Goal: Task Accomplishment & Management: Manage account settings

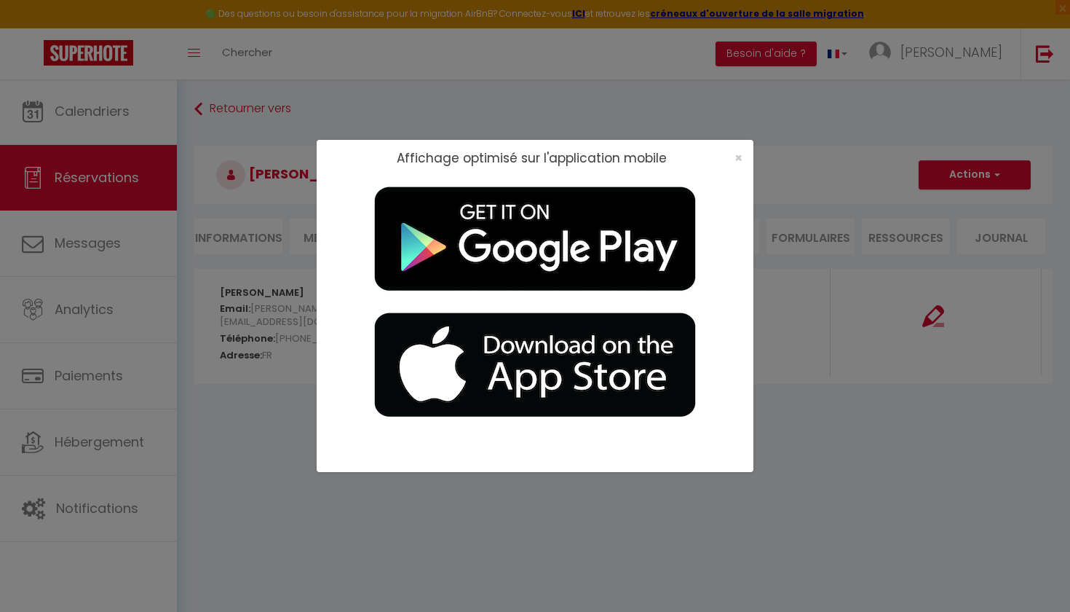
click at [743, 159] on div "×" at bounding box center [734, 158] width 36 height 15
click at [108, 114] on div "Affichage optimisé sur l'application mobile ×" at bounding box center [535, 306] width 1070 height 612
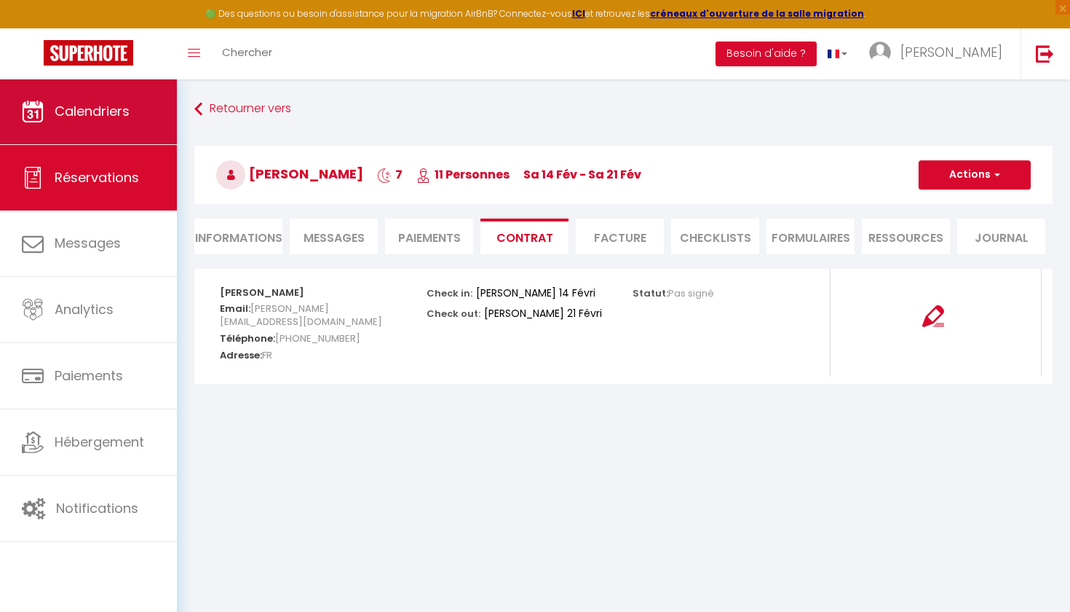
click at [119, 132] on link "Calendriers" at bounding box center [88, 112] width 177 height 66
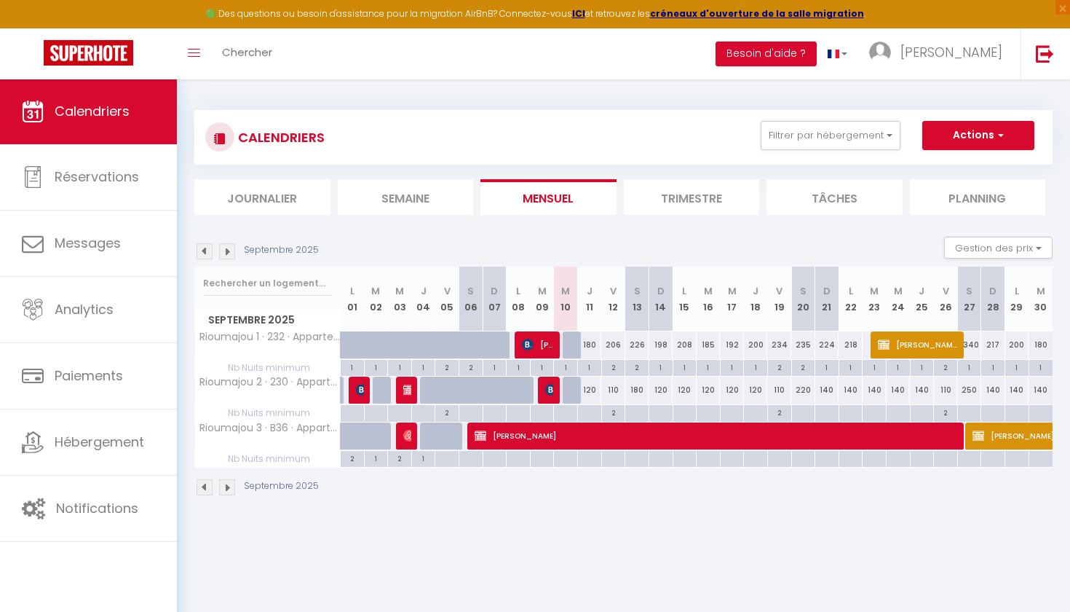
click at [230, 245] on img at bounding box center [227, 251] width 16 height 16
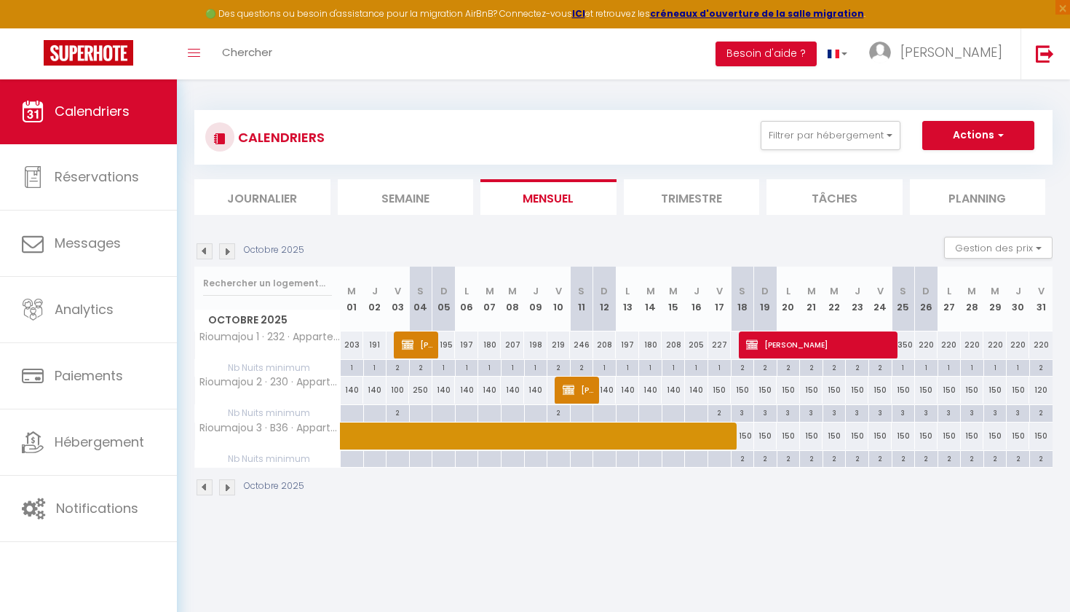
click at [230, 245] on img at bounding box center [227, 251] width 16 height 16
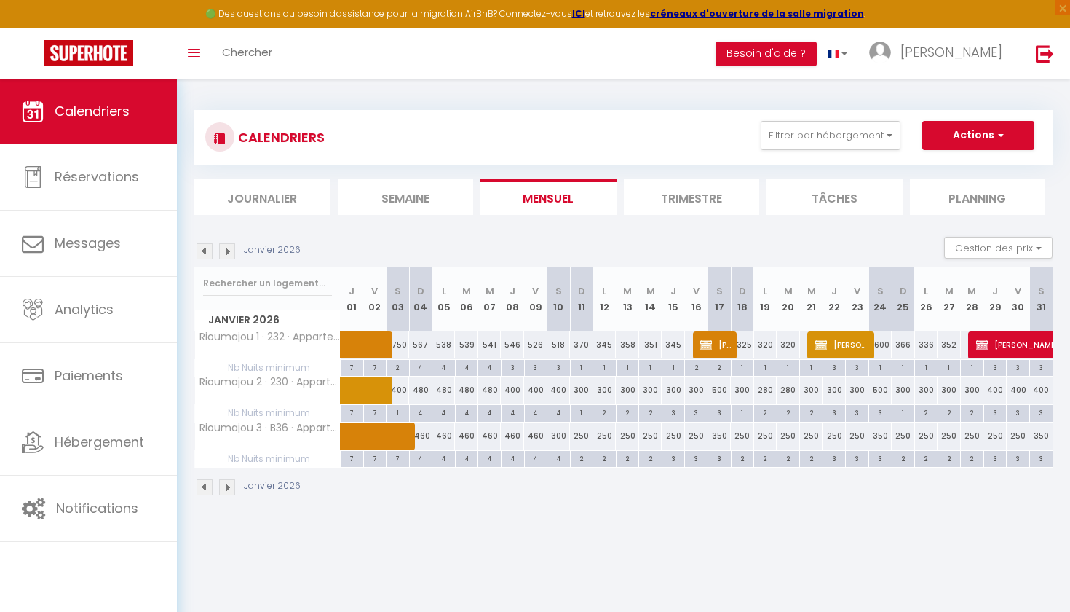
click at [515, 414] on div "4" at bounding box center [513, 412] width 23 height 14
type input "4"
type input "Jeu 08 Janvier 2026"
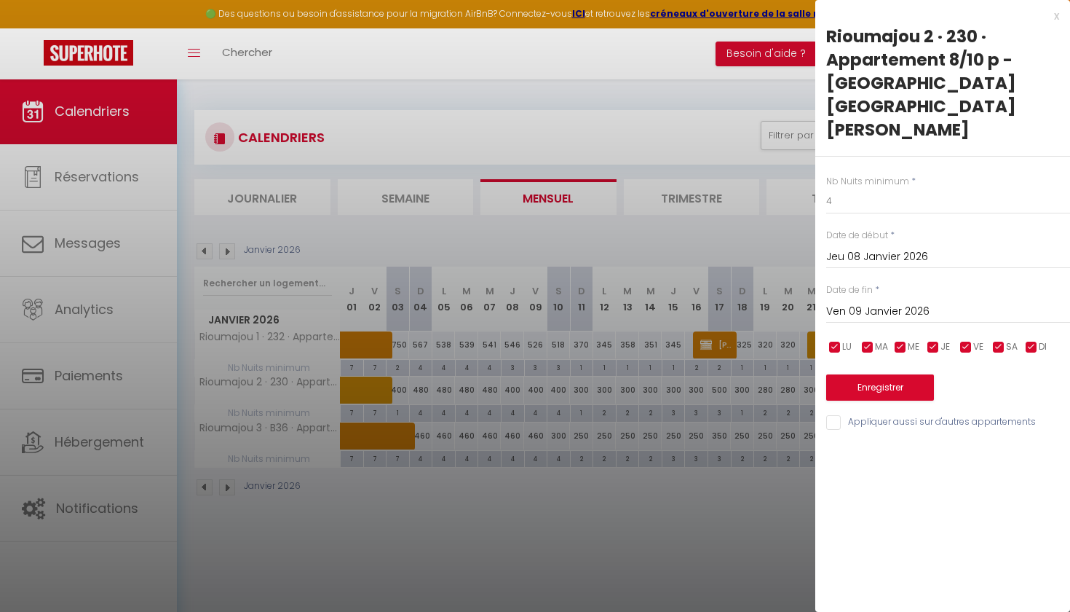
click at [853, 302] on input "Ven 09 Janvier 2026" at bounding box center [948, 311] width 244 height 19
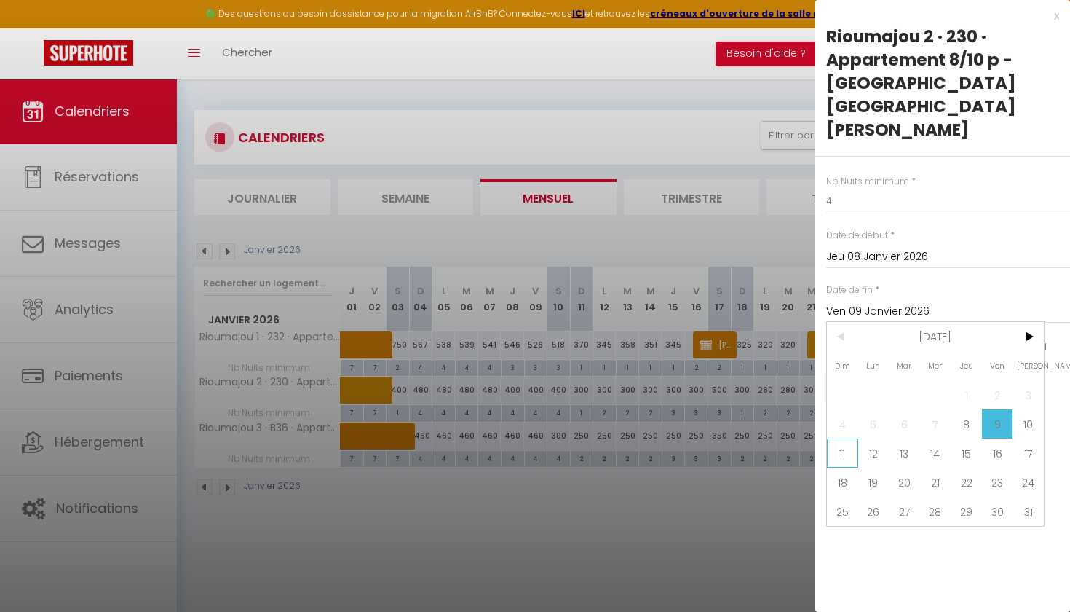
click at [845, 438] on span "11" at bounding box center [842, 452] width 31 height 29
type input "Dim 11 Janvier 2026"
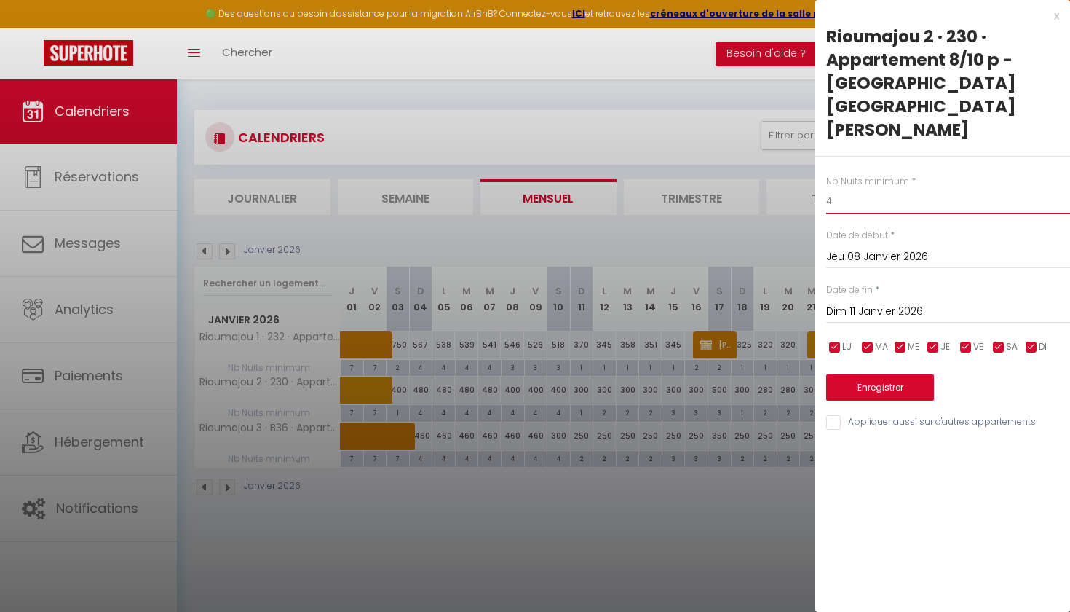
click at [848, 188] on input "4" at bounding box center [948, 201] width 244 height 26
type input "3"
click at [881, 374] on button "Enregistrer" at bounding box center [880, 387] width 108 height 26
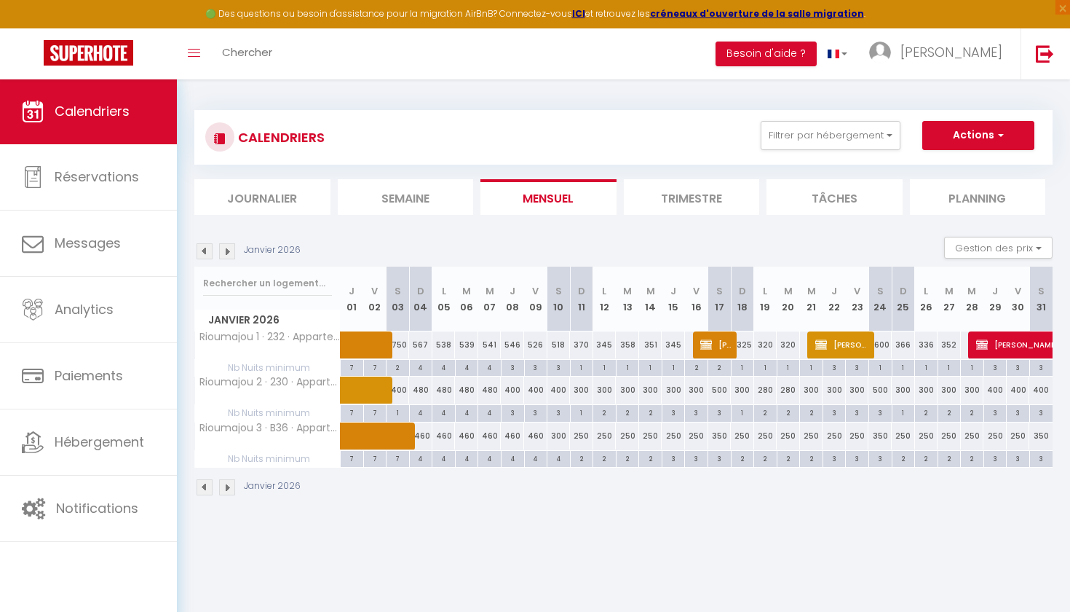
click at [403, 387] on span at bounding box center [389, 390] width 67 height 28
select select "OK"
select select "KO"
select select "0"
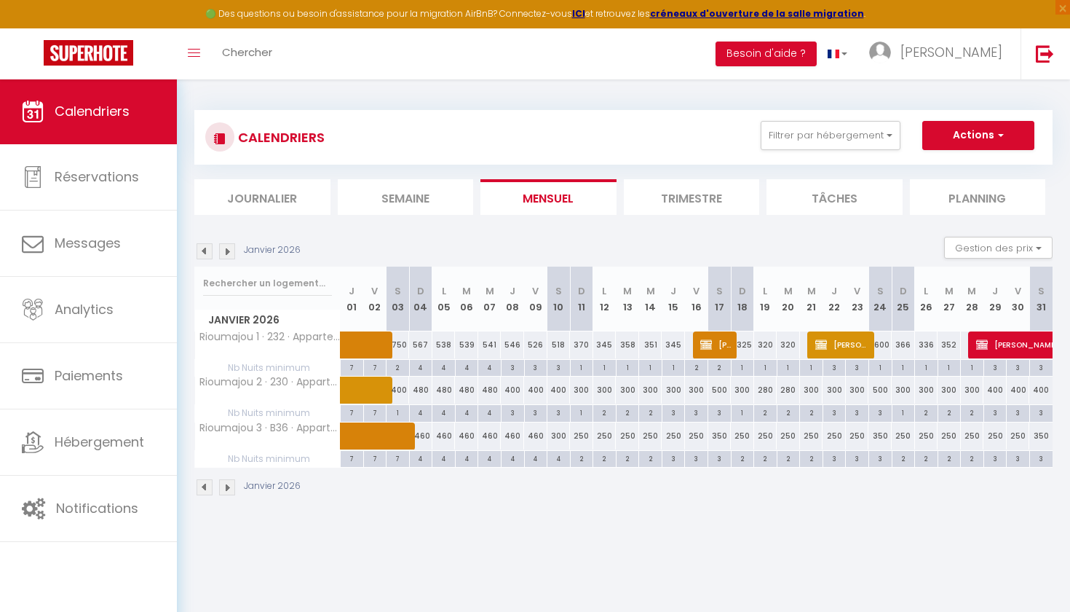
select select "1"
select select
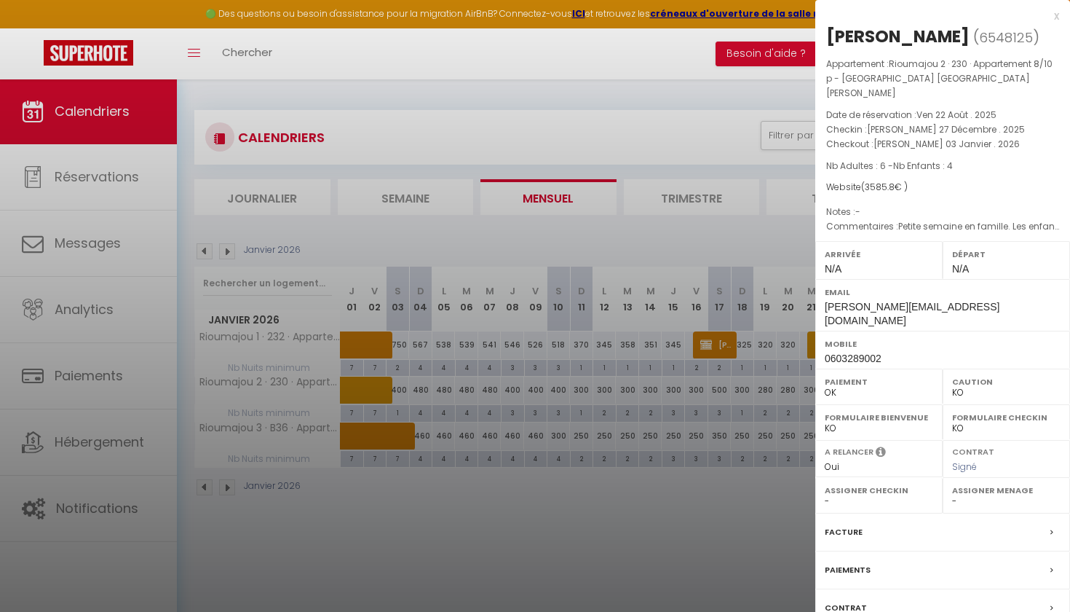
click at [507, 249] on div at bounding box center [535, 306] width 1070 height 612
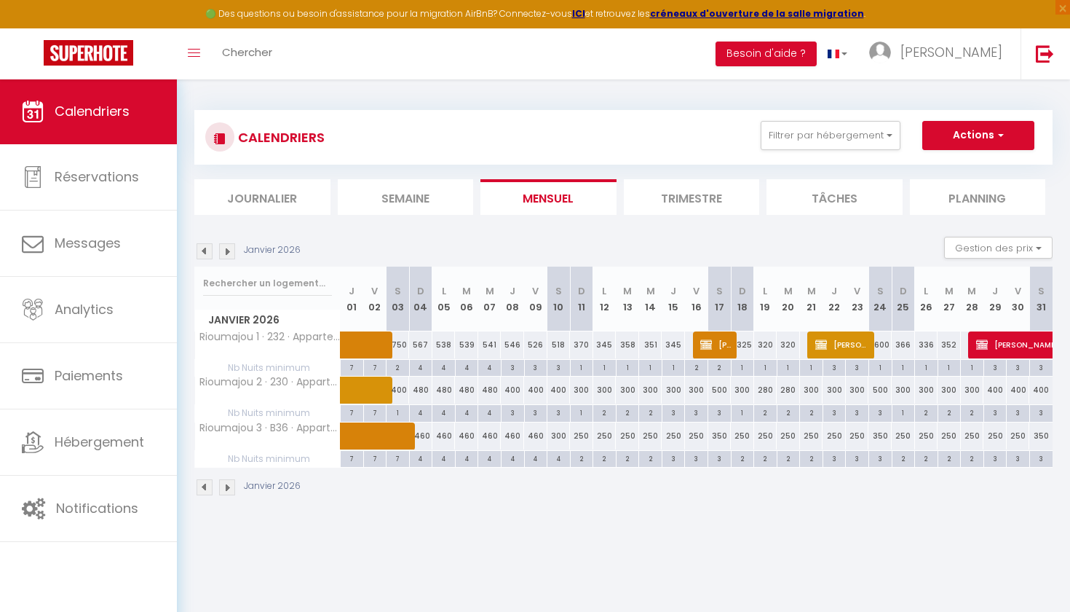
click at [408, 393] on span at bounding box center [389, 390] width 67 height 28
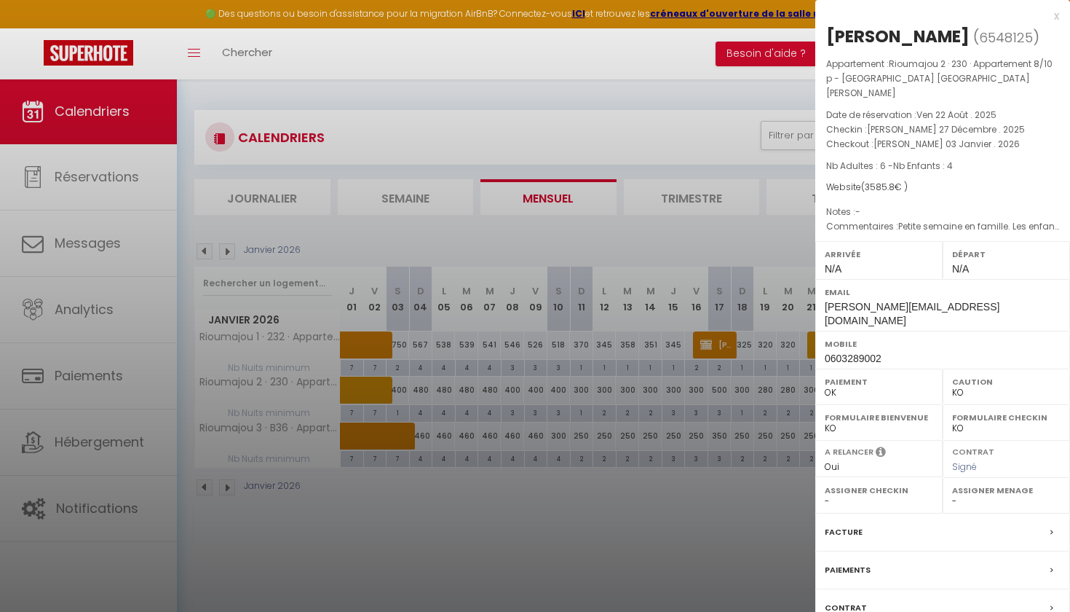
click at [398, 390] on div at bounding box center [535, 306] width 1070 height 612
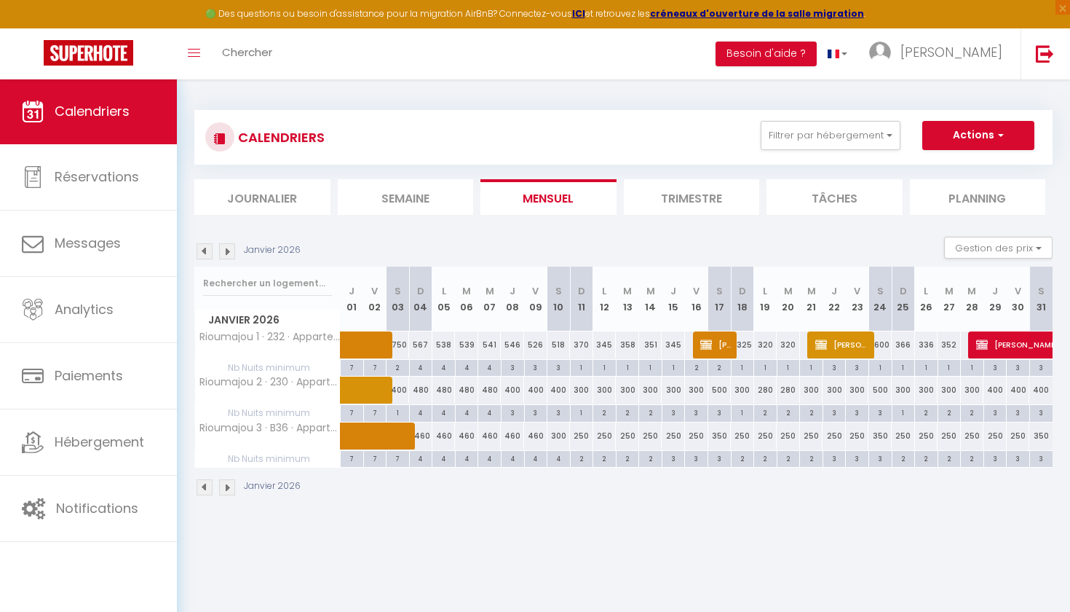
click at [414, 392] on span at bounding box center [389, 390] width 67 height 28
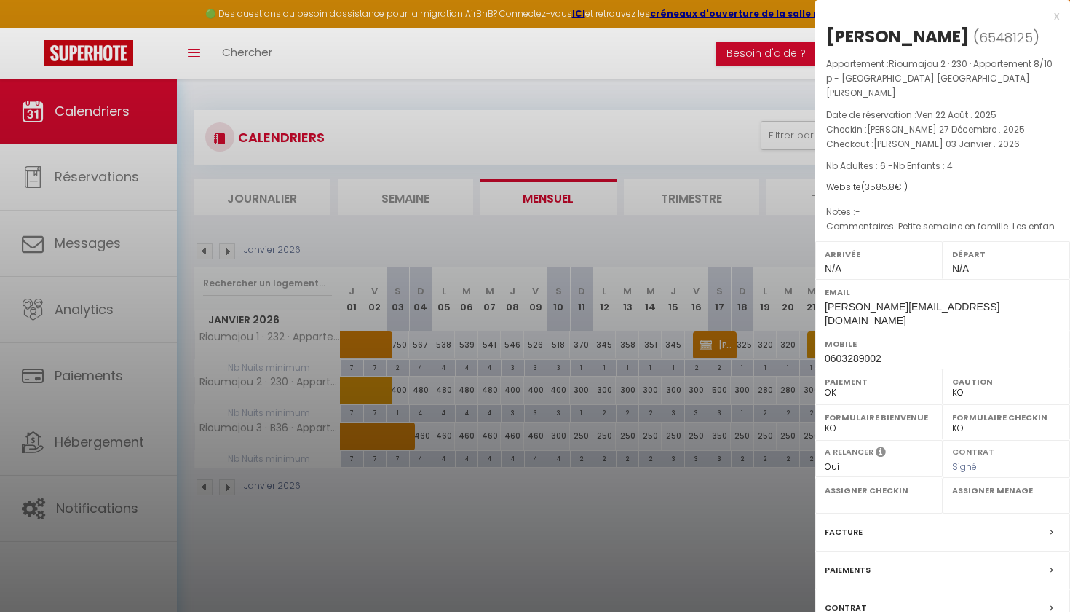
click at [455, 390] on div at bounding box center [535, 306] width 1070 height 612
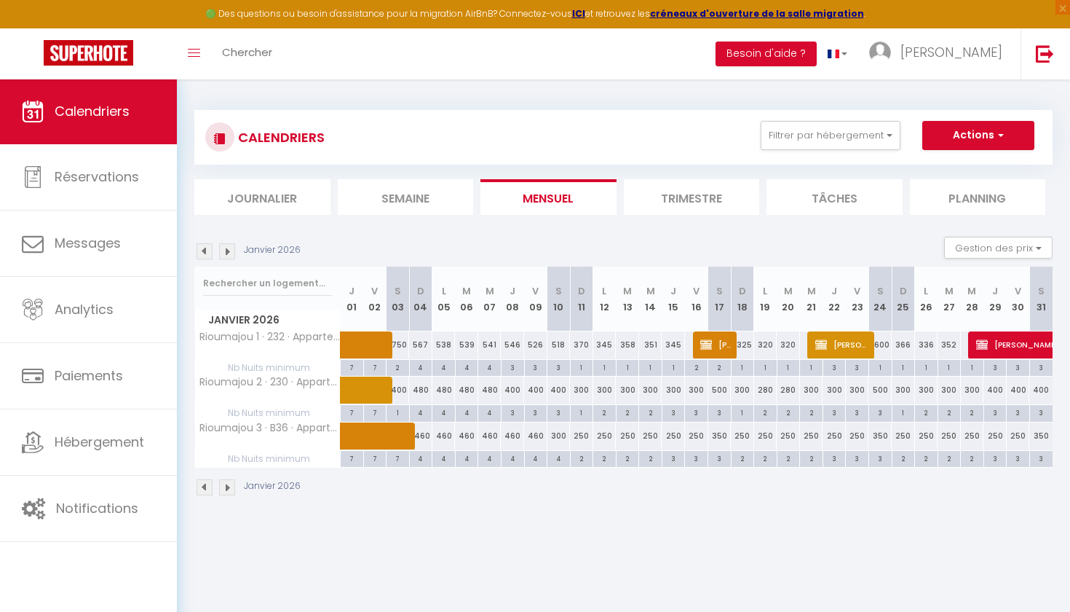
click at [450, 387] on div "480" at bounding box center [443, 389] width 23 height 27
type input "480"
type input "Lun 05 Janvier 2026"
type input "[DATE] Janvier 2026"
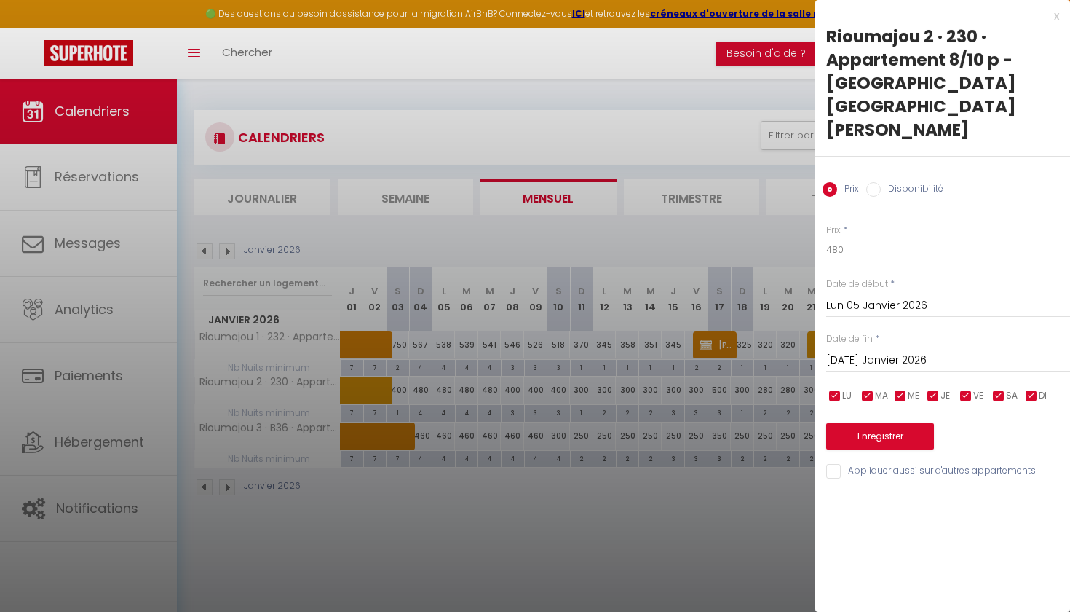
click at [844, 296] on input "Lun 05 Janvier 2026" at bounding box center [948, 305] width 244 height 19
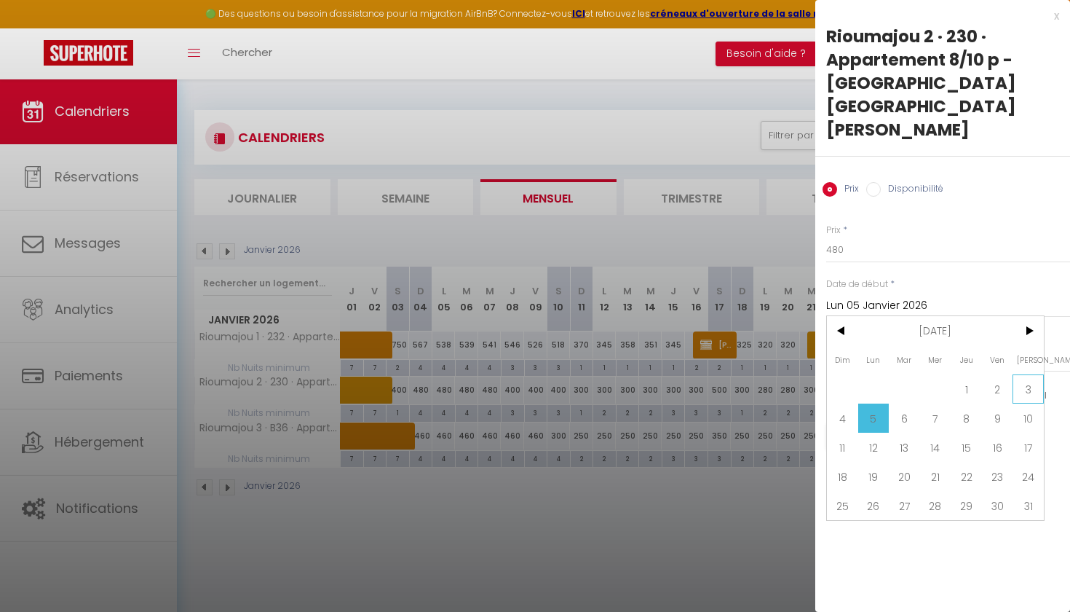
click at [1037, 374] on span "3" at bounding box center [1028, 388] width 31 height 29
type input "[PERSON_NAME] 03 Janvier 2026"
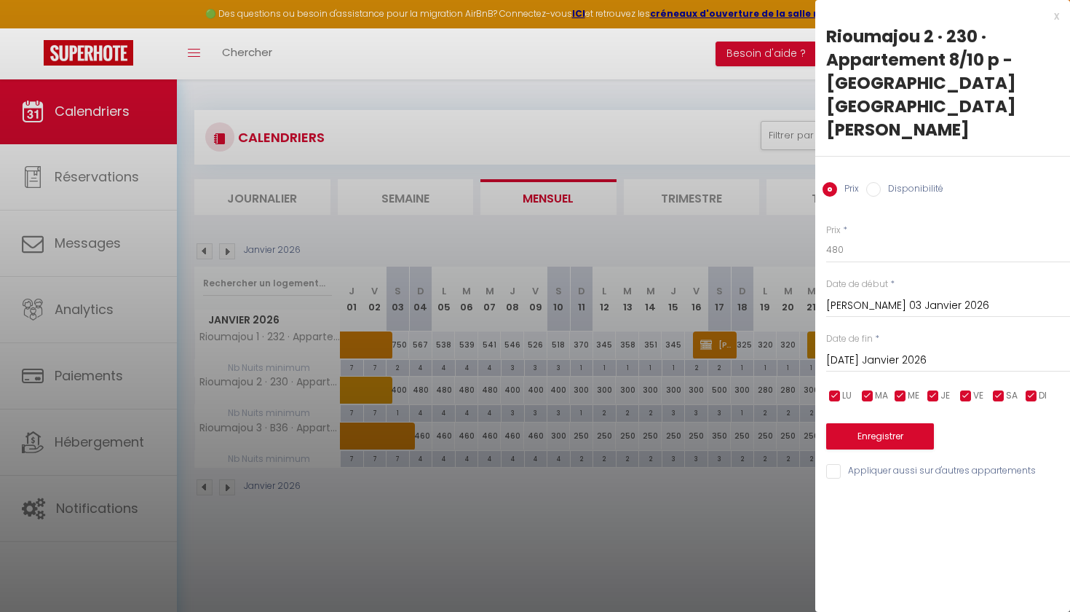
click at [857, 351] on input "[DATE] Janvier 2026" at bounding box center [948, 360] width 244 height 19
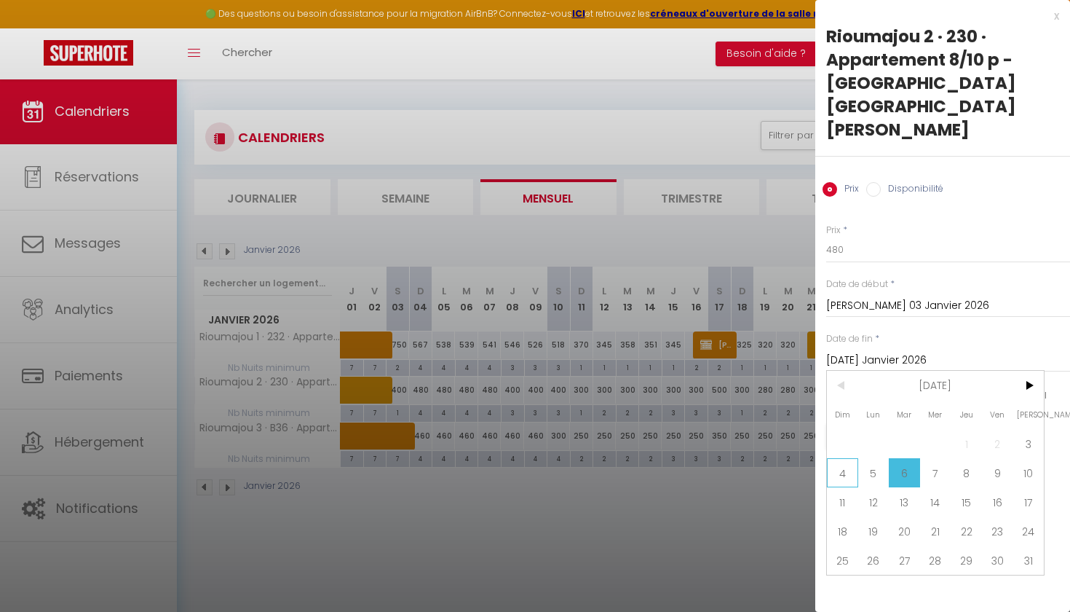
click at [844, 458] on span "4" at bounding box center [842, 472] width 31 height 29
type input "Dim 04 Janvier 2026"
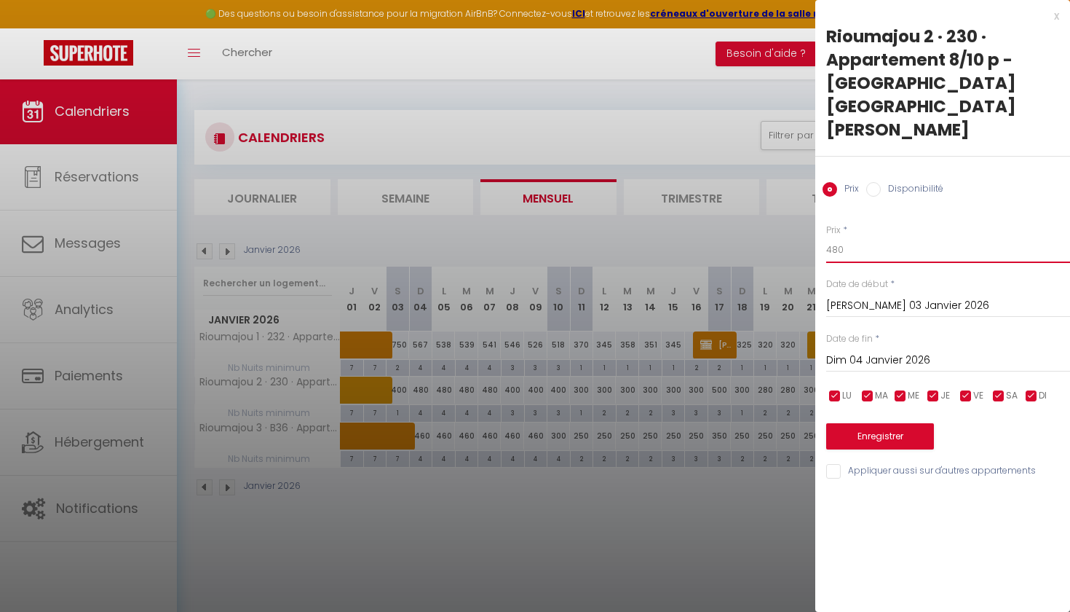
click at [845, 237] on input "480" at bounding box center [948, 250] width 244 height 26
type input "4"
type input "500"
click at [870, 423] on button "Enregistrer" at bounding box center [880, 436] width 108 height 26
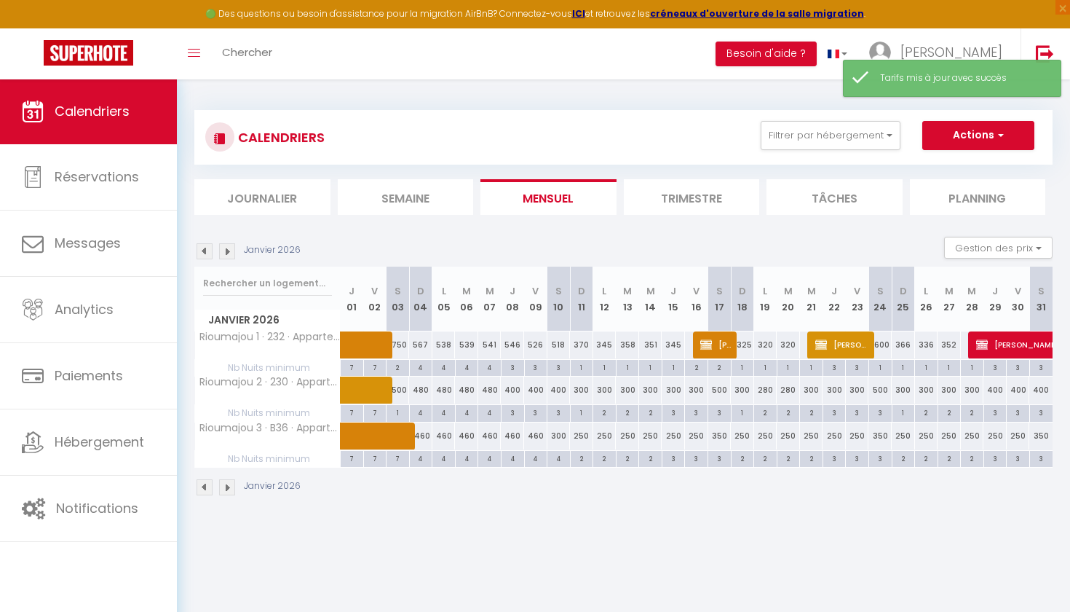
click at [424, 391] on div "480" at bounding box center [420, 389] width 23 height 27
type input "480"
type input "Dim 04 Janvier 2026"
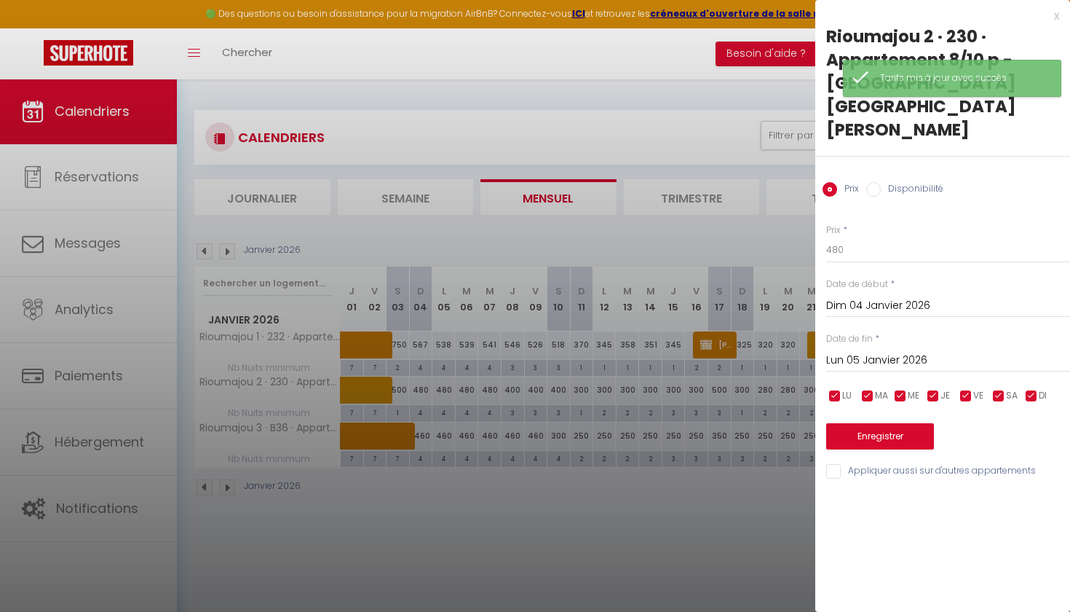
click at [841, 351] on input "Lun 05 Janvier 2026" at bounding box center [948, 360] width 244 height 19
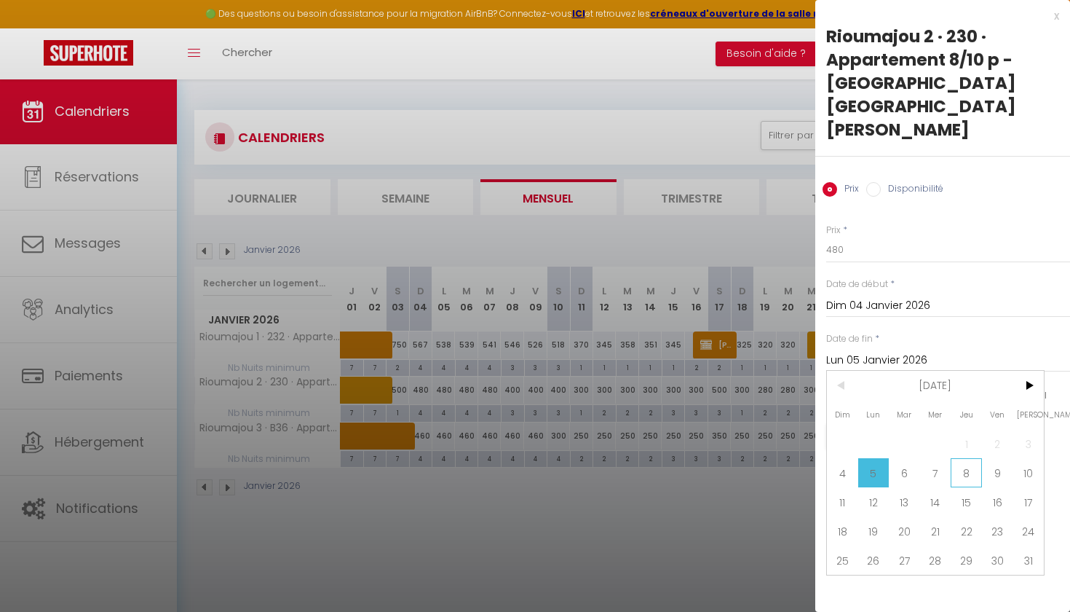
click at [972, 458] on span "8" at bounding box center [966, 472] width 31 height 29
type input "Jeu 08 Janvier 2026"
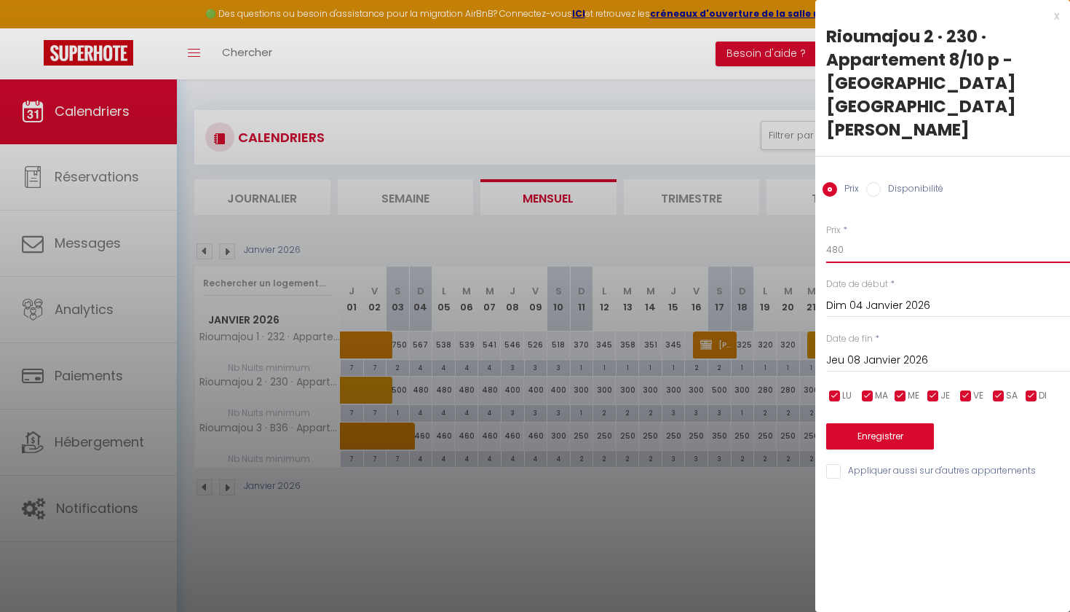
click at [877, 237] on input "480" at bounding box center [948, 250] width 244 height 26
type input "400"
click at [883, 423] on button "Enregistrer" at bounding box center [880, 436] width 108 height 26
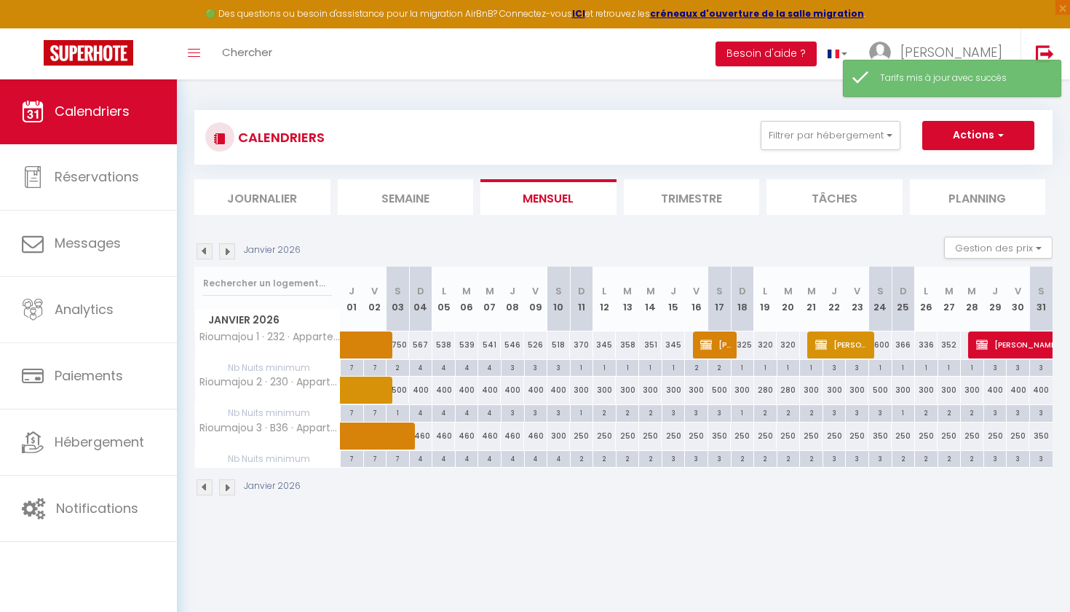
click at [514, 390] on div "400" at bounding box center [512, 389] width 23 height 27
type input "400"
type input "Jeu 08 Janvier 2026"
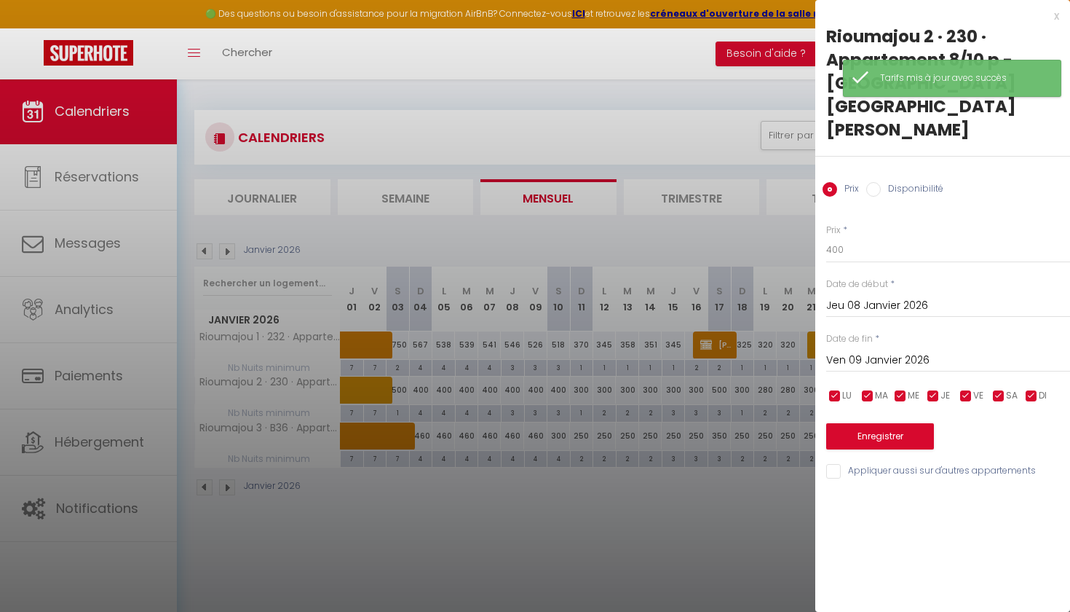
click at [838, 351] on input "Ven 09 Janvier 2026" at bounding box center [948, 360] width 244 height 19
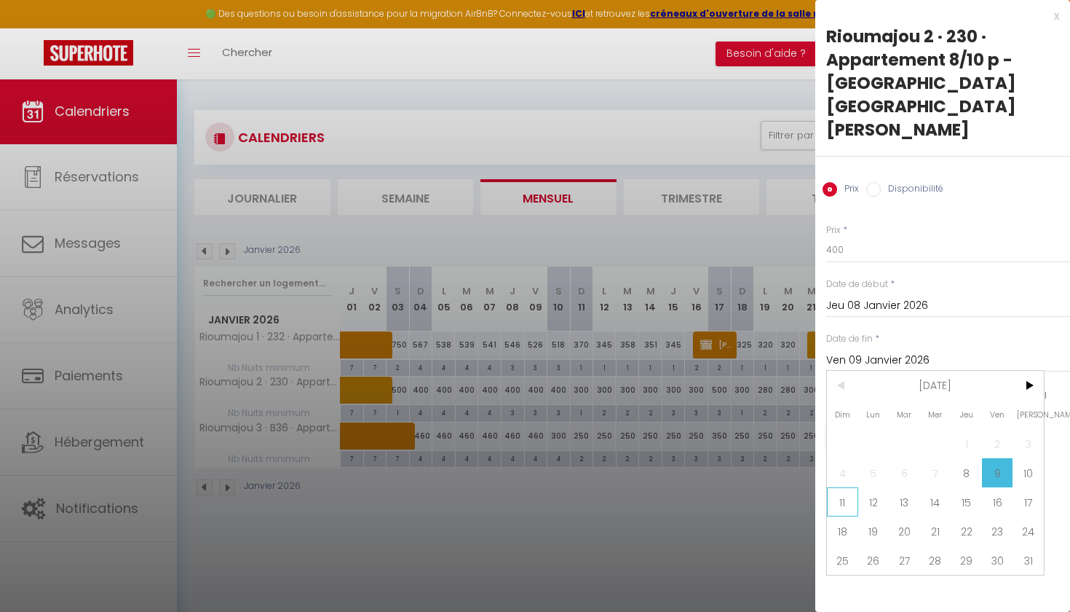
click at [842, 487] on span "11" at bounding box center [842, 501] width 31 height 29
type input "Dim 11 Janvier 2026"
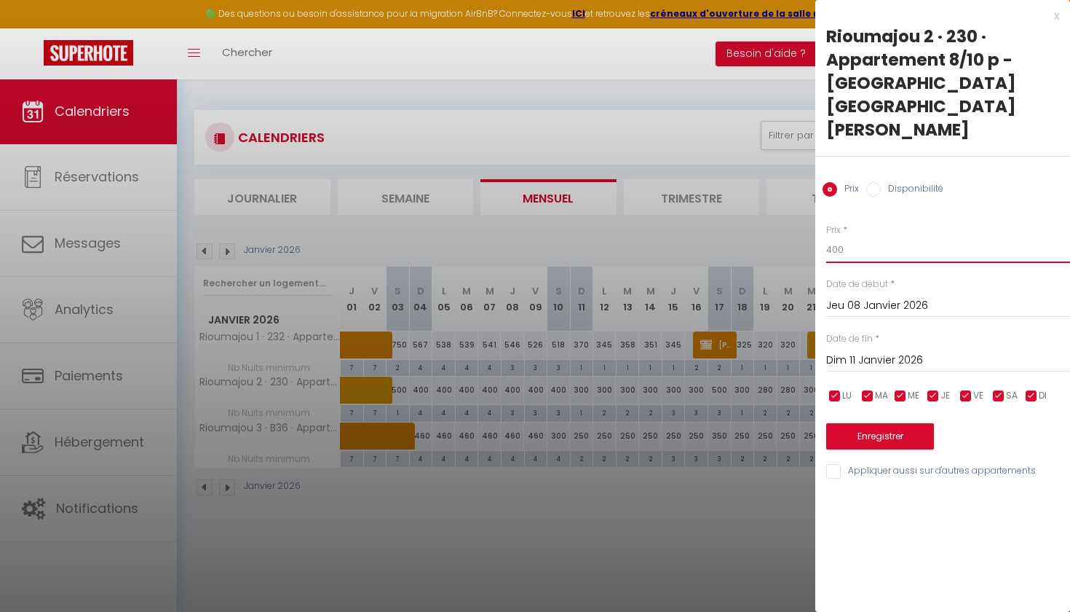
click at [852, 237] on input "400" at bounding box center [948, 250] width 244 height 26
type input "4"
type input "300"
click at [867, 423] on button "Enregistrer" at bounding box center [880, 436] width 108 height 26
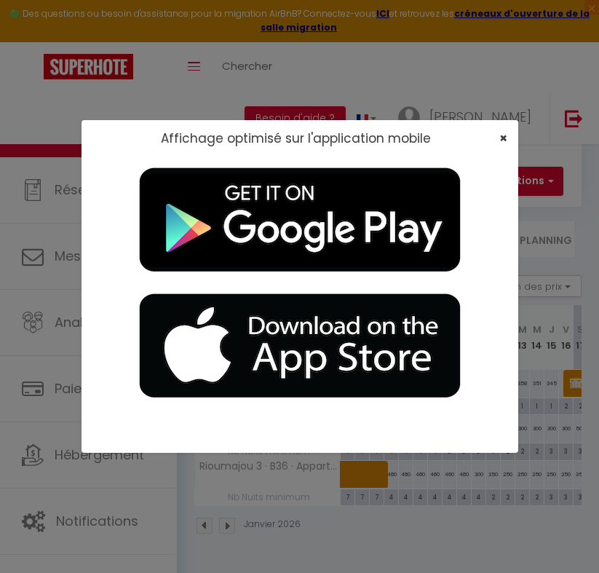
click at [502, 143] on span "×" at bounding box center [503, 138] width 8 height 18
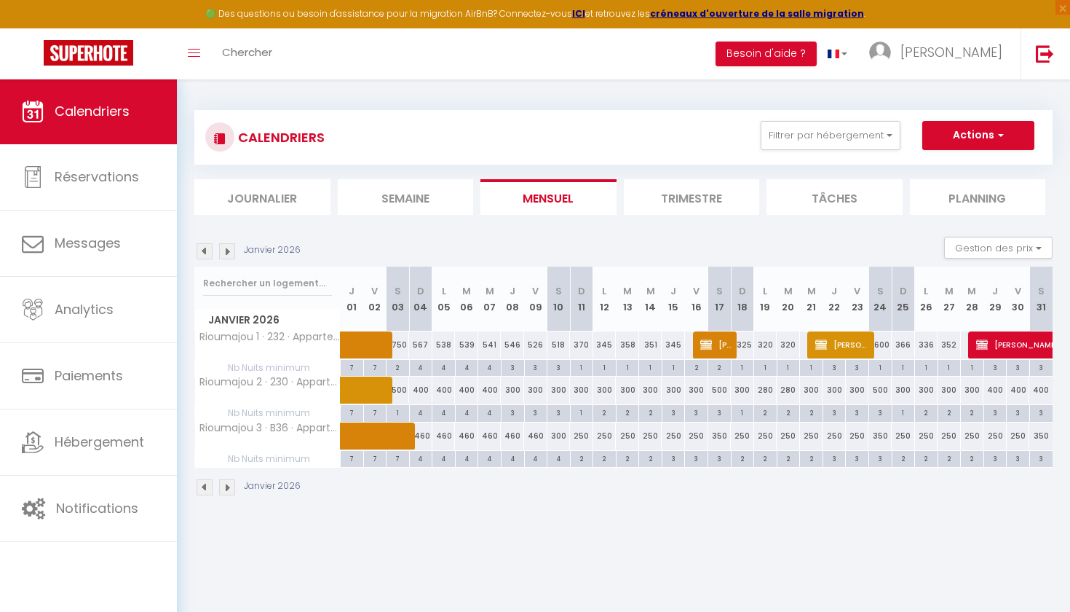
click at [207, 248] on img at bounding box center [205, 251] width 16 height 16
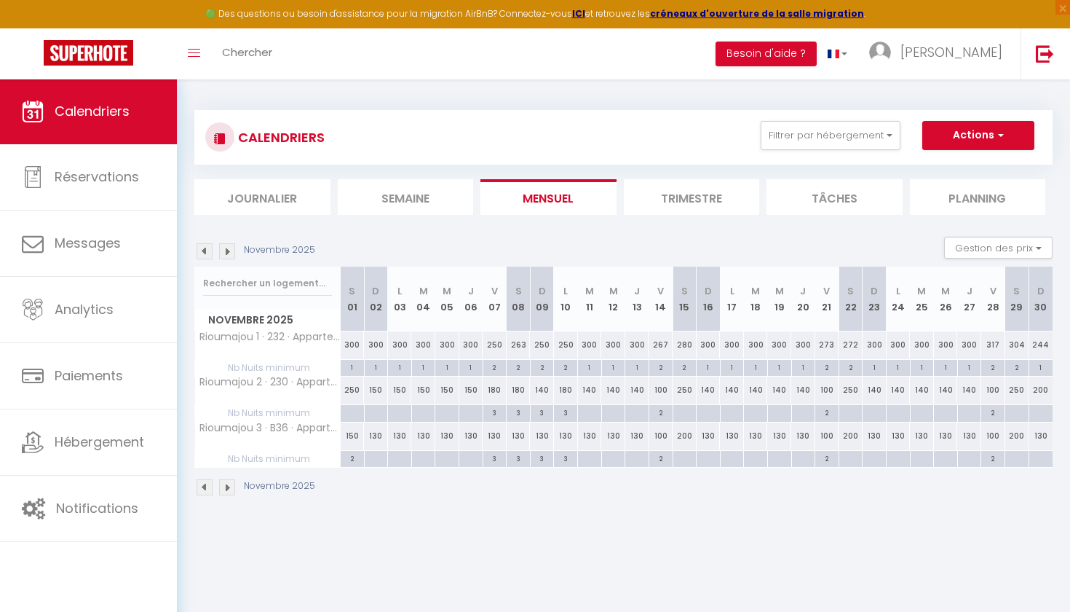
click at [207, 248] on img at bounding box center [205, 251] width 16 height 16
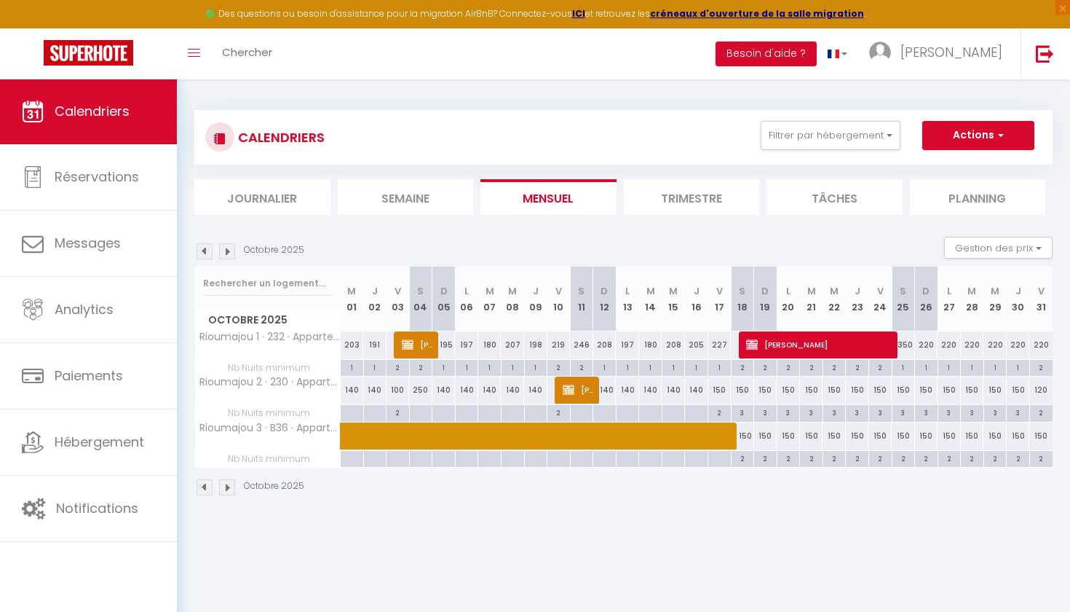
click at [207, 248] on img at bounding box center [205, 251] width 16 height 16
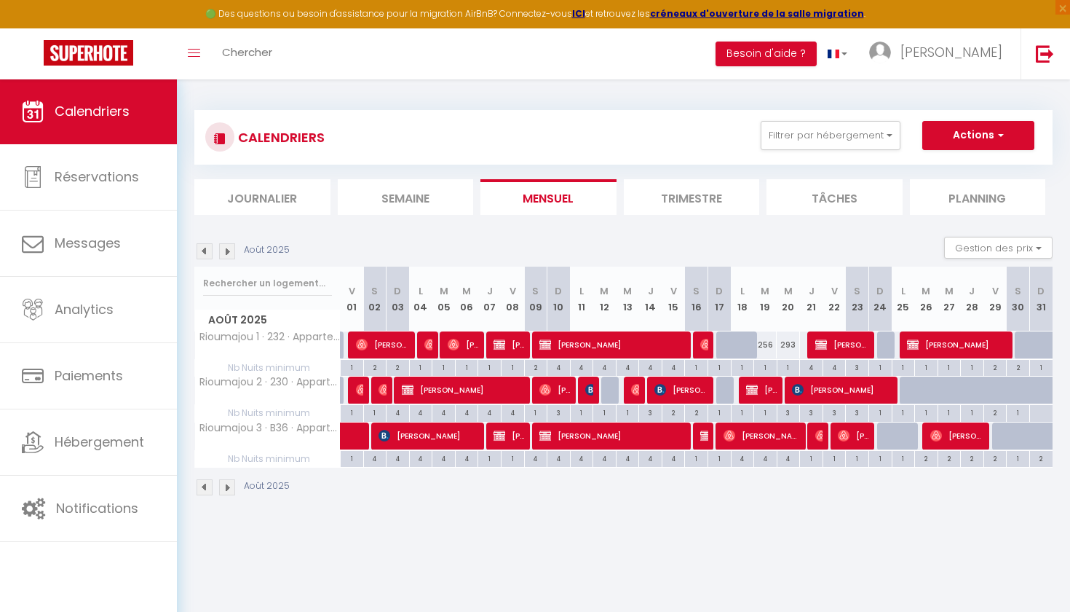
click at [207, 248] on img at bounding box center [205, 251] width 16 height 16
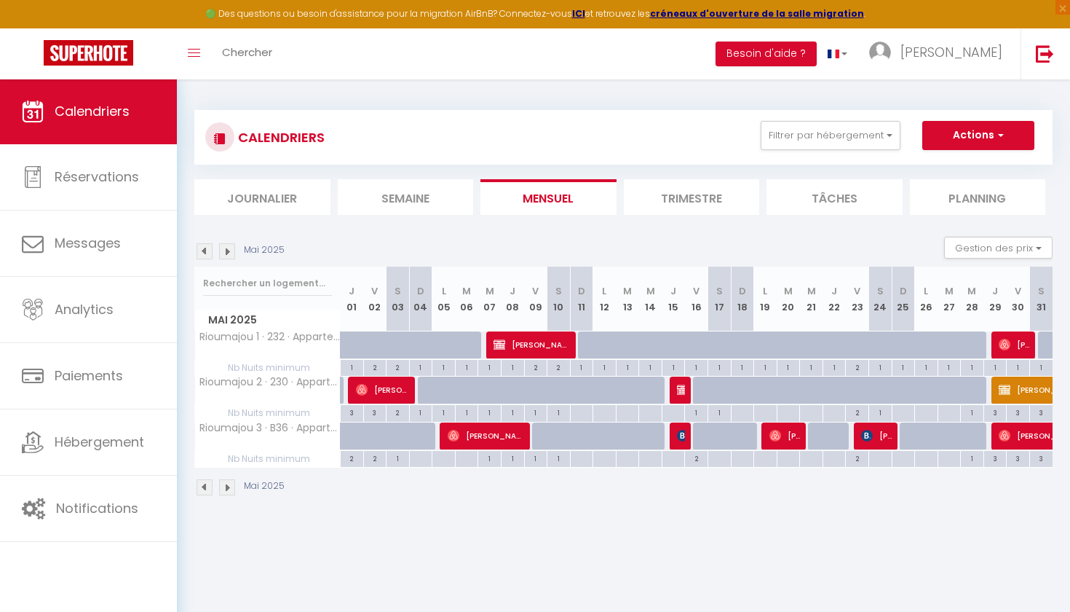
click at [207, 248] on img at bounding box center [205, 251] width 16 height 16
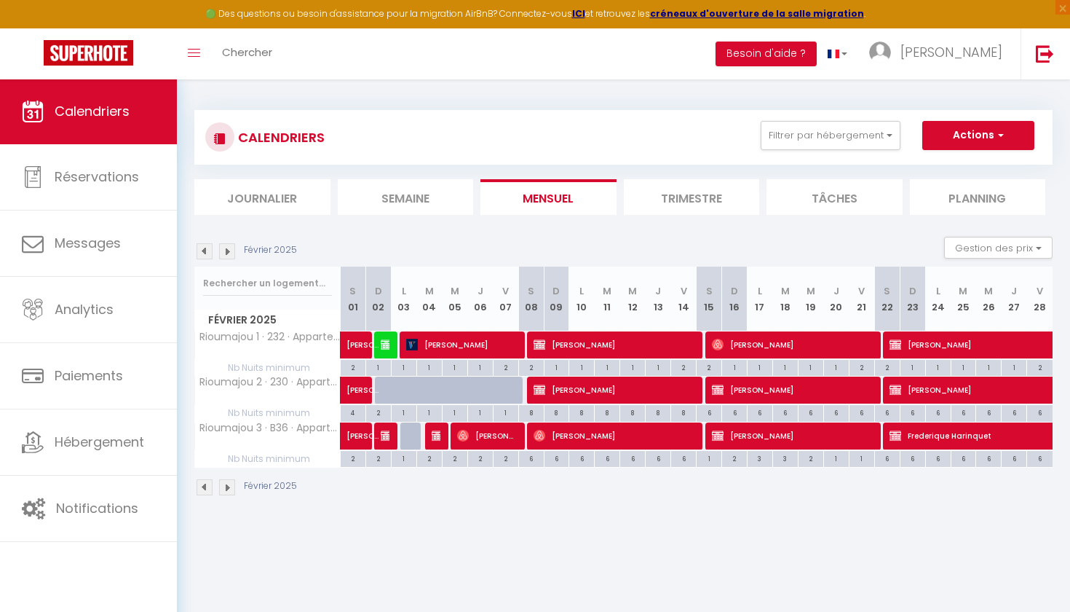
click at [207, 248] on img at bounding box center [205, 251] width 16 height 16
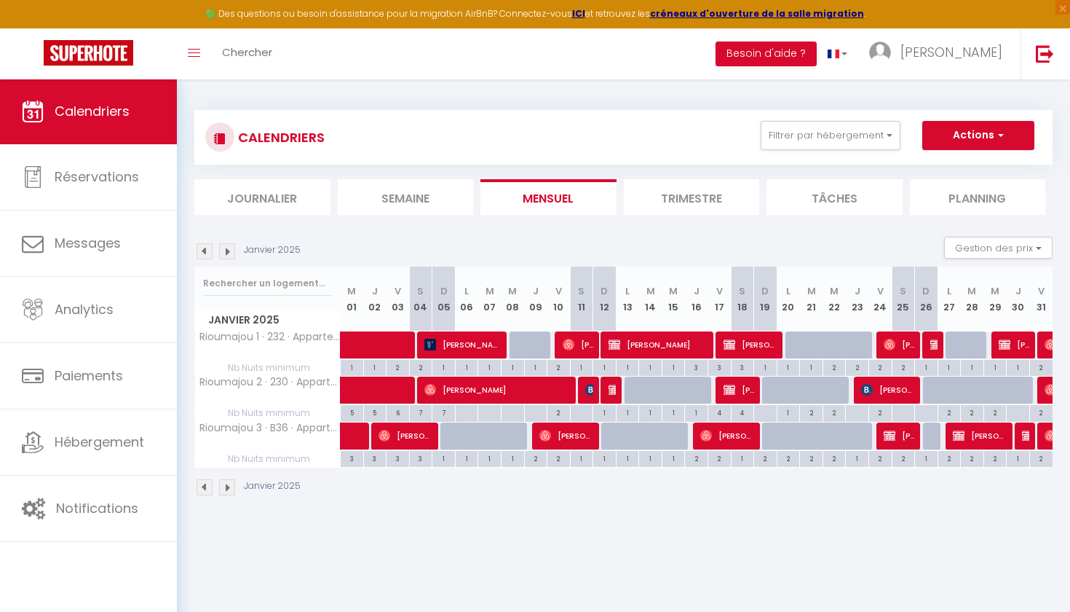
click at [497, 382] on span "[PERSON_NAME]" at bounding box center [498, 390] width 148 height 28
select select "OK"
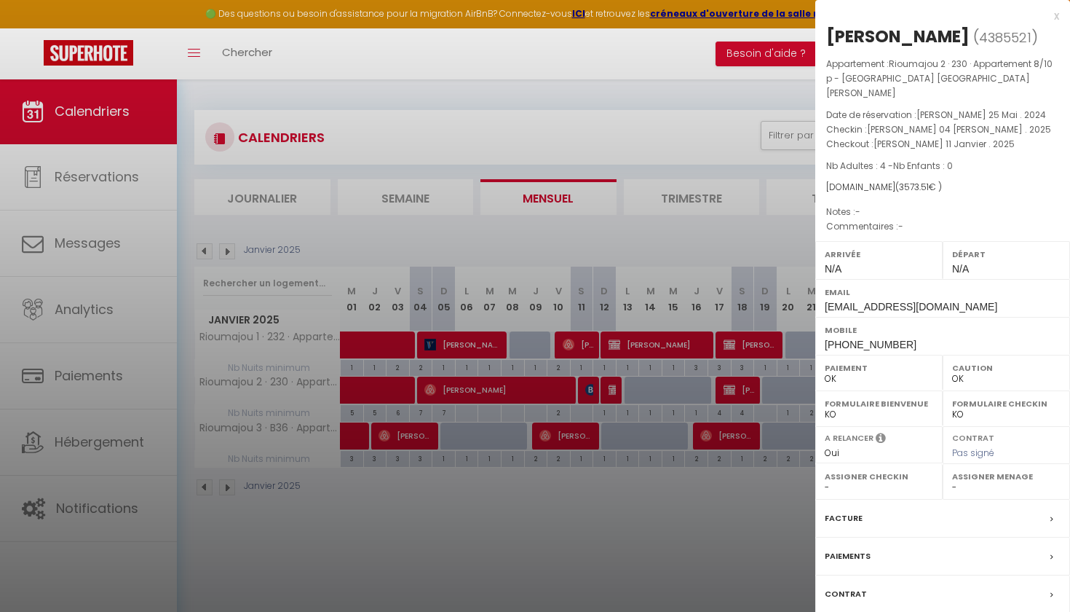
click at [492, 504] on div at bounding box center [535, 306] width 1070 height 612
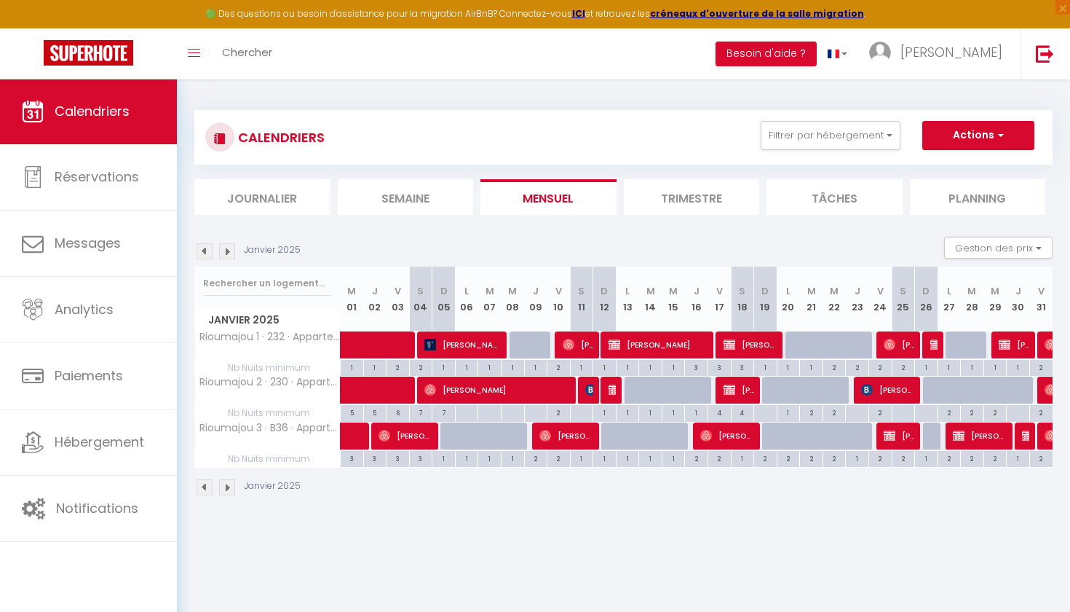
click at [975, 380] on div at bounding box center [972, 390] width 23 height 28
type input "200"
type input "[DATE] Janvier 2025"
type input "Mer 29 Janvier 2025"
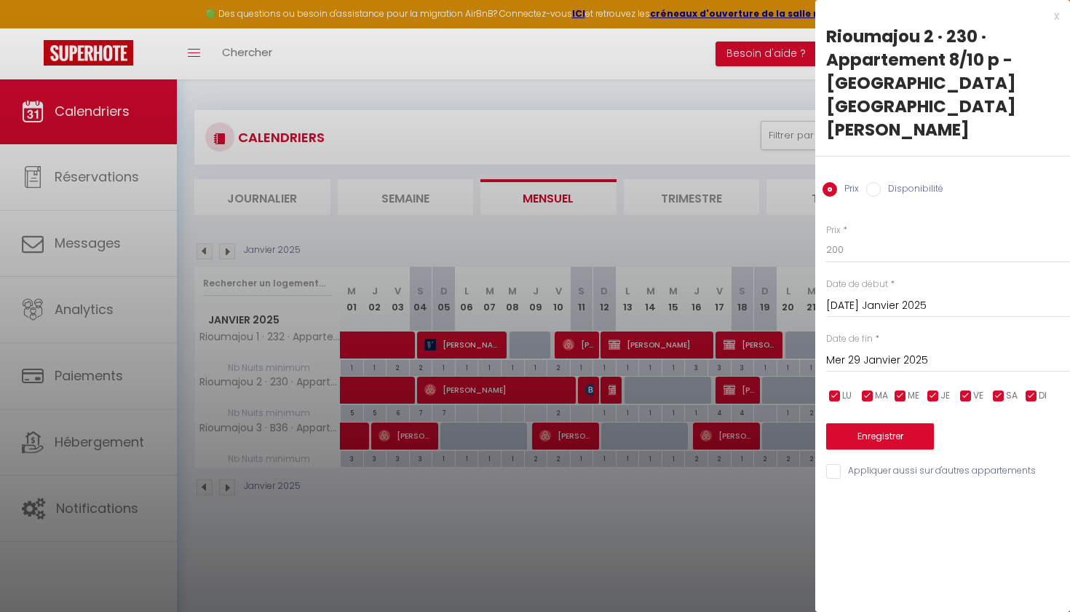
click at [653, 51] on div at bounding box center [535, 306] width 1070 height 612
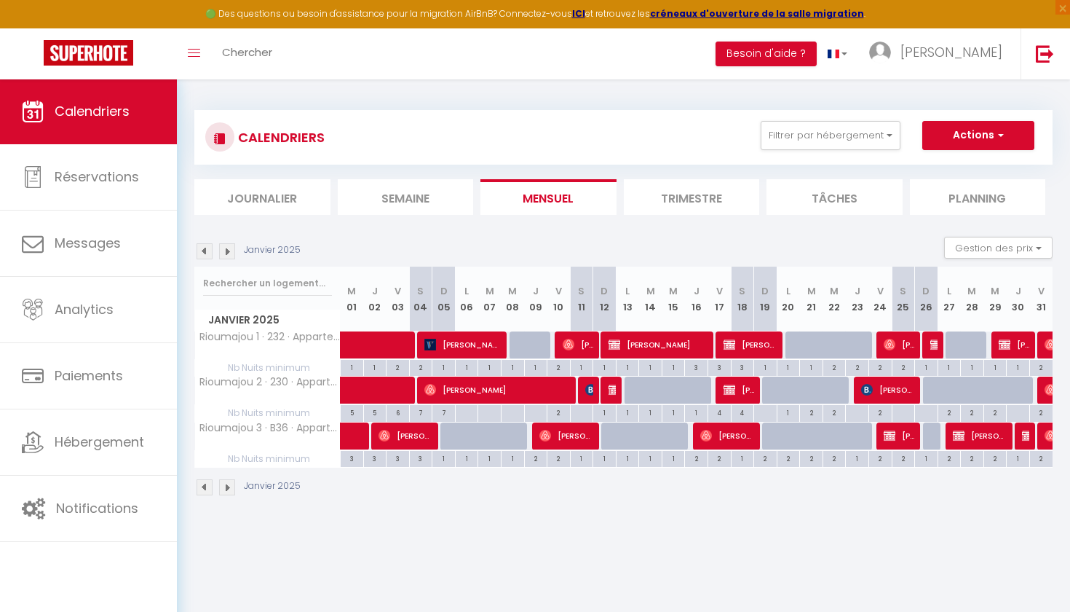
click at [798, 384] on div at bounding box center [797, 398] width 23 height 28
type input "350"
type input "Lun 20 Janvier 2025"
type input "[DATE] Janvier 2025"
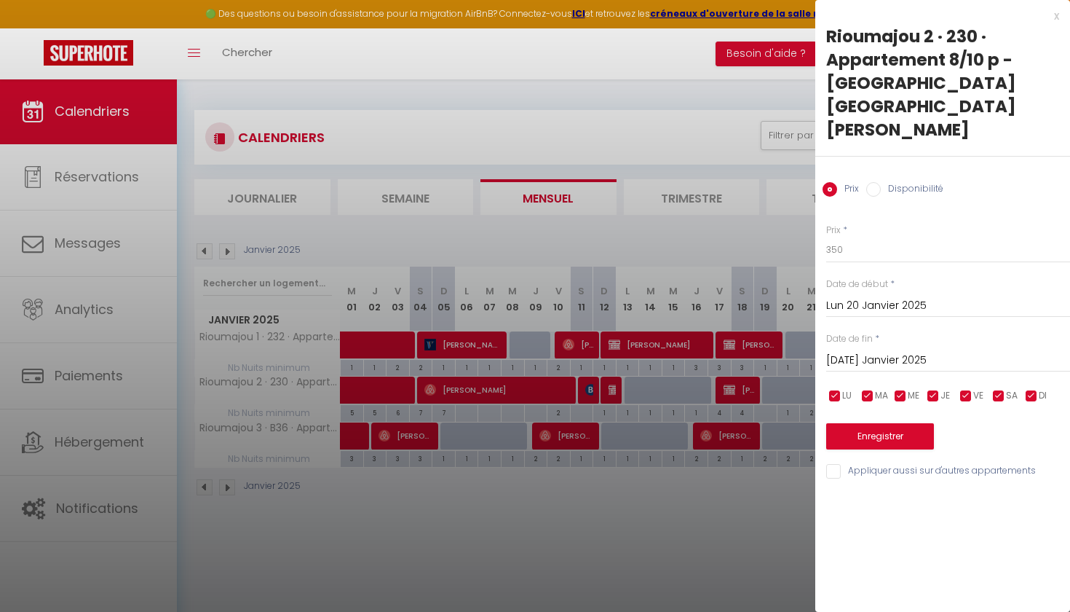
click at [693, 241] on div at bounding box center [535, 306] width 1070 height 612
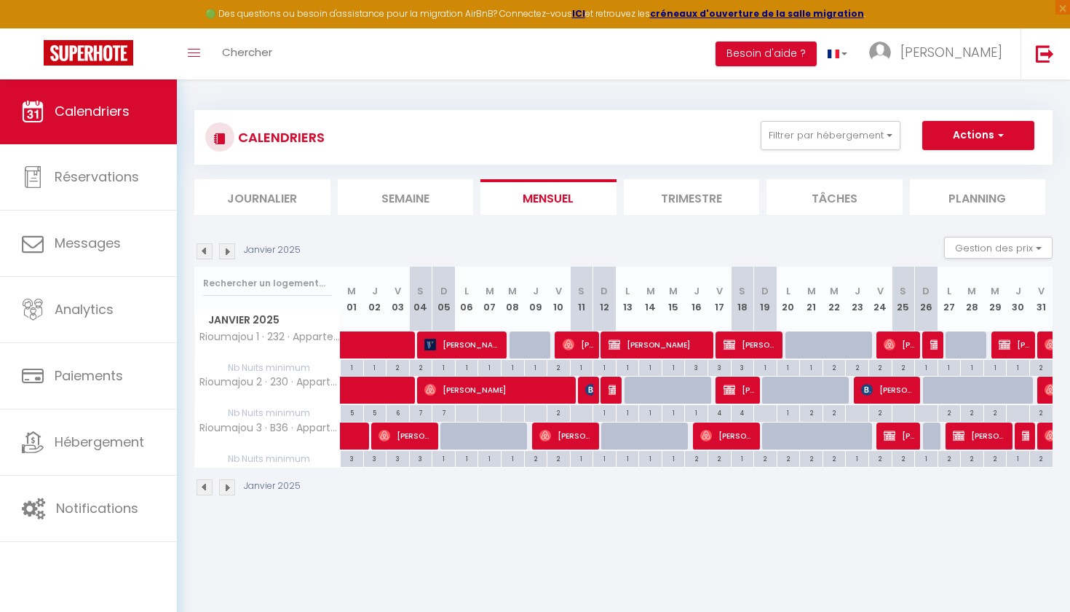
click at [677, 406] on div "1" at bounding box center [674, 412] width 23 height 14
type input "1"
type input "Mer 15 Janvier 2025"
type input "Jeu 16 Janvier 2025"
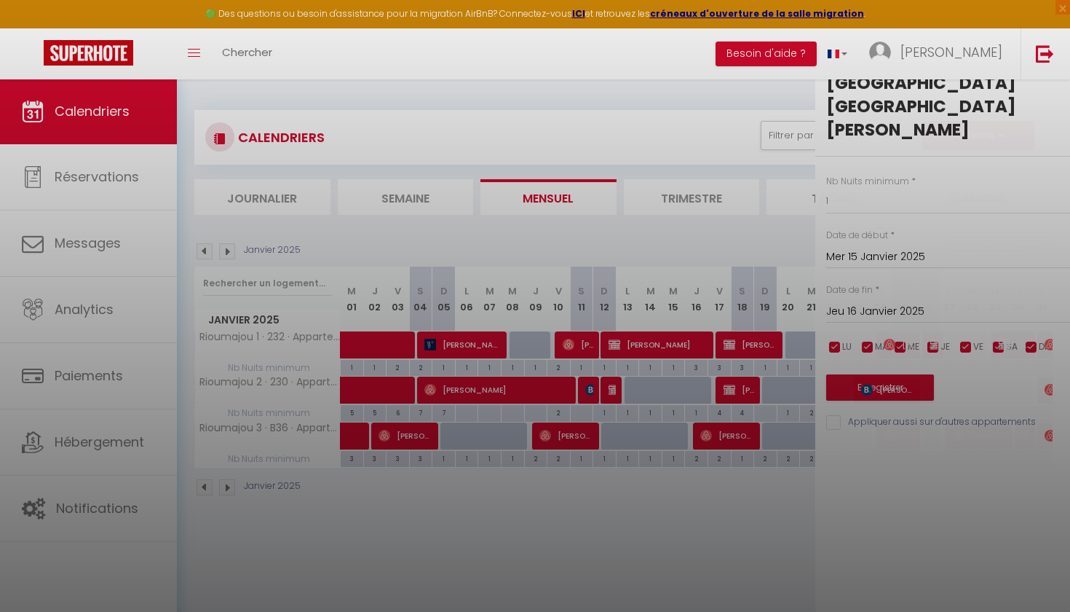
click at [665, 378] on div at bounding box center [535, 306] width 1070 height 612
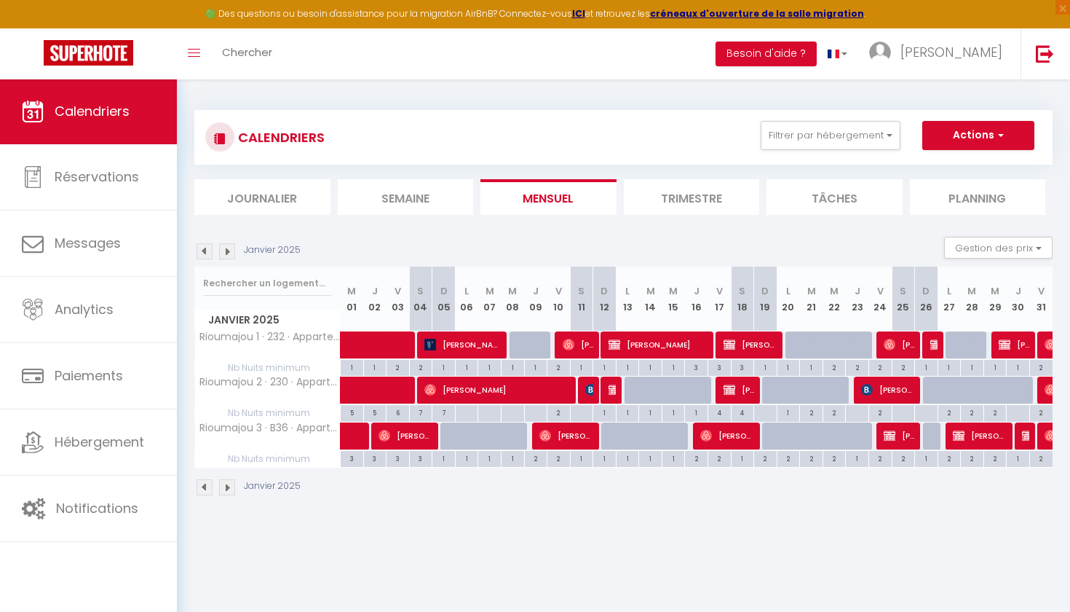
click at [665, 385] on div at bounding box center [673, 390] width 23 height 28
type input "300"
type input "Mer 15 Janvier 2025"
type input "Jeu 16 Janvier 2025"
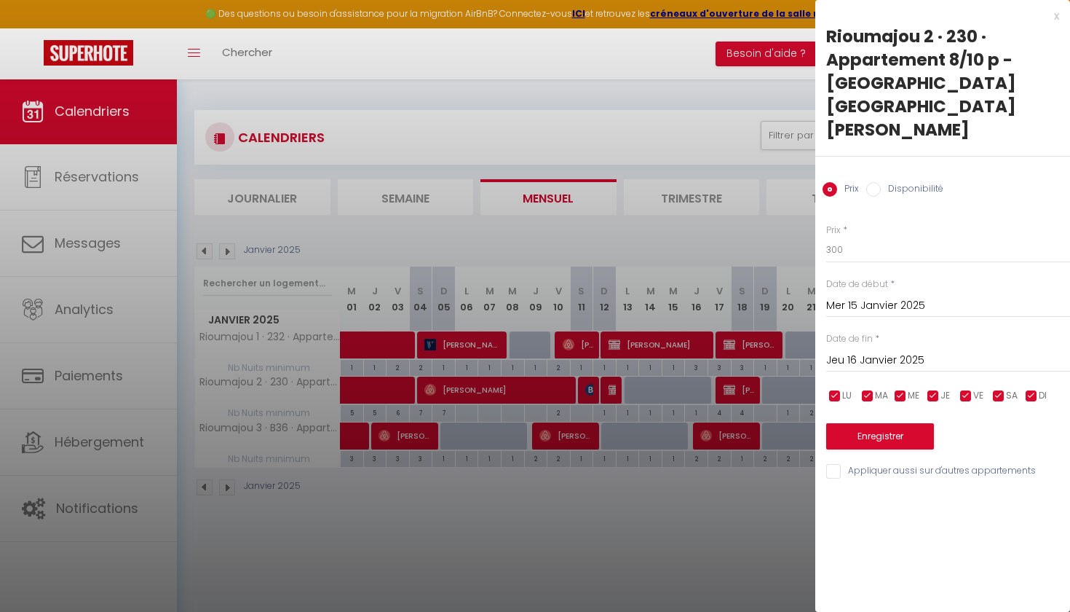
click at [697, 252] on div at bounding box center [535, 306] width 1070 height 612
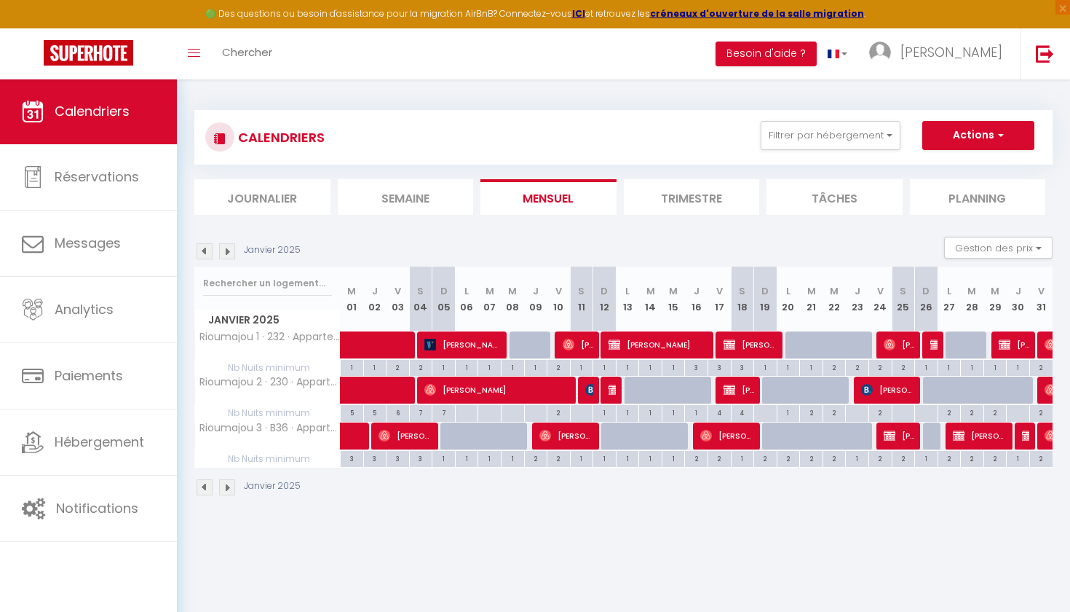
click at [229, 252] on img at bounding box center [227, 251] width 16 height 16
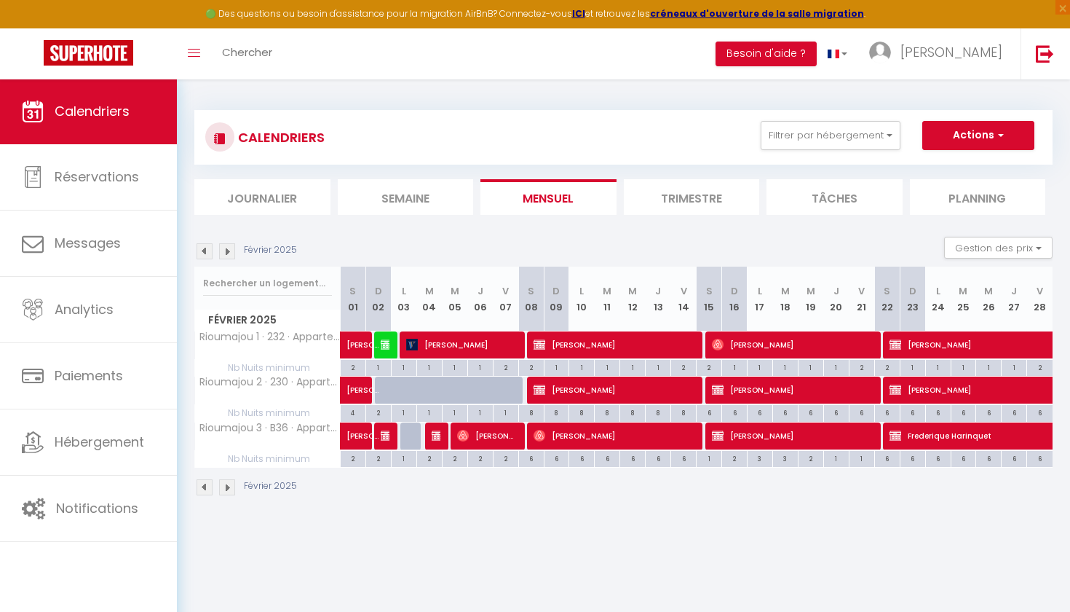
click at [456, 392] on div at bounding box center [463, 398] width 25 height 28
type input "250"
type input "Mer 05 Février 2025"
type input "Jeu 06 Février 2025"
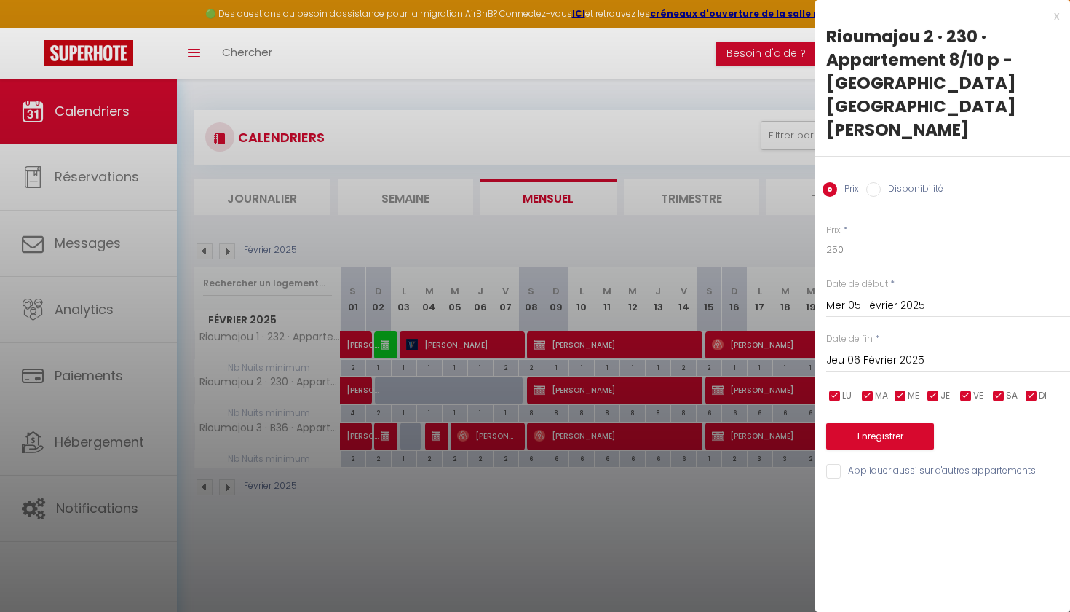
click at [475, 234] on div at bounding box center [535, 306] width 1070 height 612
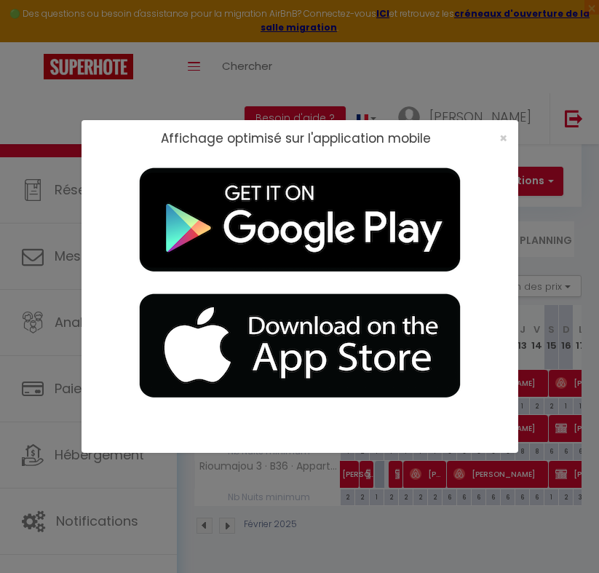
click at [243, 96] on div "Affichage optimisé sur l'application mobile ×" at bounding box center [300, 286] width 437 height 573
click at [505, 139] on span "×" at bounding box center [503, 138] width 8 height 18
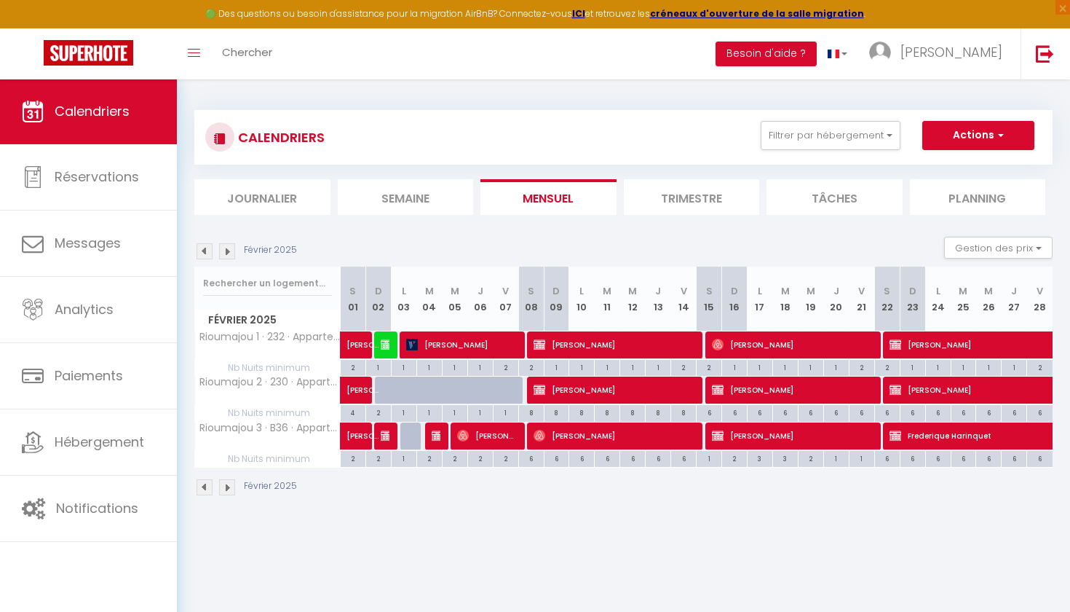
click at [205, 257] on img at bounding box center [205, 251] width 16 height 16
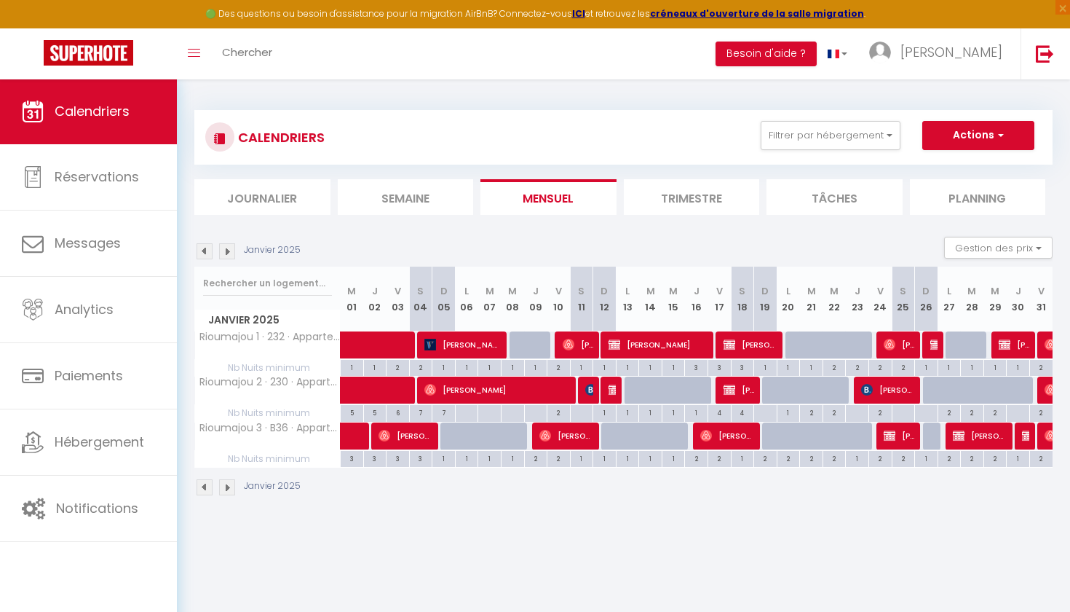
click at [231, 250] on img at bounding box center [227, 251] width 16 height 16
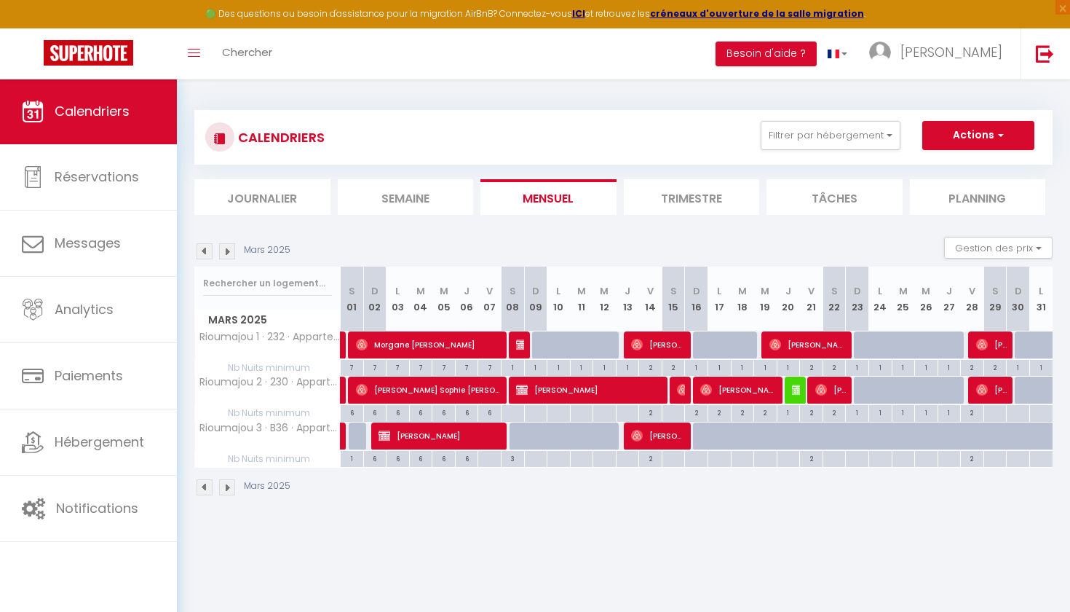
click at [231, 250] on img at bounding box center [227, 251] width 16 height 16
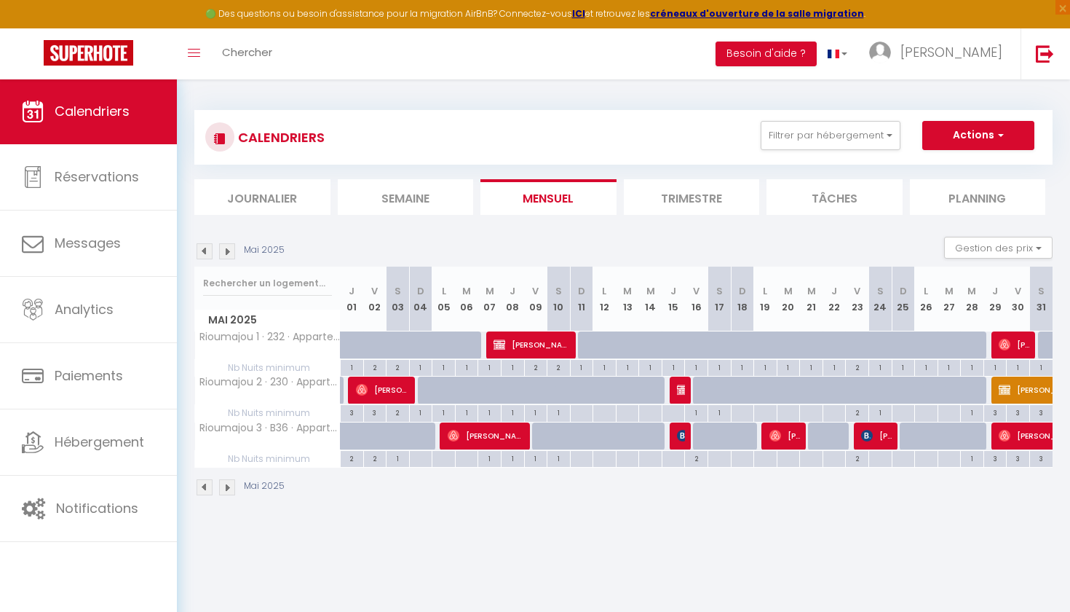
click at [231, 250] on img at bounding box center [227, 251] width 16 height 16
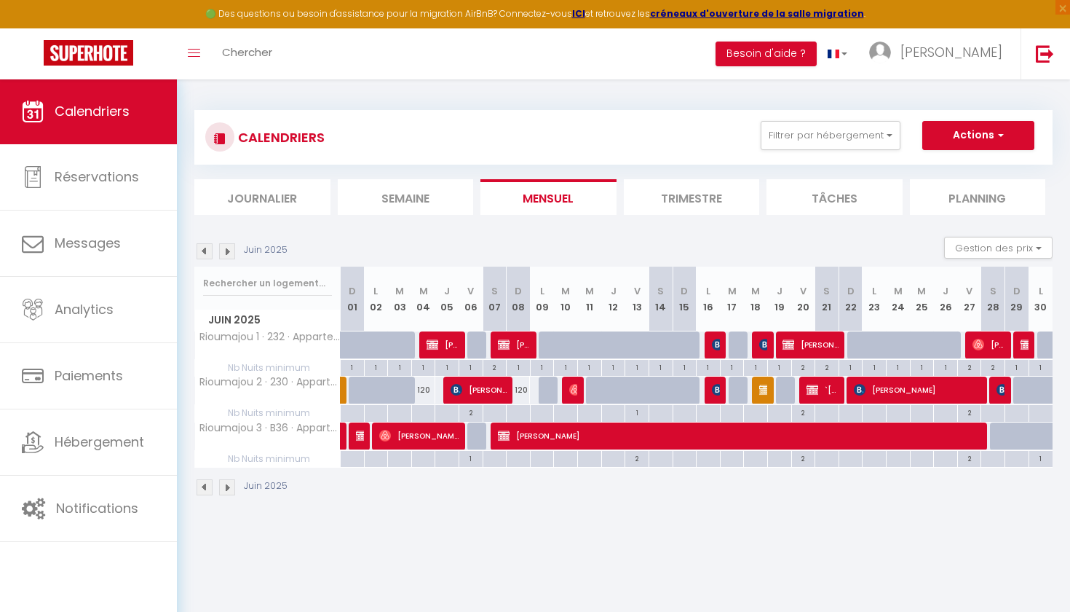
click at [231, 250] on img at bounding box center [227, 251] width 16 height 16
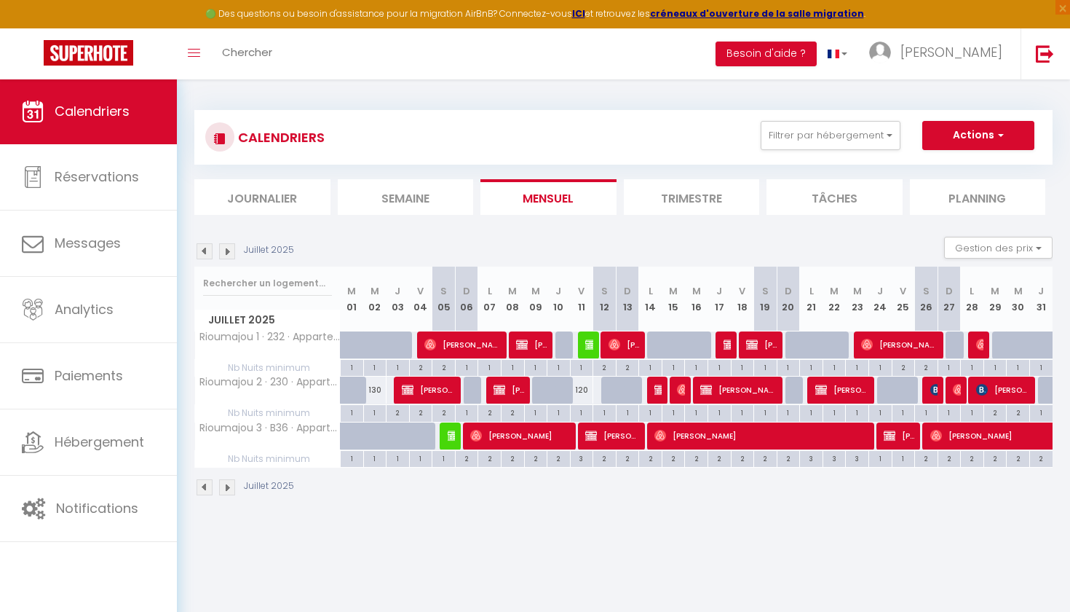
click at [231, 250] on img at bounding box center [227, 251] width 16 height 16
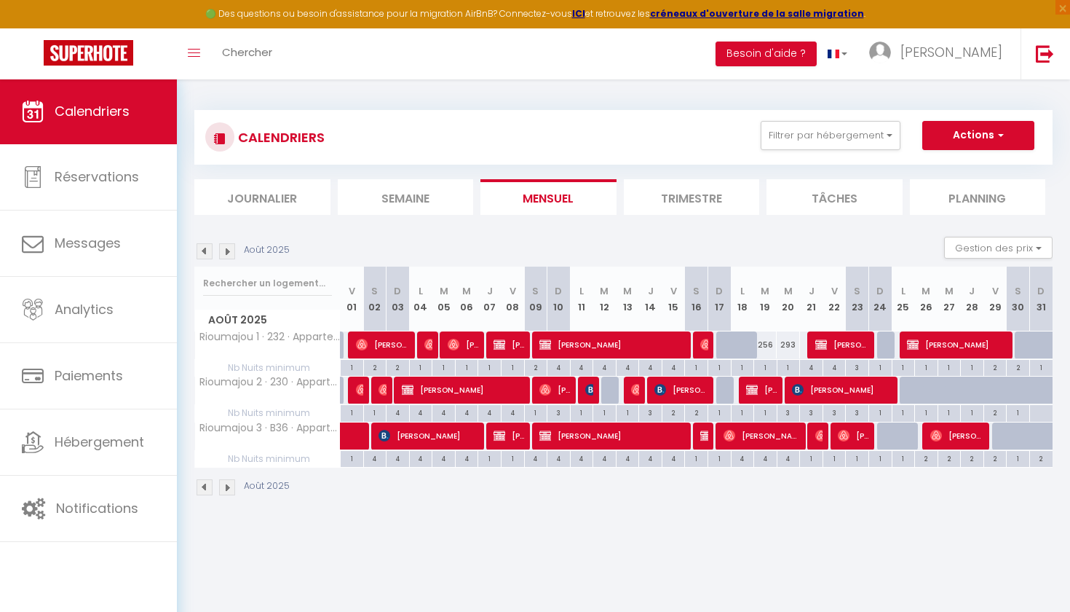
click at [231, 250] on img at bounding box center [227, 251] width 16 height 16
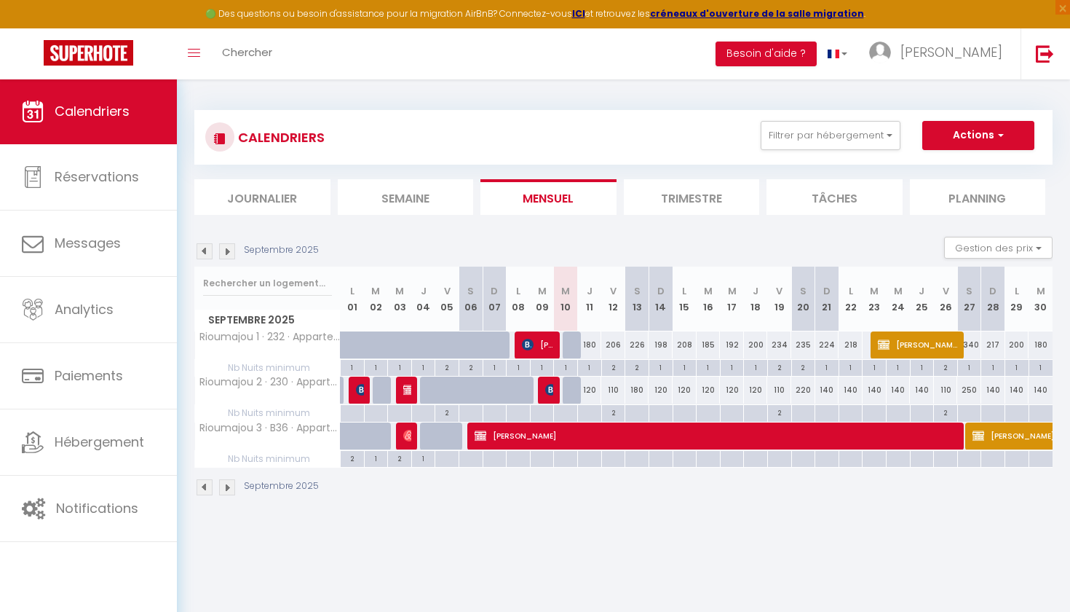
click at [231, 250] on img at bounding box center [227, 251] width 16 height 16
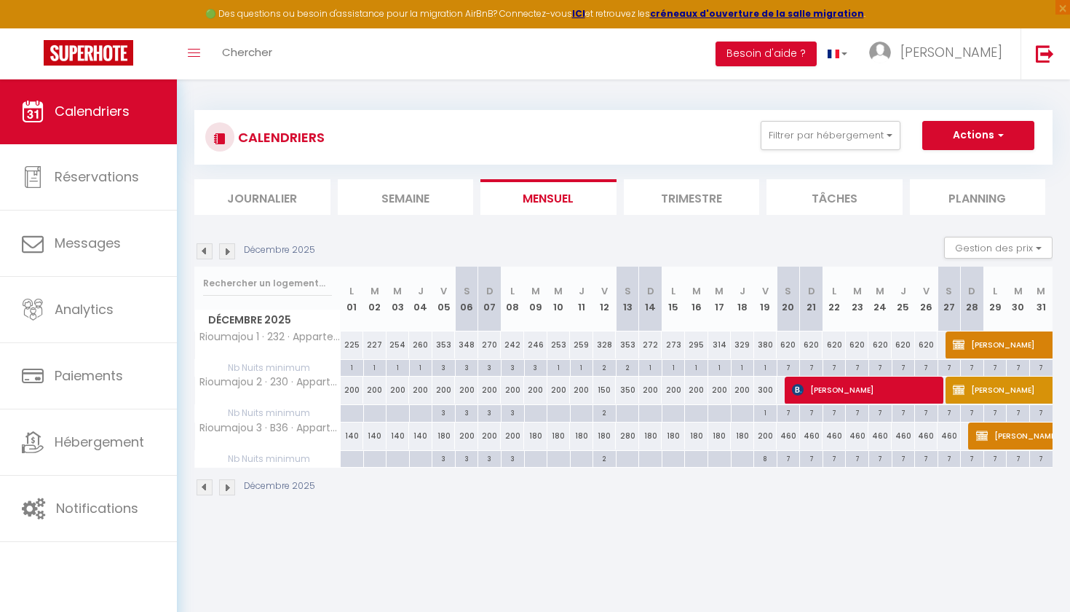
click at [231, 250] on img at bounding box center [227, 251] width 16 height 16
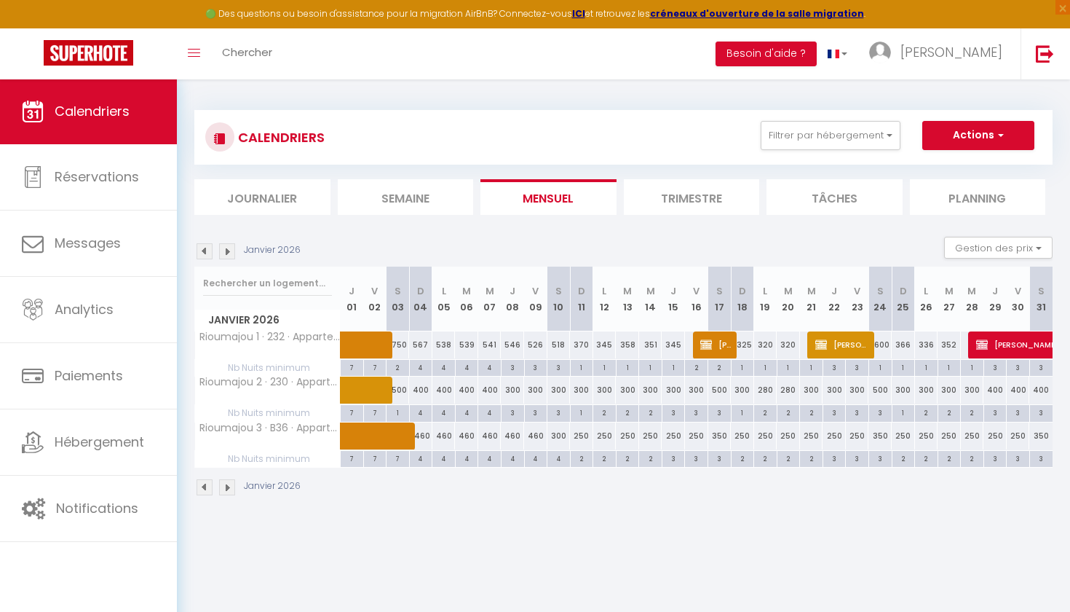
click at [603, 392] on div "300" at bounding box center [604, 389] width 23 height 27
type input "300"
type input "Lun 12 Janvier 2026"
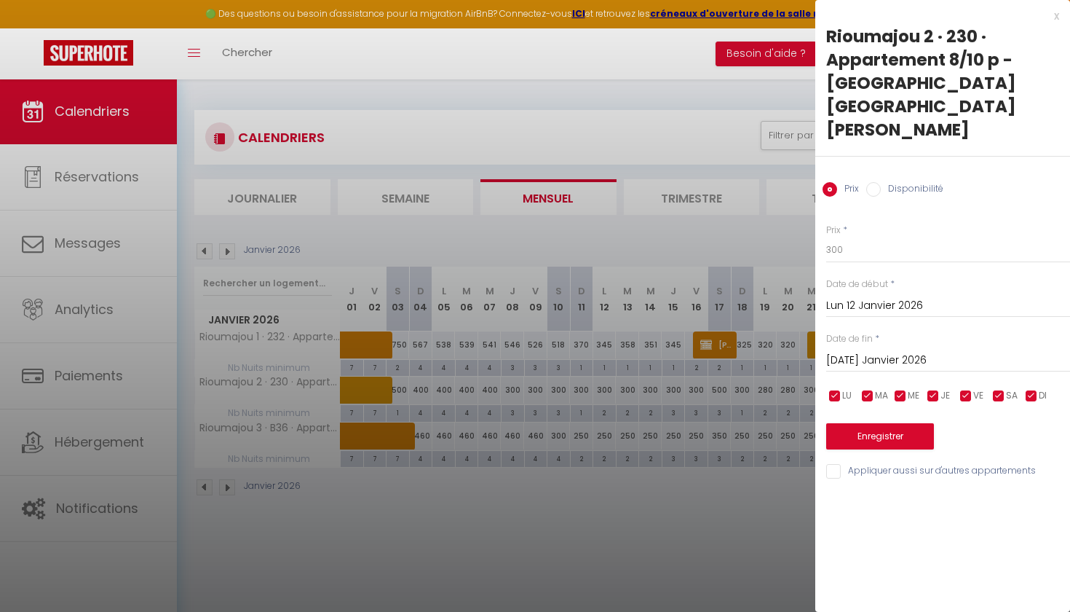
click at [858, 351] on input "[DATE] Janvier 2026" at bounding box center [948, 360] width 244 height 19
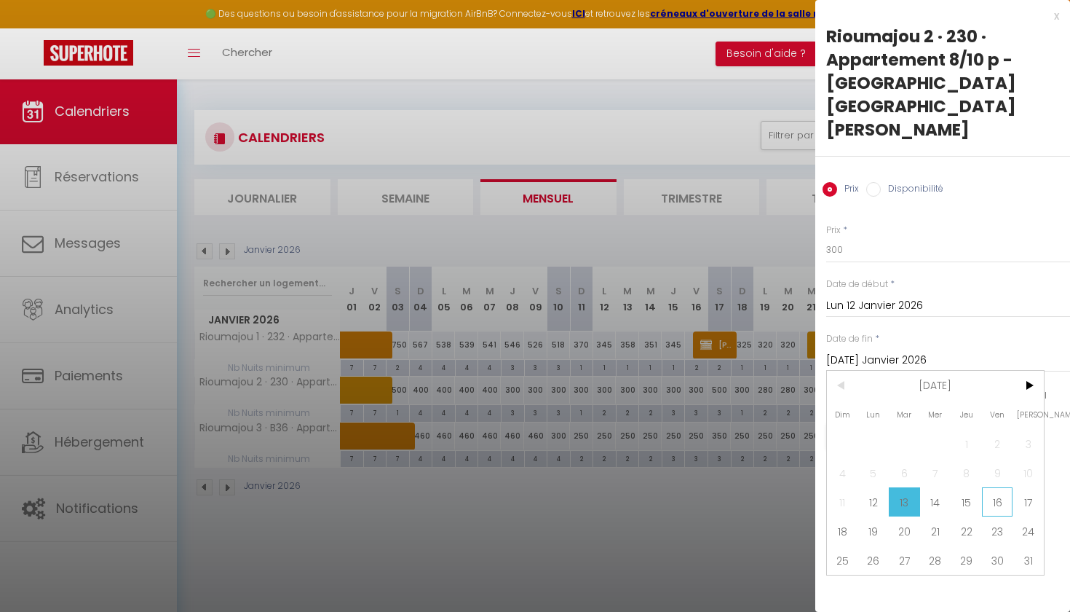
click at [1003, 487] on span "16" at bounding box center [997, 501] width 31 height 29
type input "Ven 16 Janvier 2026"
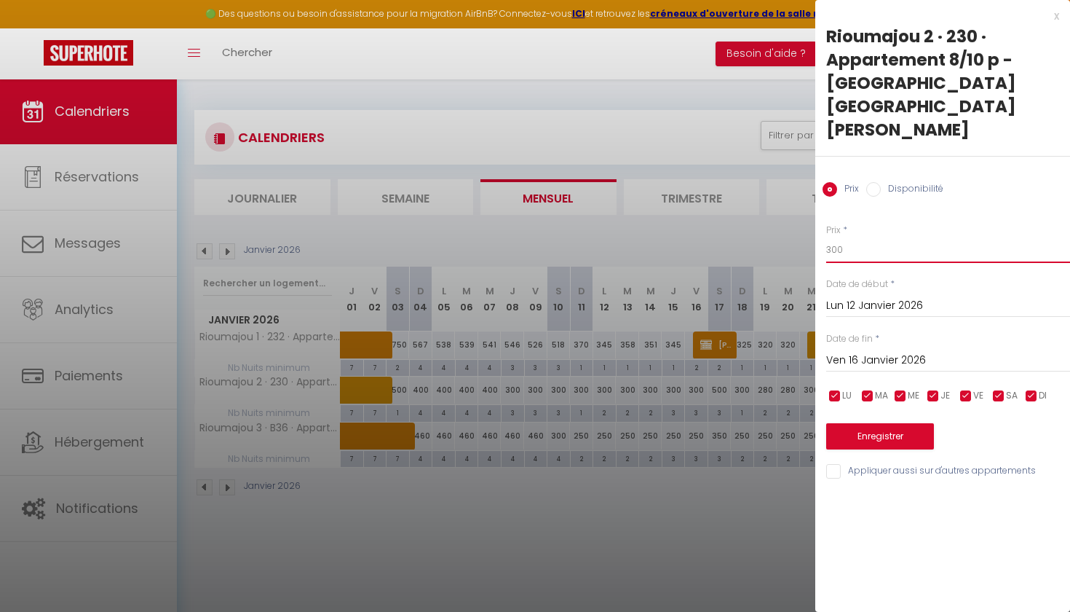
click at [861, 237] on input "300" at bounding box center [948, 250] width 244 height 26
type input "3"
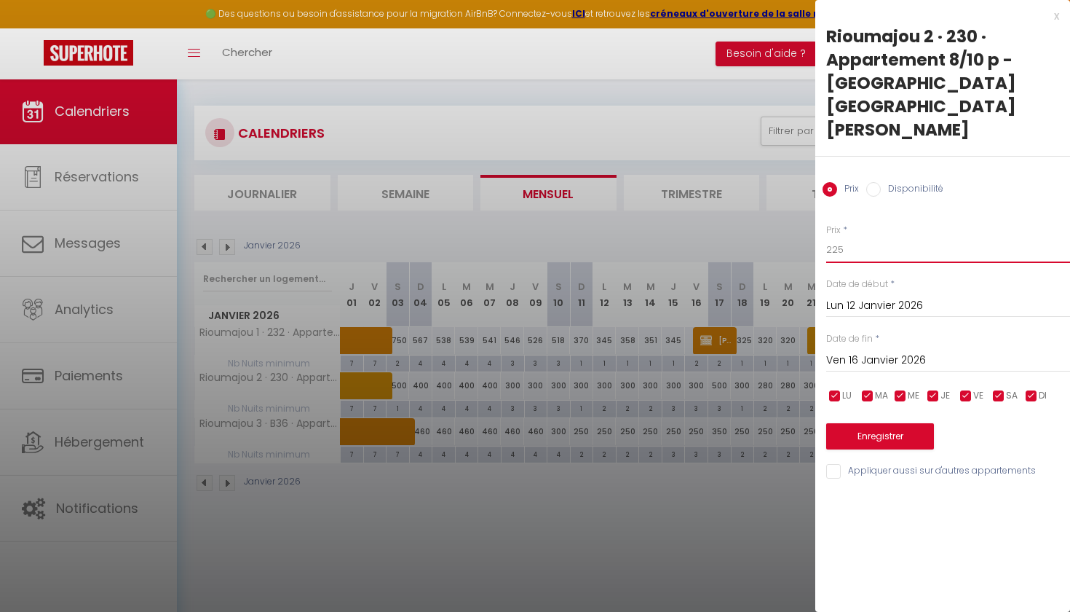
type input "225"
click at [876, 423] on button "Enregistrer" at bounding box center [880, 436] width 108 height 26
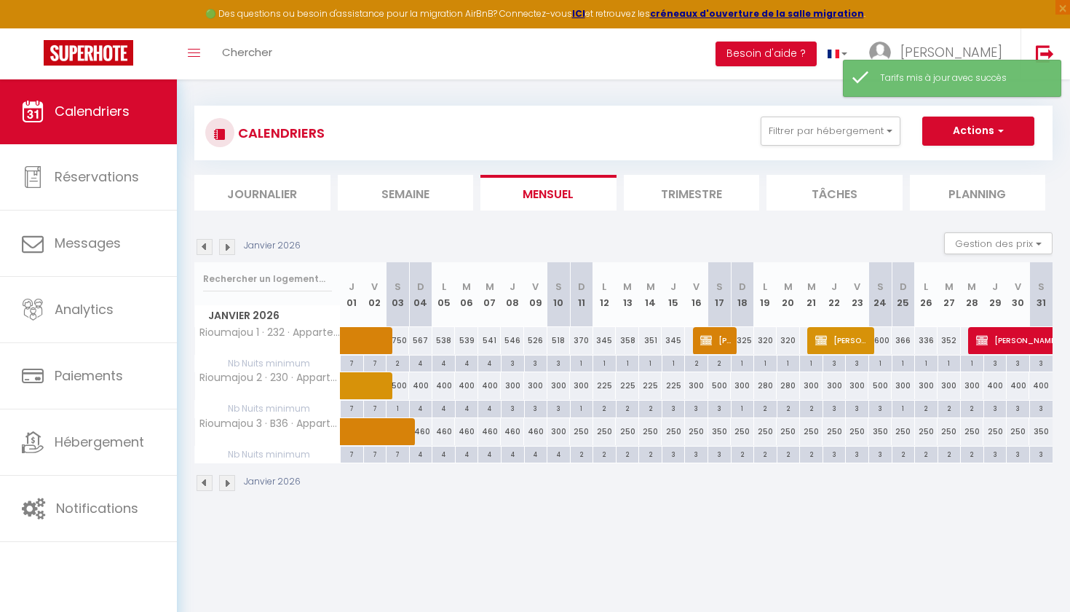
click at [696, 386] on div "300" at bounding box center [696, 385] width 23 height 27
type input "300"
type input "Ven 16 Janvier 2026"
type input "[PERSON_NAME] 17 Janvier 2026"
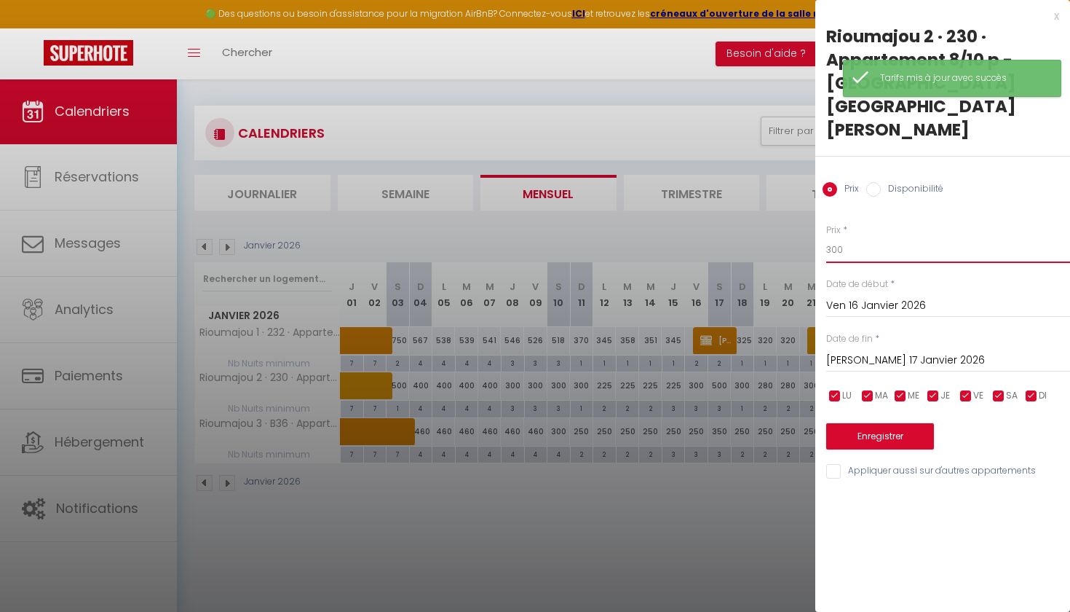
click at [848, 237] on input "300" at bounding box center [948, 250] width 244 height 26
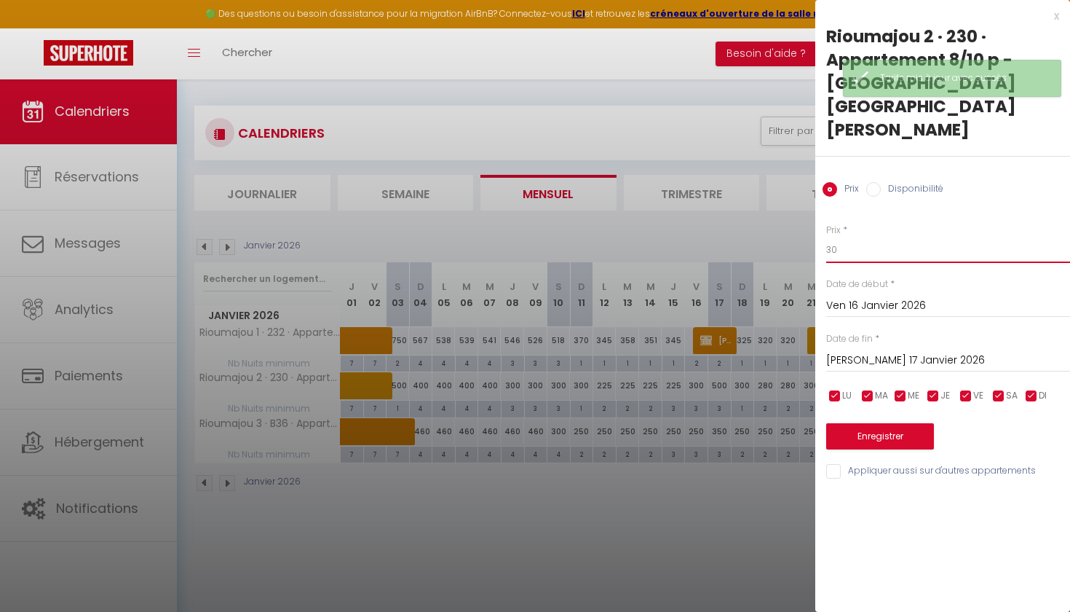
type input "3"
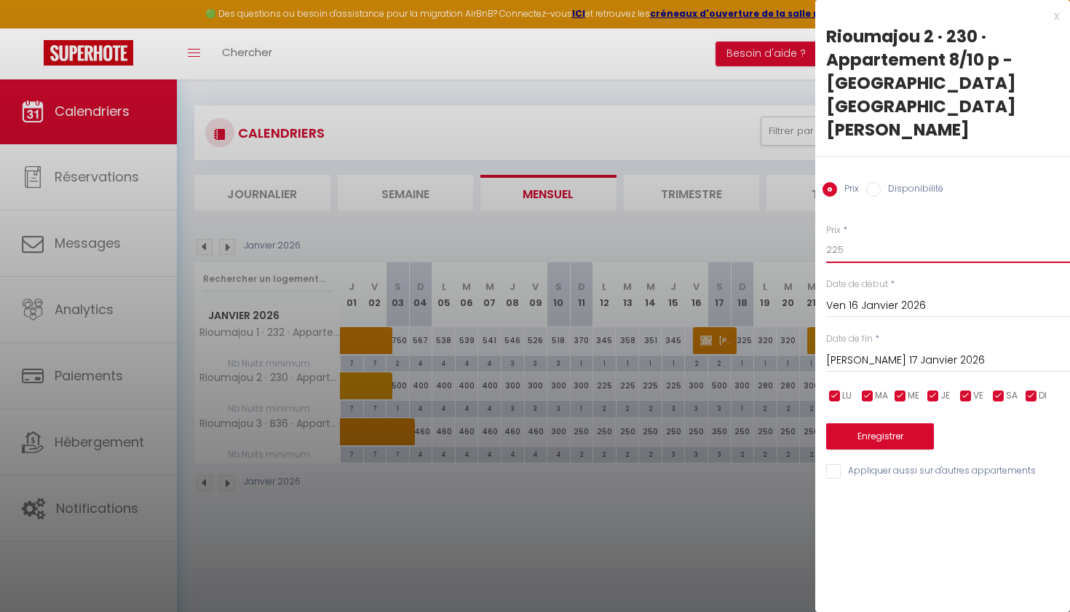
type input "225"
click at [859, 423] on button "Enregistrer" at bounding box center [880, 436] width 108 height 26
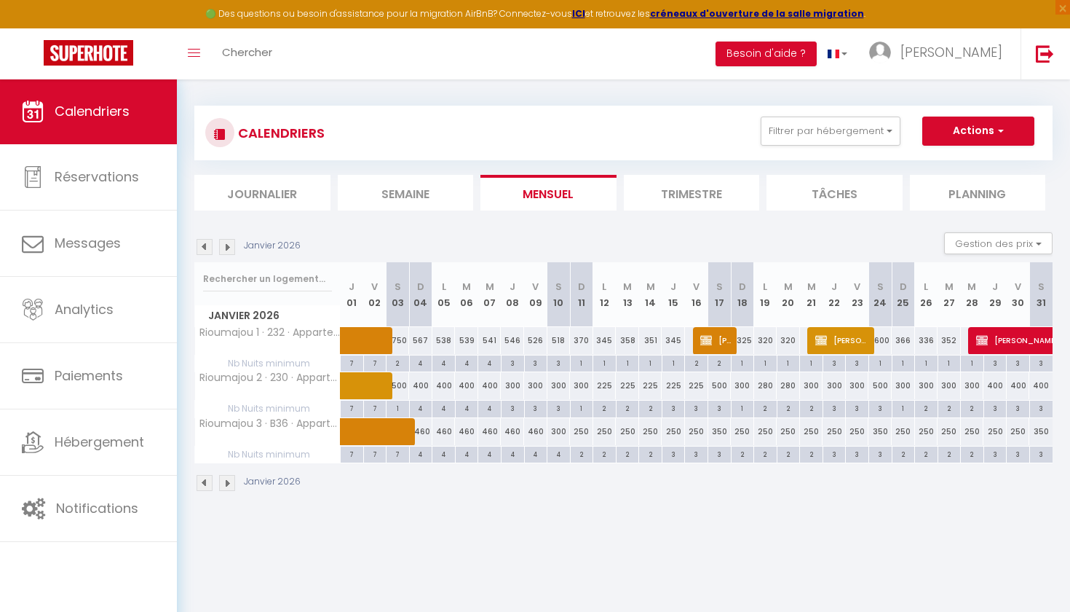
click at [672, 385] on div "225" at bounding box center [673, 385] width 23 height 27
type input "225"
type input "Jeu 15 Janvier 2026"
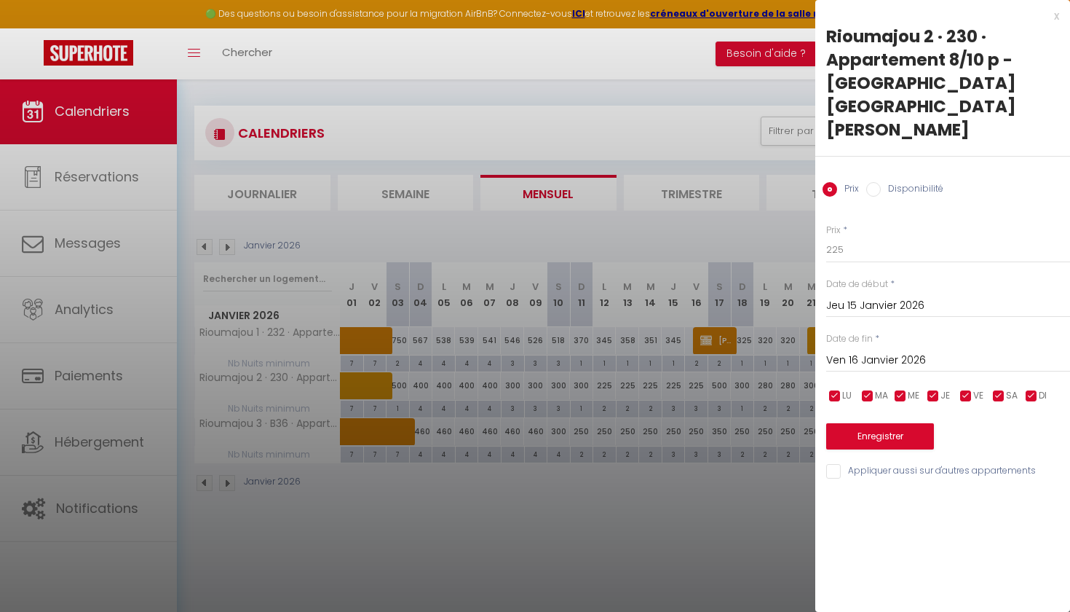
click at [872, 351] on input "Ven 16 Janvier 2026" at bounding box center [948, 360] width 244 height 19
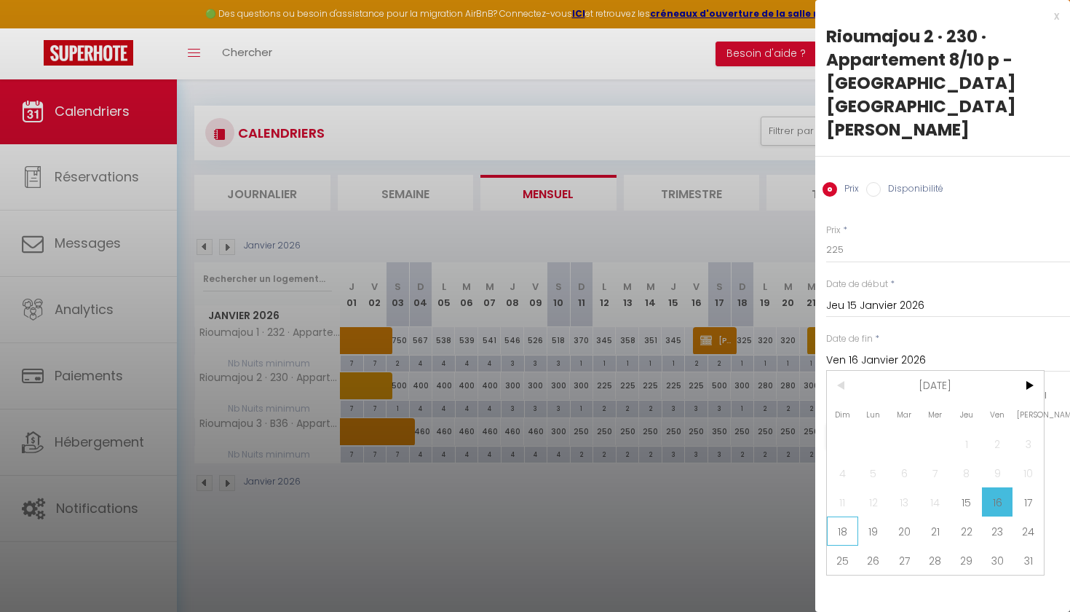
click at [843, 516] on span "18" at bounding box center [842, 530] width 31 height 29
type input "Dim 18 Janvier 2026"
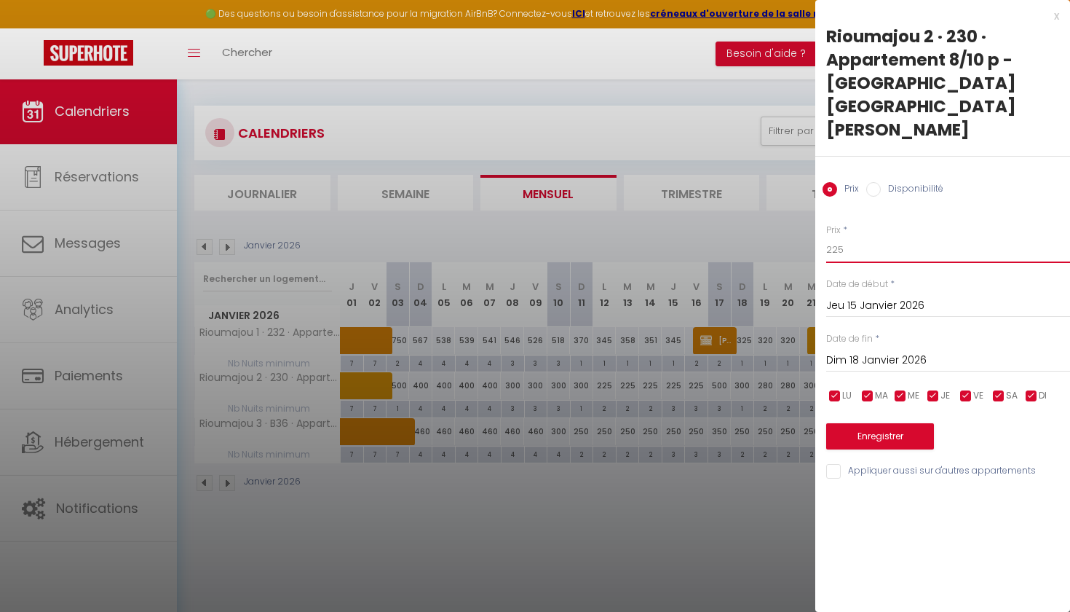
click at [853, 237] on input "225" at bounding box center [948, 250] width 244 height 26
type input "250"
click at [871, 423] on button "Enregistrer" at bounding box center [880, 436] width 108 height 26
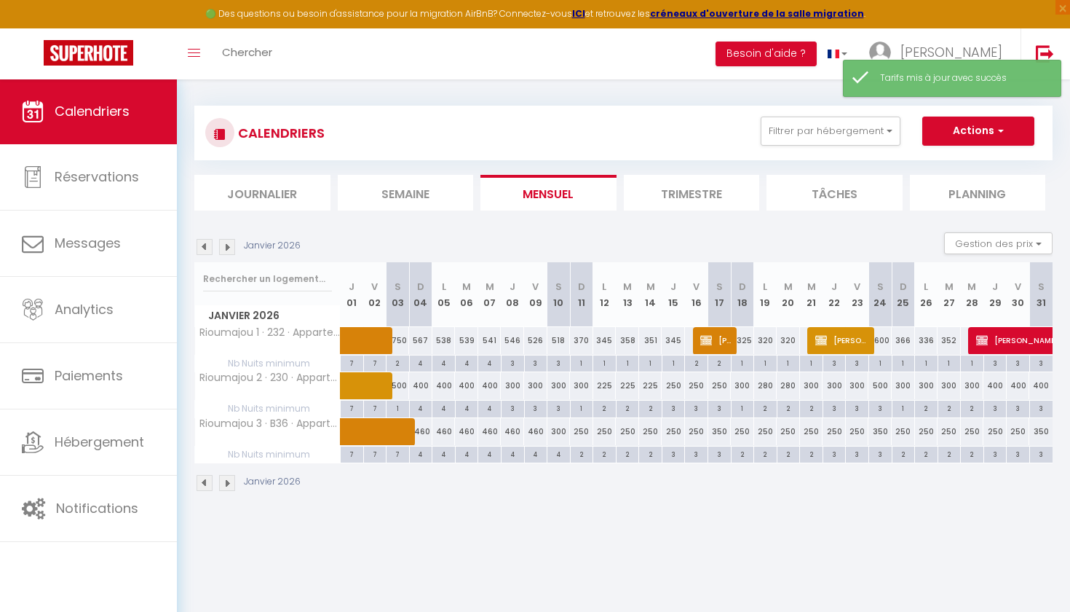
click at [765, 344] on div "320" at bounding box center [765, 340] width 23 height 27
type input "320"
type input "Lun 19 Janvier 2026"
type input "[DATE] Janvier 2026"
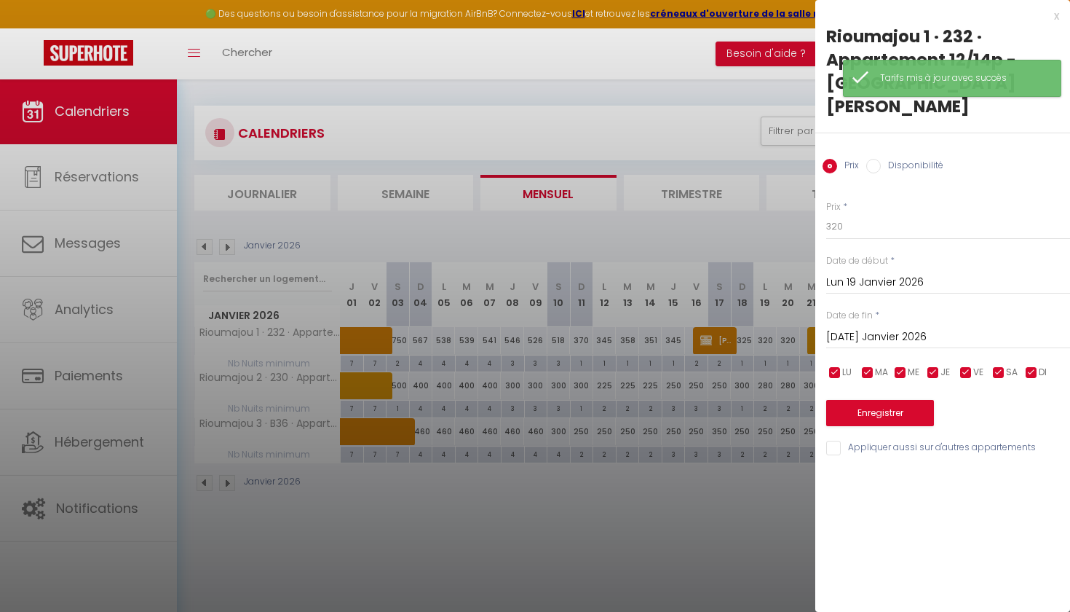
click at [724, 343] on div at bounding box center [535, 306] width 1070 height 612
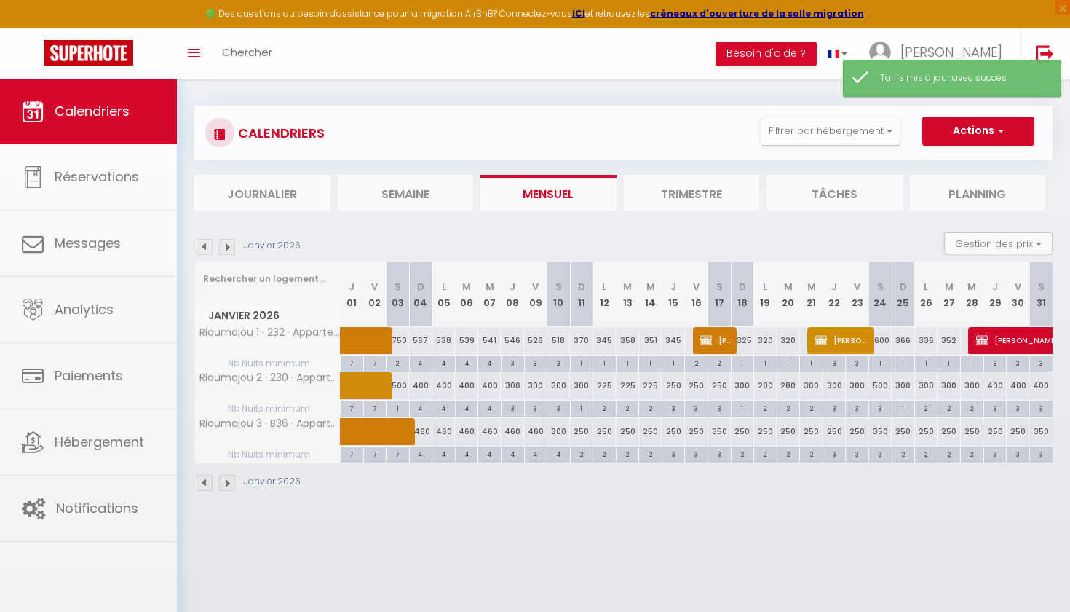
click at [724, 343] on body "🟢 Des questions ou besoin d'assistance pour la migration AirBnB? Connectez-vous…" at bounding box center [535, 380] width 1070 height 612
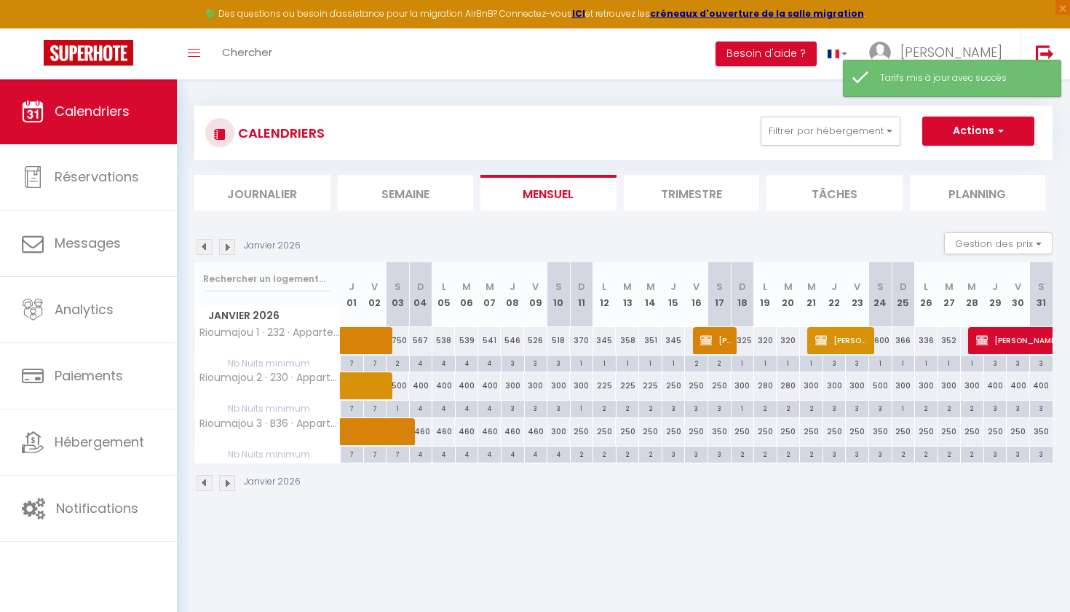
click at [724, 343] on span "[PERSON_NAME]" at bounding box center [715, 340] width 31 height 28
select select "KO"
select select "41210"
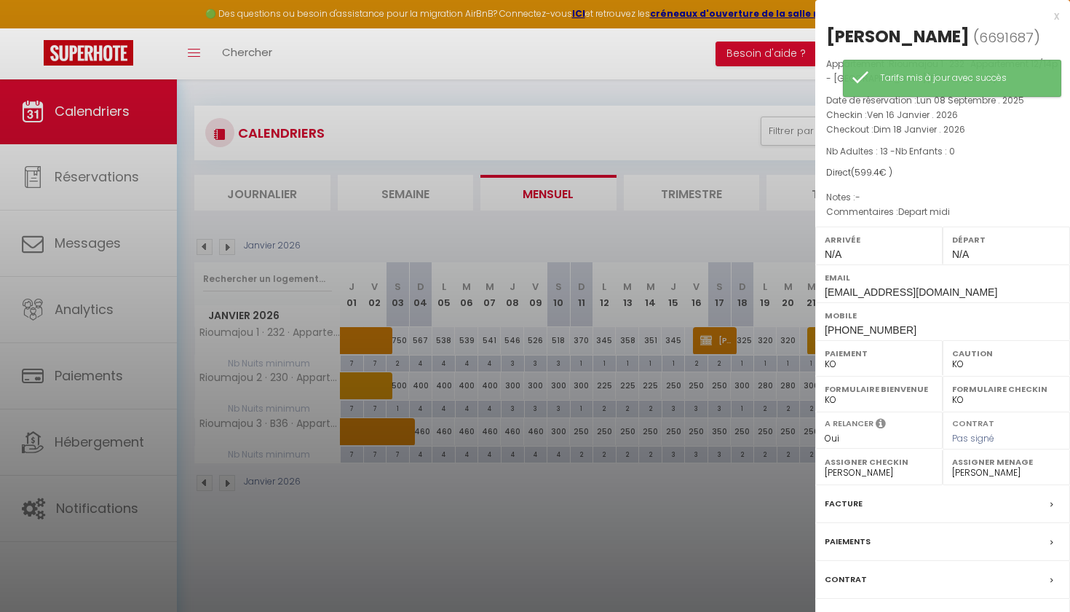
click at [722, 357] on div at bounding box center [535, 306] width 1070 height 612
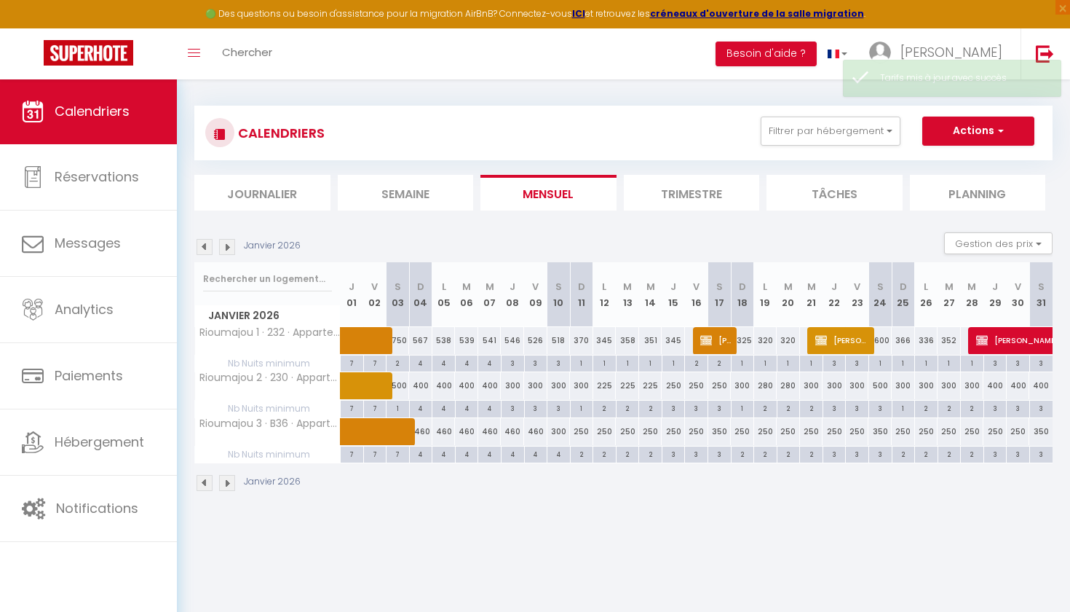
click at [721, 312] on th "S 17" at bounding box center [719, 294] width 23 height 65
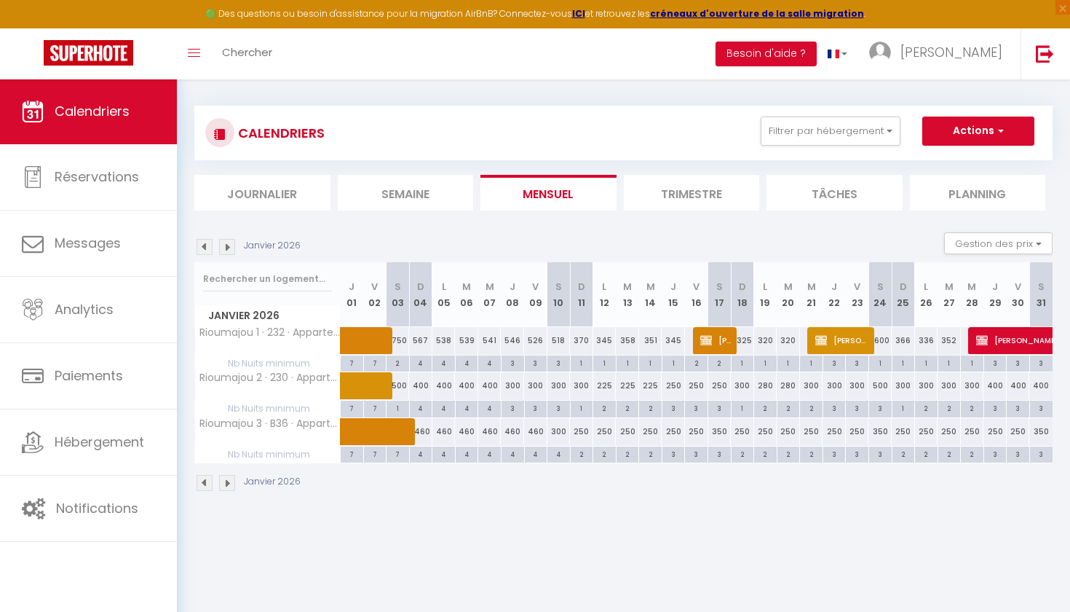
click at [723, 432] on div "350" at bounding box center [719, 431] width 23 height 27
type input "350"
type input "[PERSON_NAME] 17 Janvier 2026"
type input "Dim 18 Janvier 2026"
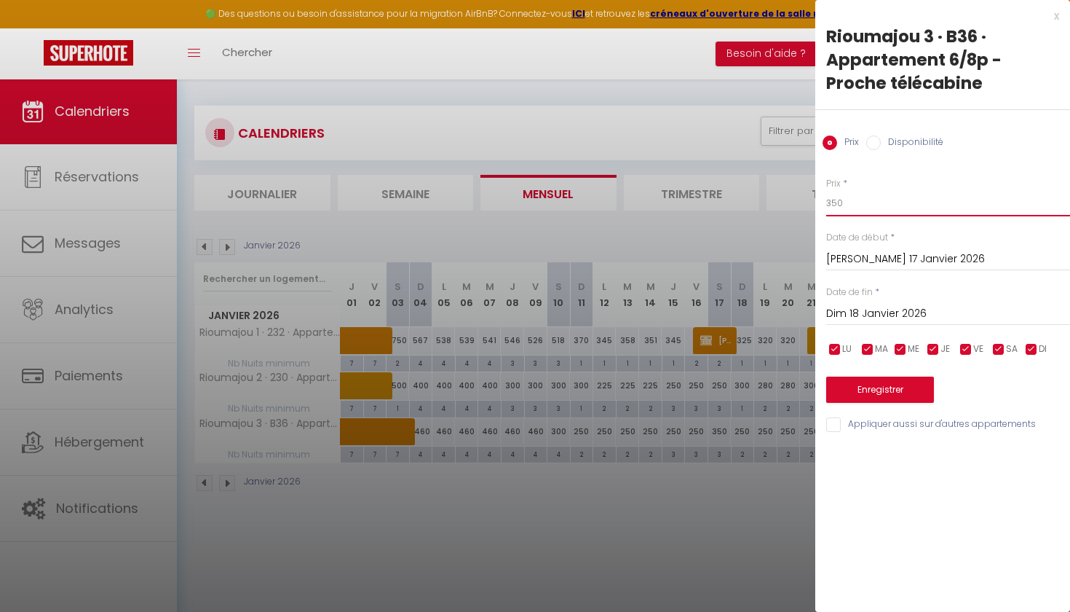
click at [847, 203] on input "350" at bounding box center [948, 203] width 244 height 26
type input "3"
type input "250"
click at [877, 385] on button "Enregistrer" at bounding box center [880, 389] width 108 height 26
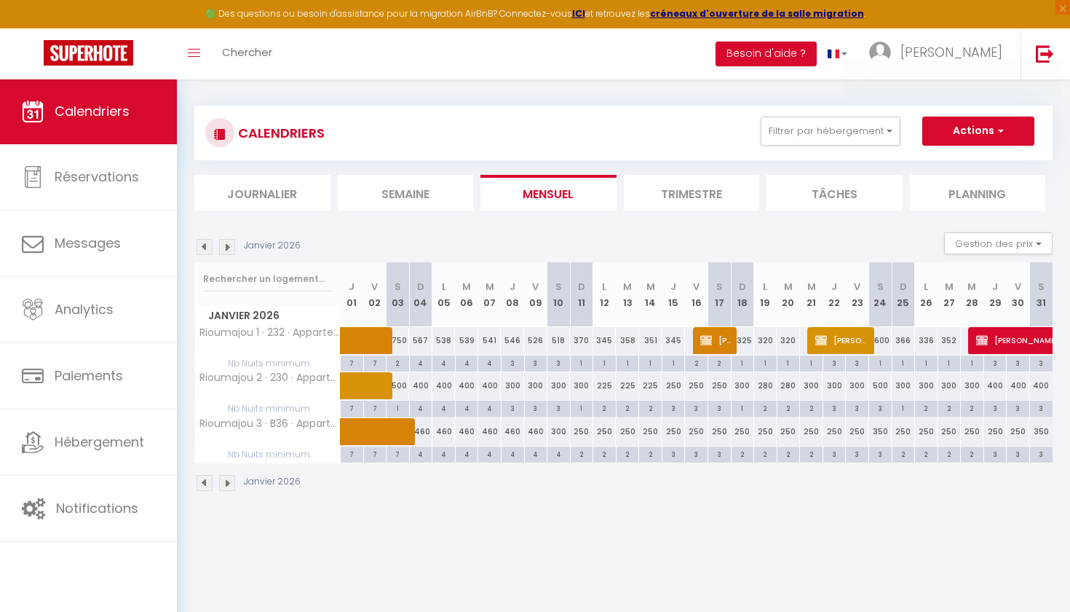
click at [885, 432] on div "350" at bounding box center [880, 431] width 23 height 27
type input "350"
type input "[PERSON_NAME] 24 Janvier 2026"
type input "Dim 25 Janvier 2026"
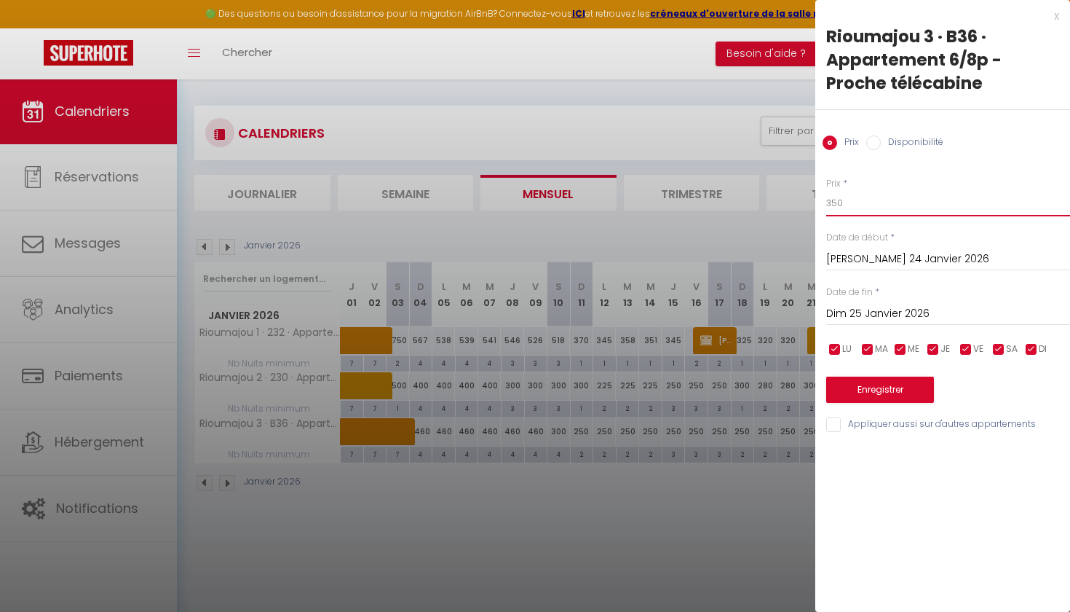
click at [840, 213] on input "350" at bounding box center [948, 203] width 244 height 26
type input "3"
type input "250"
click at [858, 386] on button "Enregistrer" at bounding box center [880, 389] width 108 height 26
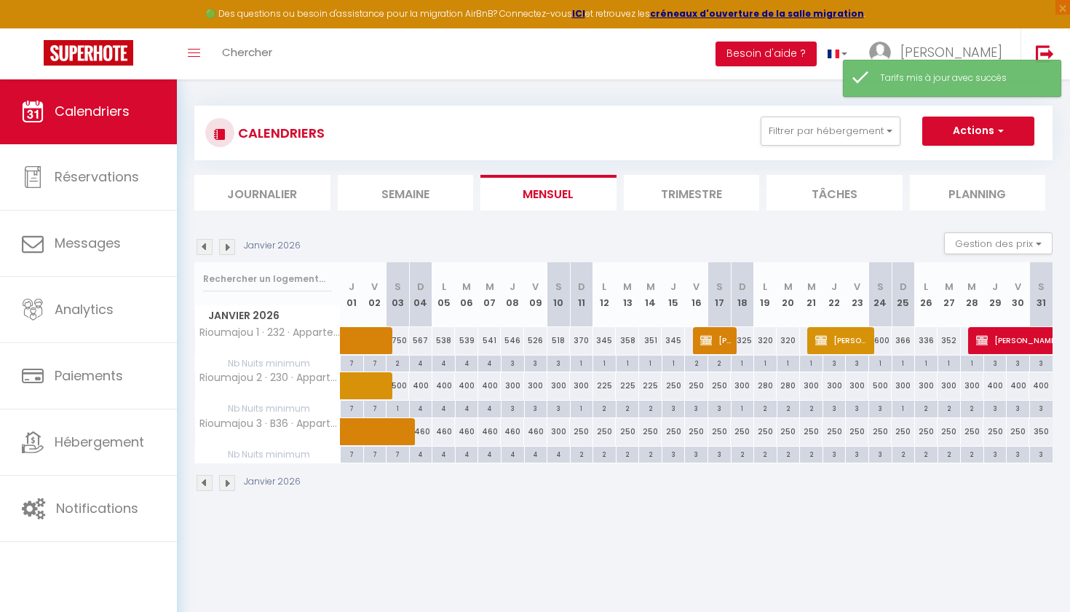
click at [1045, 430] on div "350" at bounding box center [1040, 431] width 23 height 27
type input "350"
type input "[PERSON_NAME] 31 Janvier 2026"
type input "Dim 01 Février 2026"
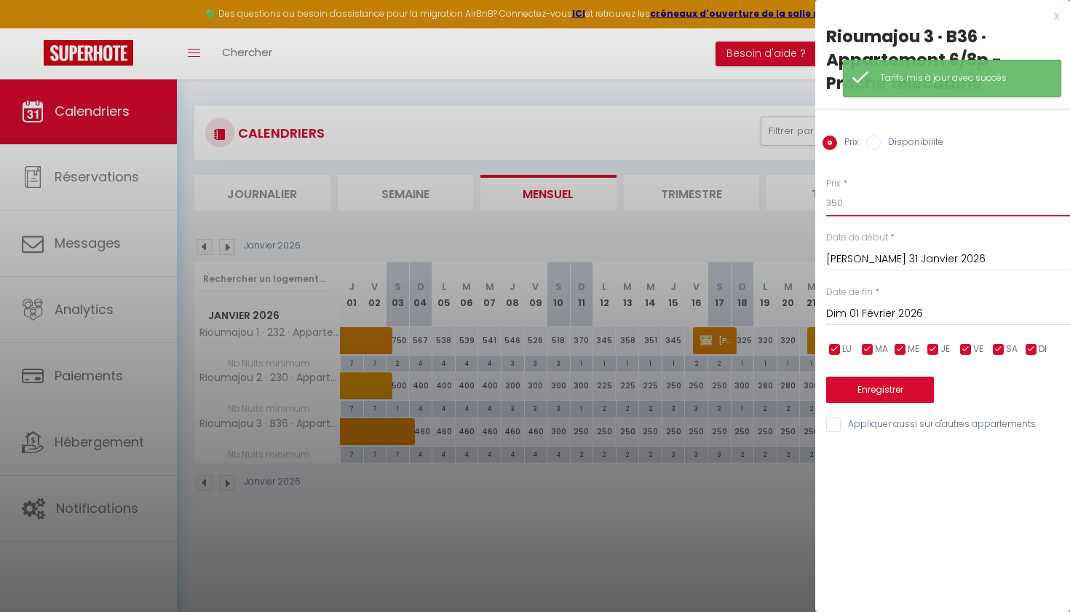
click at [869, 202] on input "350" at bounding box center [948, 203] width 244 height 26
type input "3"
type input "250"
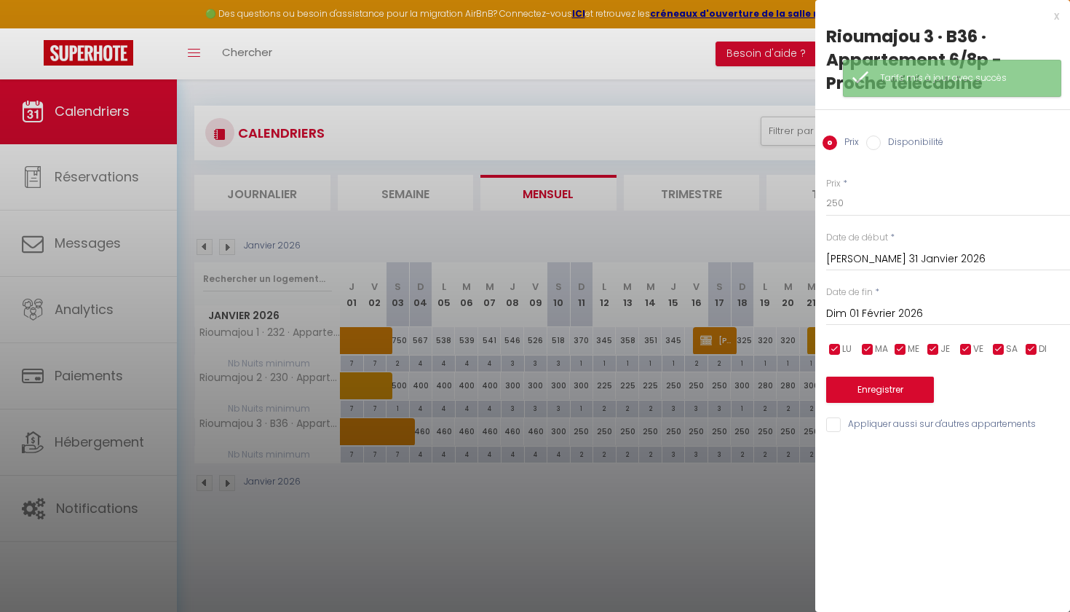
click at [877, 379] on button "Enregistrer" at bounding box center [880, 389] width 108 height 26
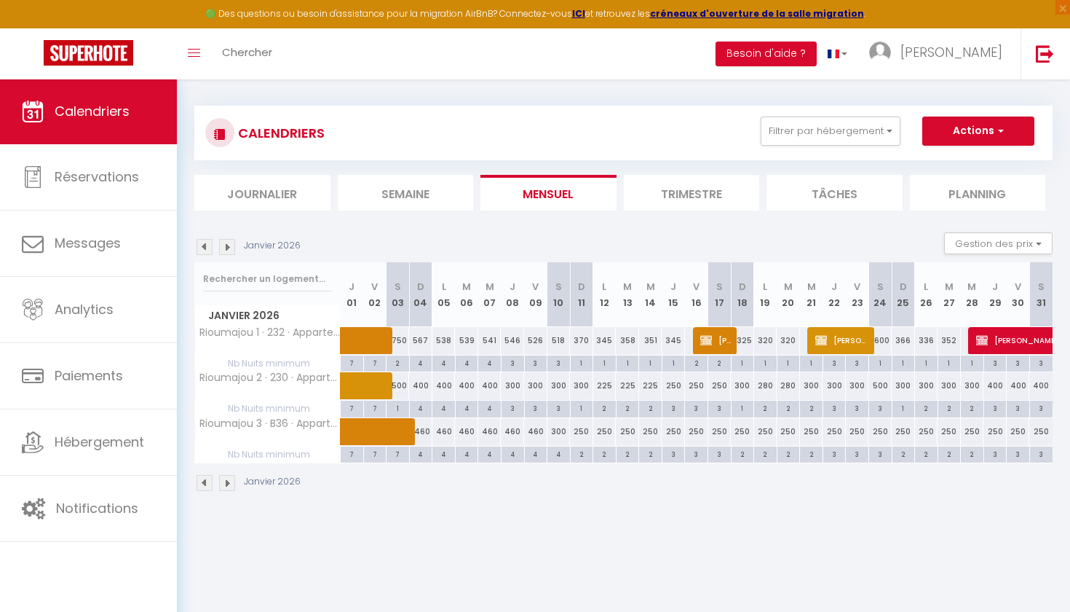
click at [607, 384] on div "225" at bounding box center [604, 385] width 23 height 27
type input "225"
type input "Lun 12 Janvier 2026"
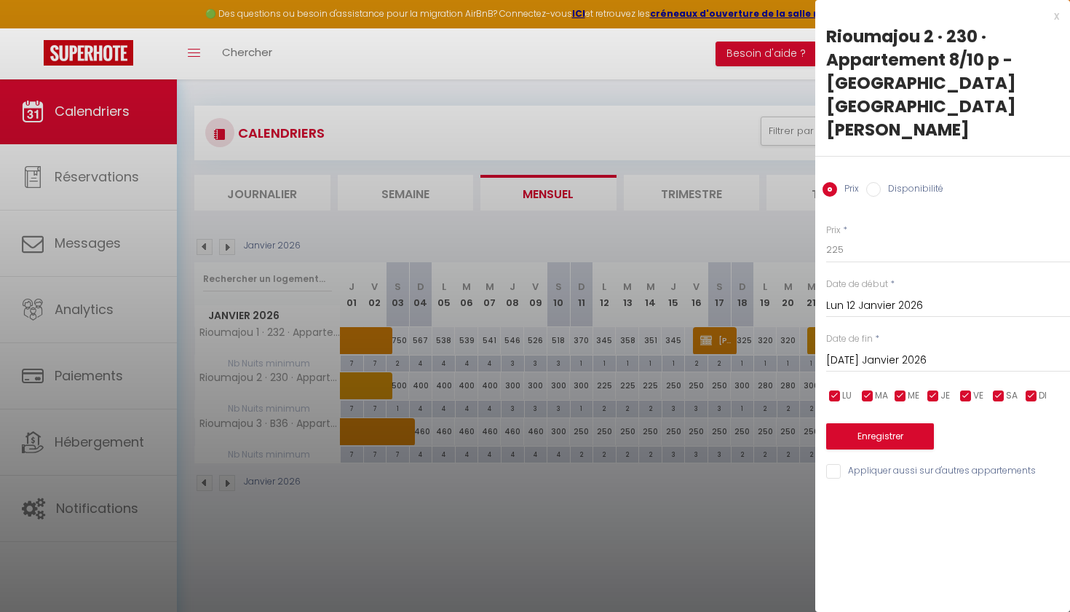
click at [887, 351] on input "[DATE] Janvier 2026" at bounding box center [948, 360] width 244 height 19
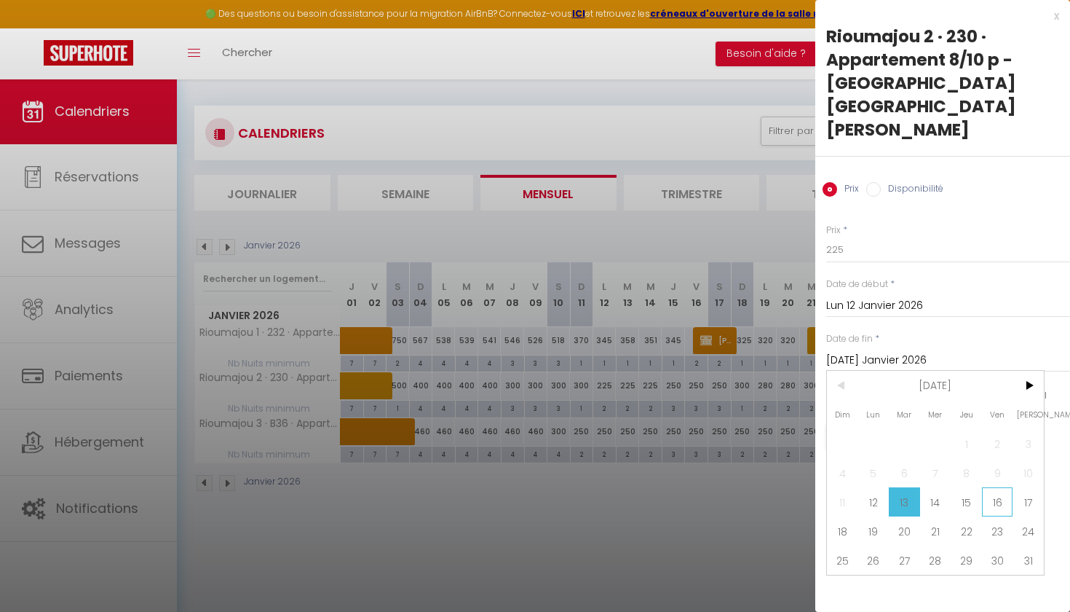
click at [989, 487] on span "16" at bounding box center [997, 501] width 31 height 29
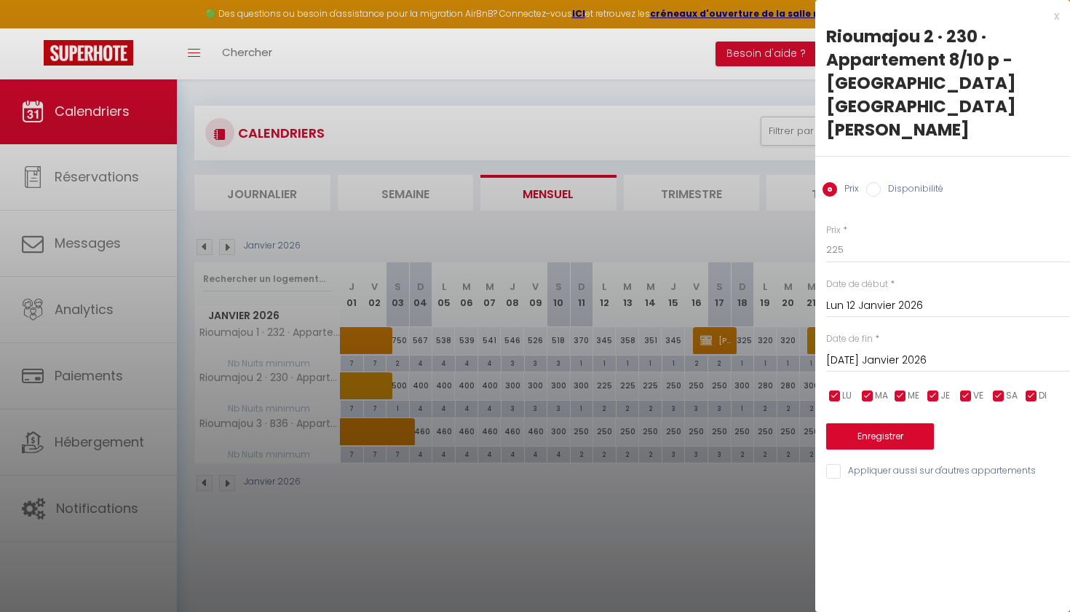
type input "Ven 16 Janvier 2026"
click at [848, 237] on input "225" at bounding box center [948, 250] width 244 height 26
type input "250"
click at [872, 423] on button "Enregistrer" at bounding box center [880, 436] width 108 height 26
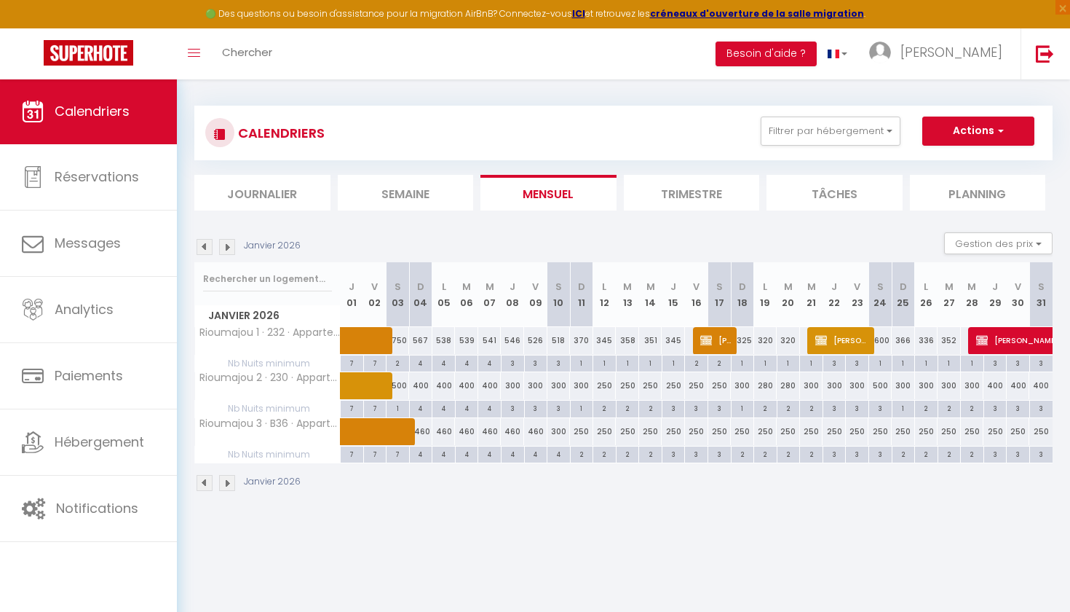
click at [741, 382] on div "300" at bounding box center [742, 385] width 23 height 27
type input "300"
type input "Dim 18 Janvier 2026"
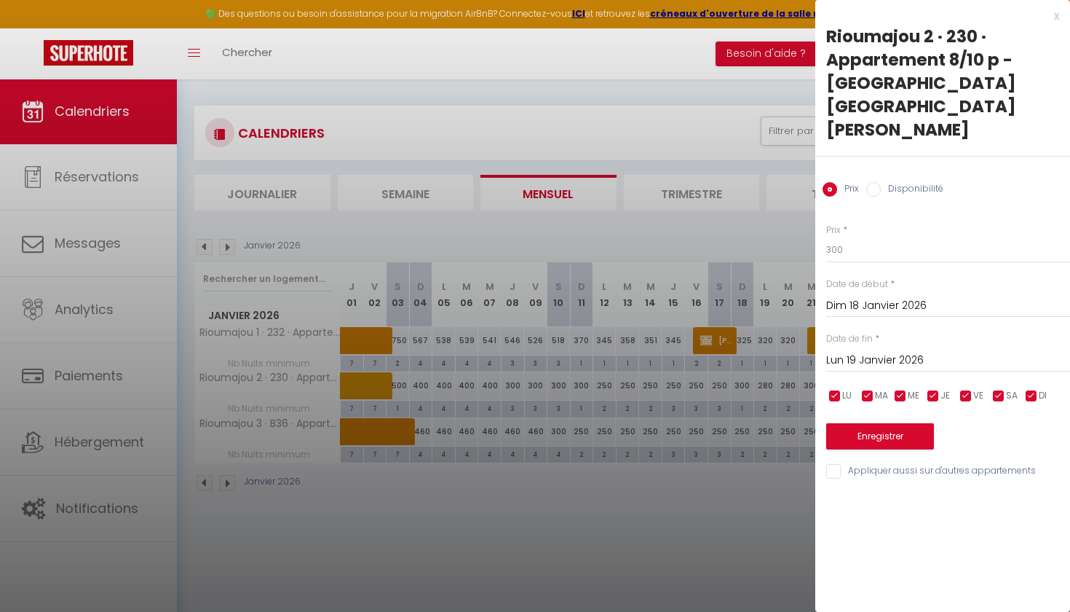
click at [888, 351] on input "Lun 19 Janvier 2026" at bounding box center [948, 360] width 244 height 19
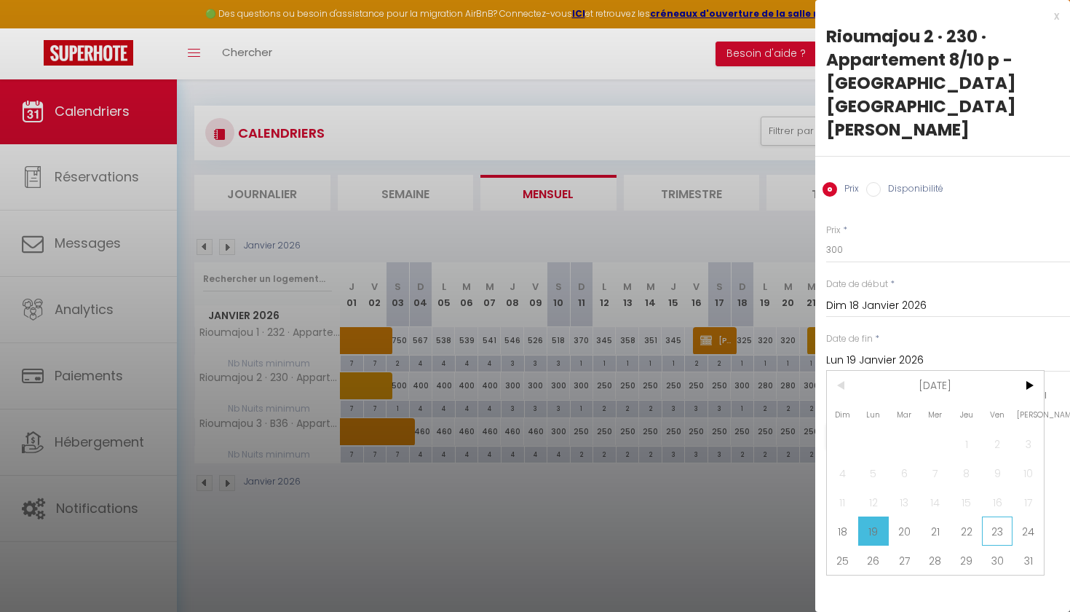
click at [1002, 516] on span "23" at bounding box center [997, 530] width 31 height 29
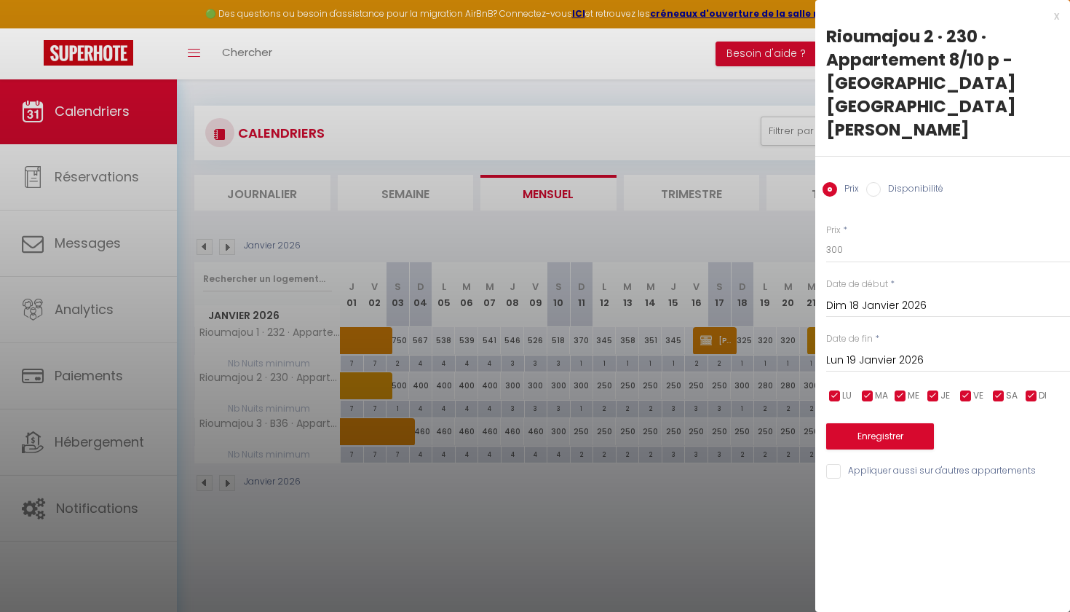
type input "Ven 23 Janvier 2026"
click at [875, 237] on input "300" at bounding box center [948, 250] width 244 height 26
type input "3"
type input "250"
click at [851, 423] on button "Enregistrer" at bounding box center [880, 436] width 108 height 26
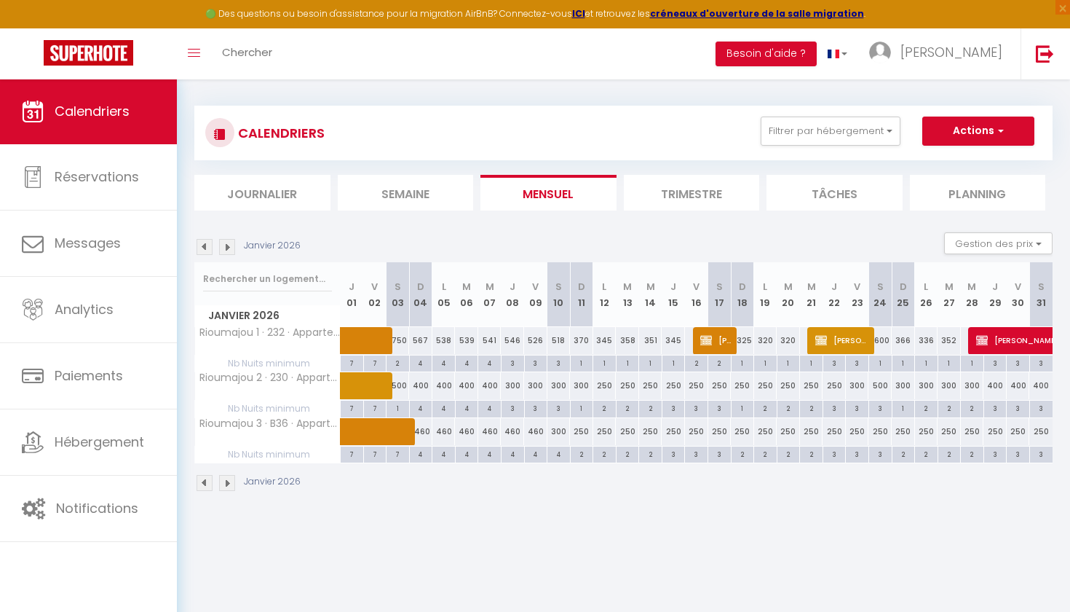
click at [862, 384] on div "300" at bounding box center [857, 385] width 23 height 27
type input "300"
type input "Ven 23 Janvier 2026"
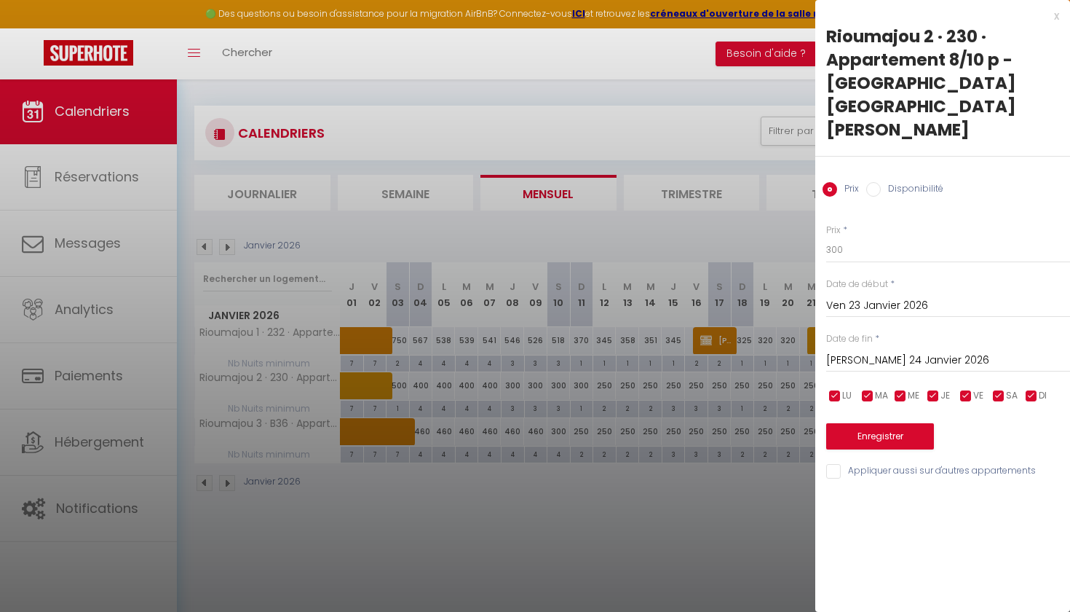
click at [888, 351] on input "[PERSON_NAME] 24 Janvier 2026" at bounding box center [948, 360] width 244 height 19
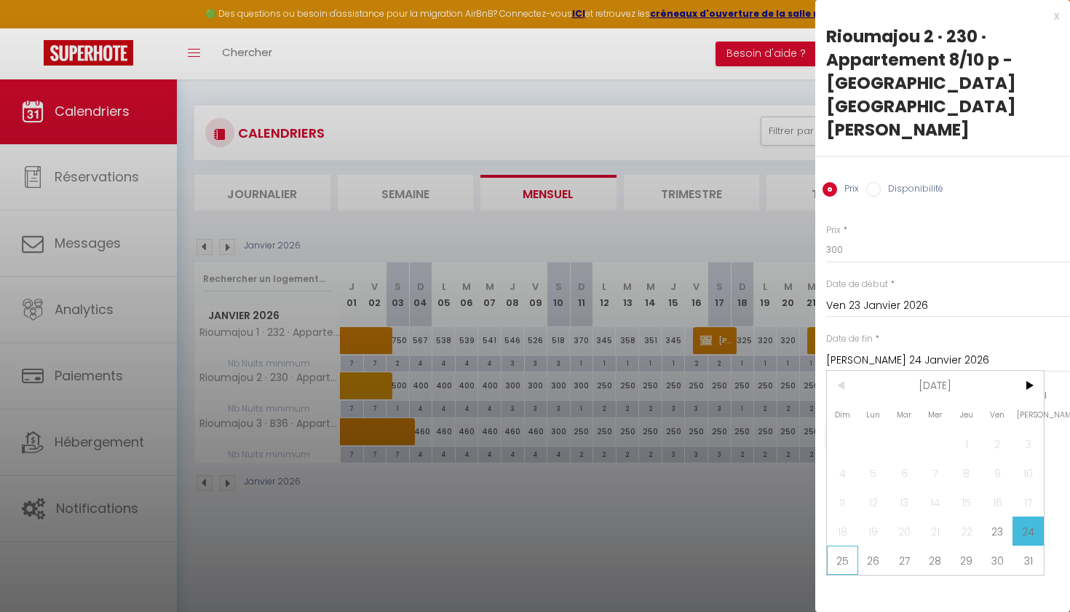
click at [849, 545] on span "25" at bounding box center [842, 559] width 31 height 29
type input "Dim 25 Janvier 2026"
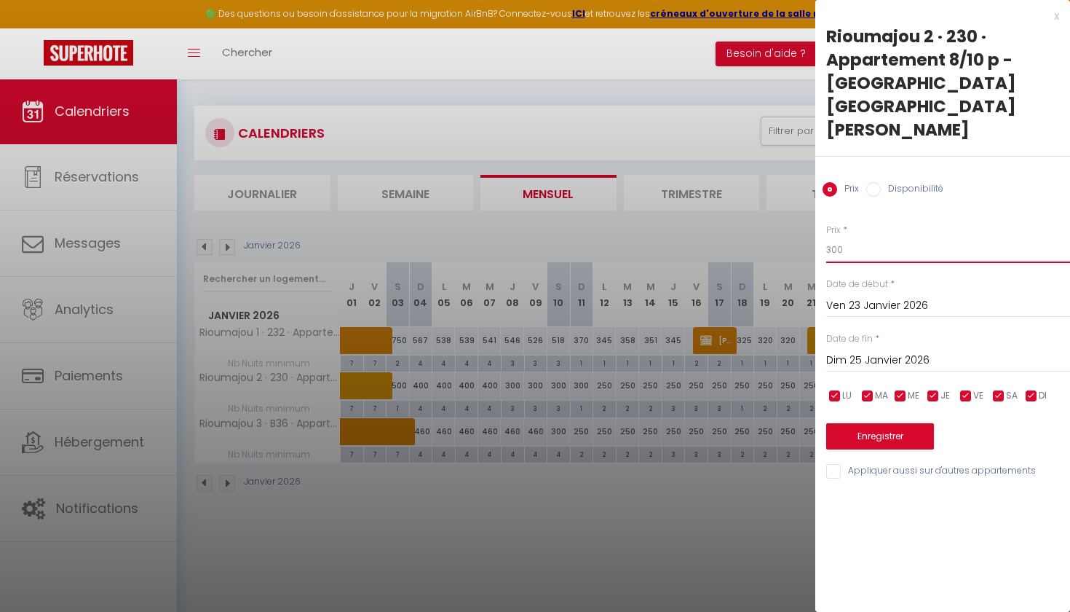
click at [841, 237] on input "300" at bounding box center [948, 250] width 244 height 26
type input "3"
type input "280"
click at [847, 423] on button "Enregistrer" at bounding box center [880, 436] width 108 height 26
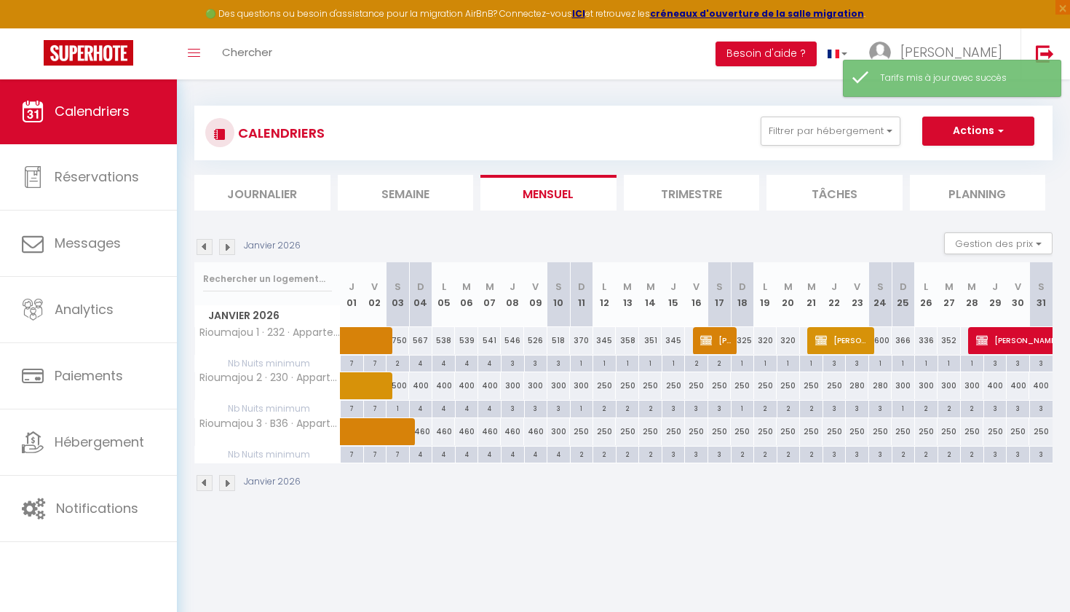
click at [899, 384] on div "300" at bounding box center [903, 385] width 23 height 27
type input "300"
type input "Dim 25 Janvier 2026"
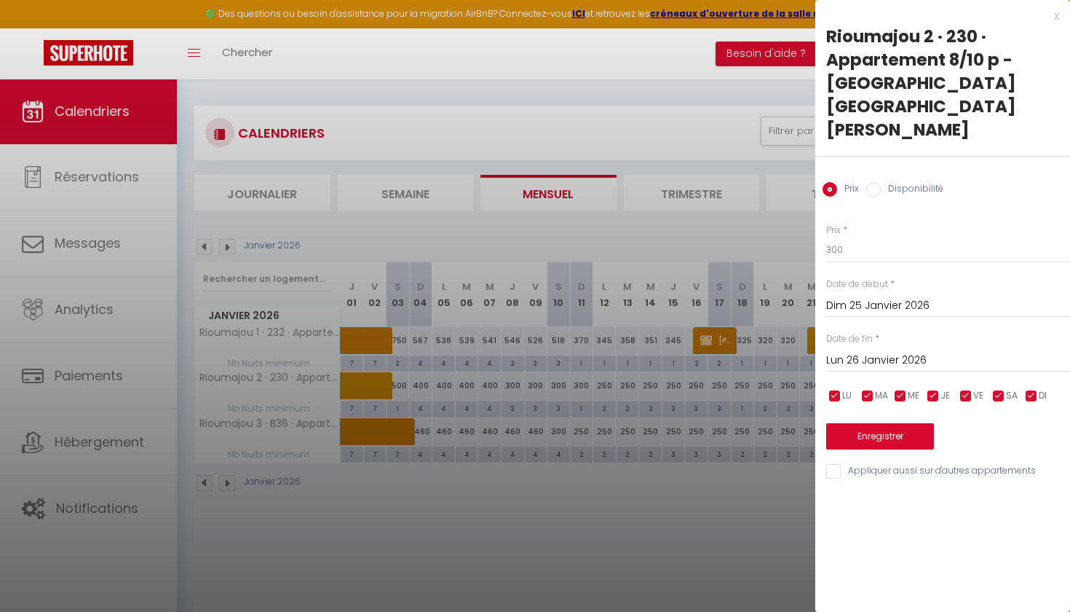
click at [904, 351] on input "Lun 26 Janvier 2026" at bounding box center [948, 360] width 244 height 19
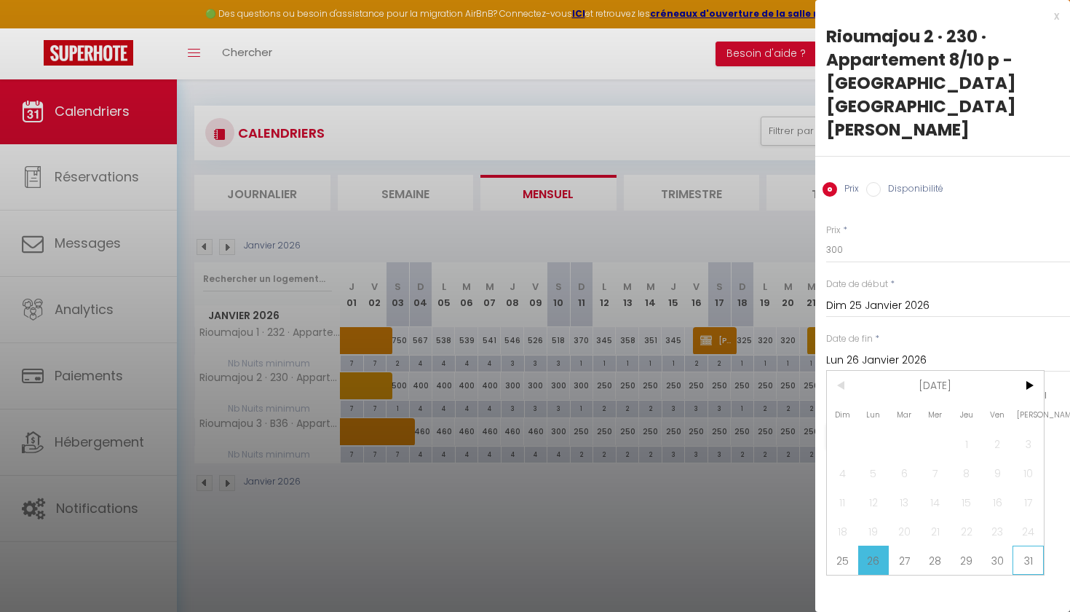
click at [1032, 545] on span "31" at bounding box center [1028, 559] width 31 height 29
type input "[PERSON_NAME] 31 Janvier 2026"
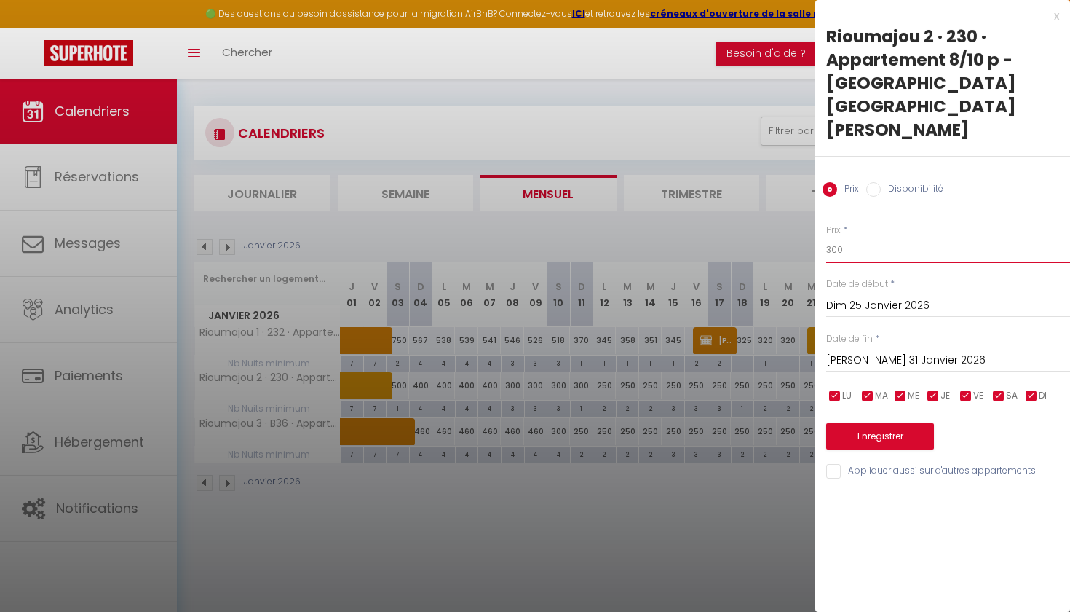
click at [904, 237] on input "300" at bounding box center [948, 250] width 244 height 26
type input "3"
type input "250"
click at [882, 423] on button "Enregistrer" at bounding box center [880, 436] width 108 height 26
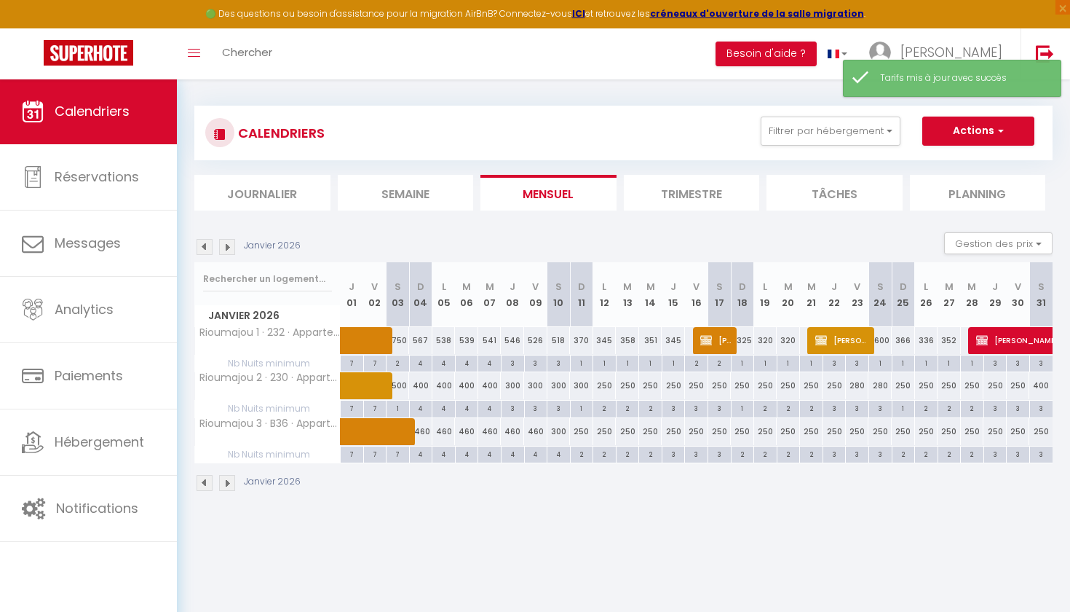
click at [1044, 386] on div "400" at bounding box center [1040, 385] width 23 height 27
type input "400"
type input "[PERSON_NAME] 31 Janvier 2026"
type input "Dim 01 Février 2026"
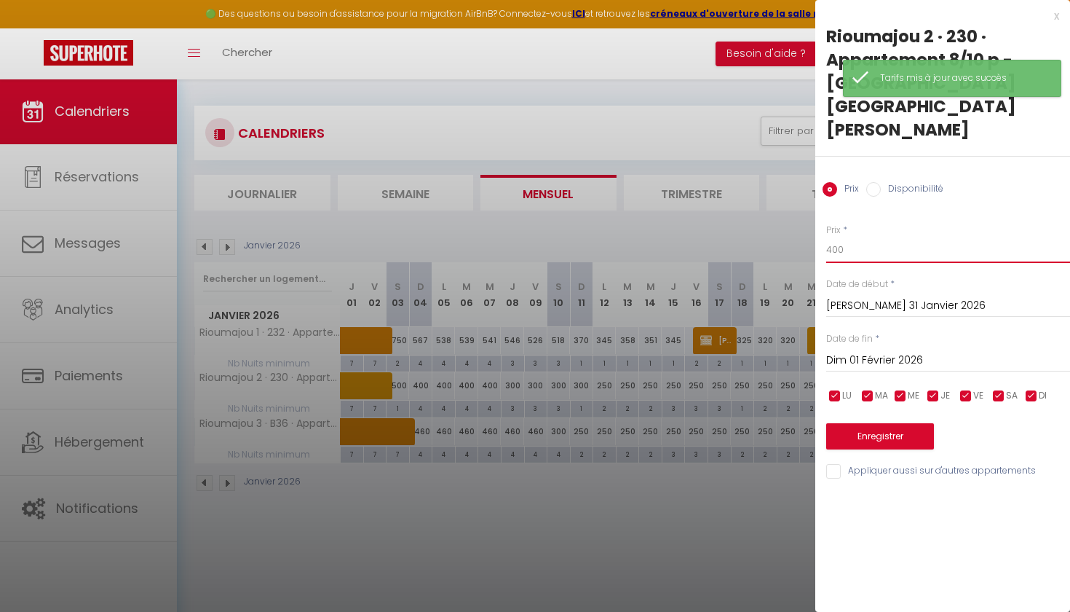
click at [848, 237] on input "400" at bounding box center [948, 250] width 244 height 26
type input "4"
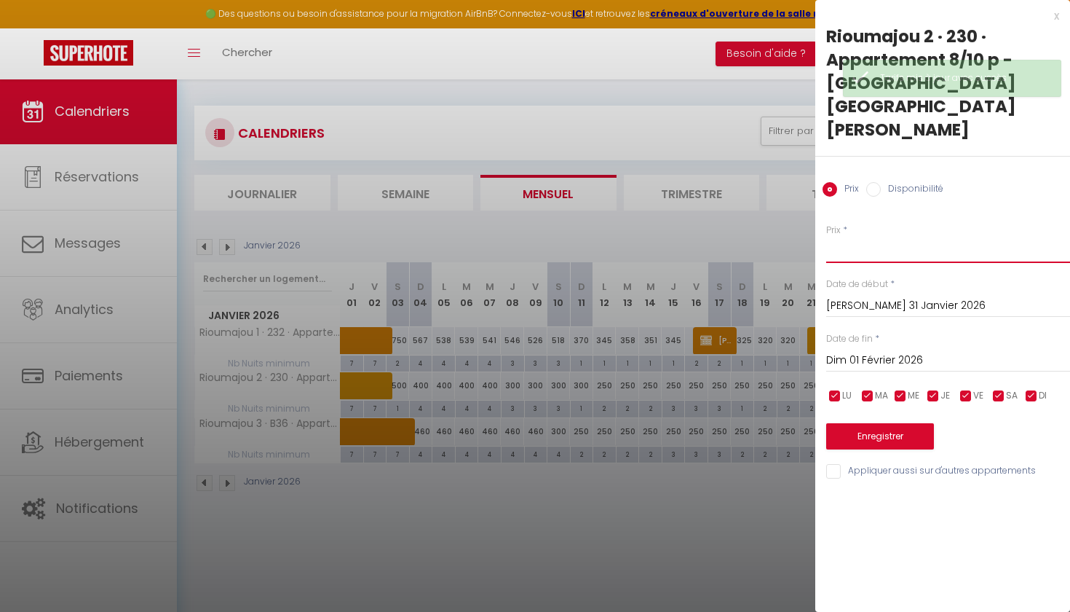
type input "1"
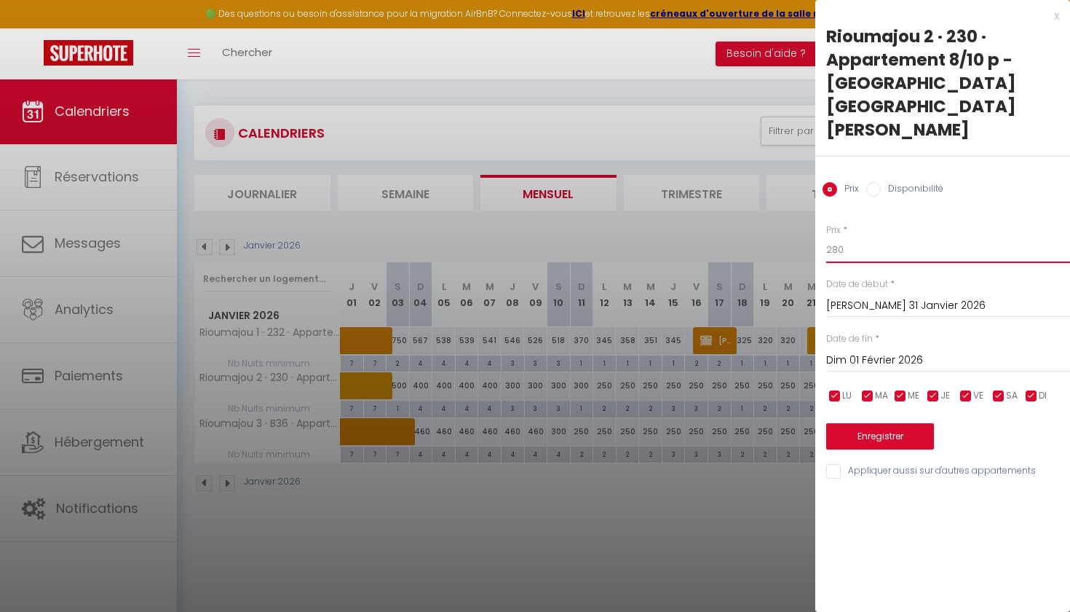
type input "280"
click at [855, 423] on button "Enregistrer" at bounding box center [880, 436] width 108 height 26
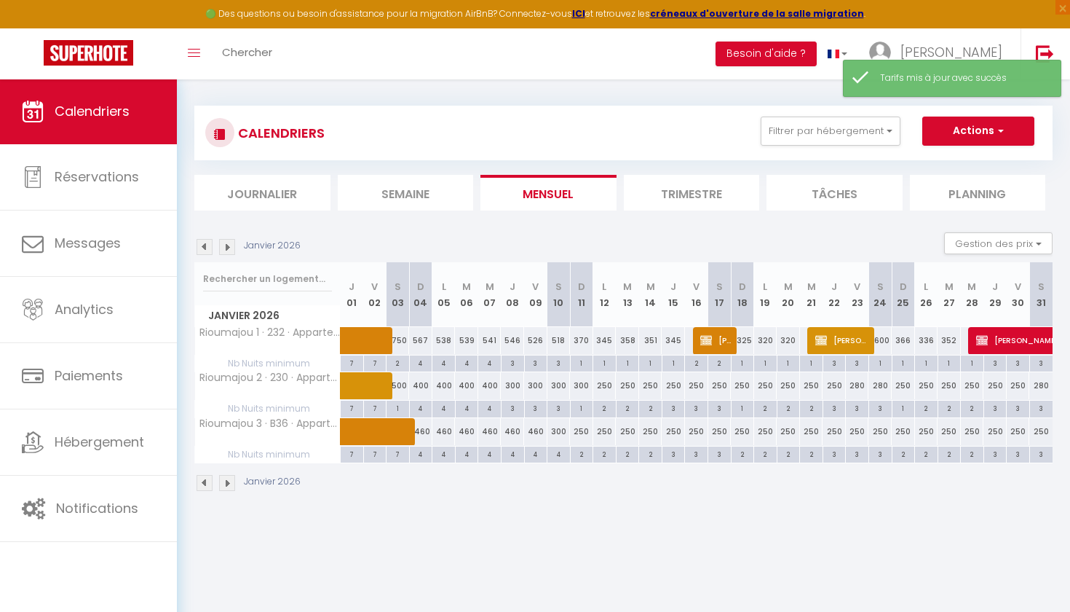
click at [1057, 15] on div "🟢 Des questions ou besoin d'assistance pour la migration AirBnB? Connectez-vous…" at bounding box center [535, 14] width 1070 height 28
click at [224, 242] on img at bounding box center [227, 247] width 16 height 16
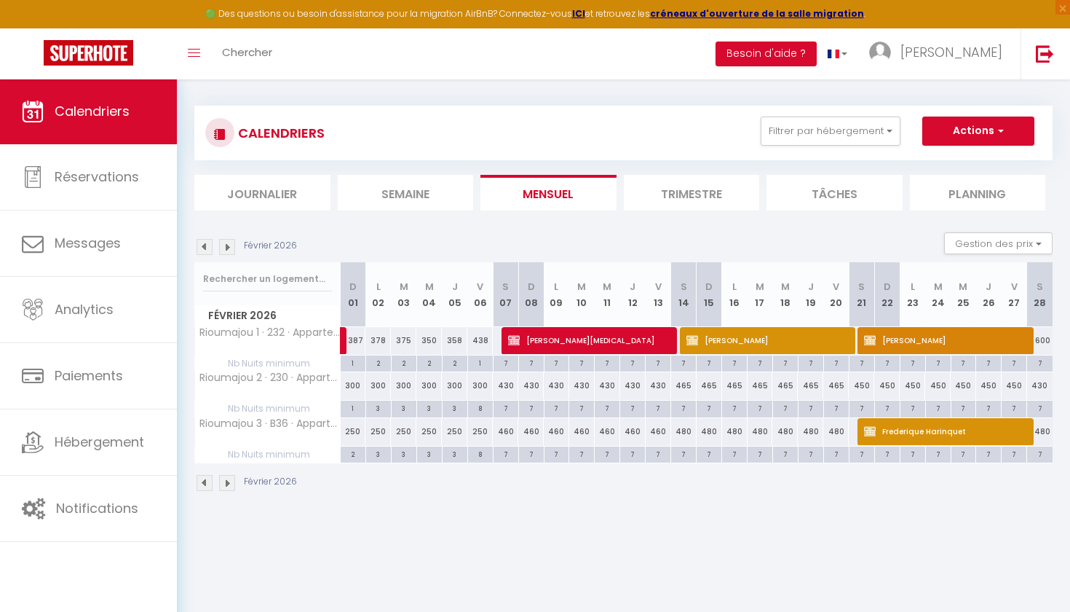
click at [352, 384] on div "300" at bounding box center [353, 385] width 25 height 27
type input "300"
type input "Dim 01 Février 2026"
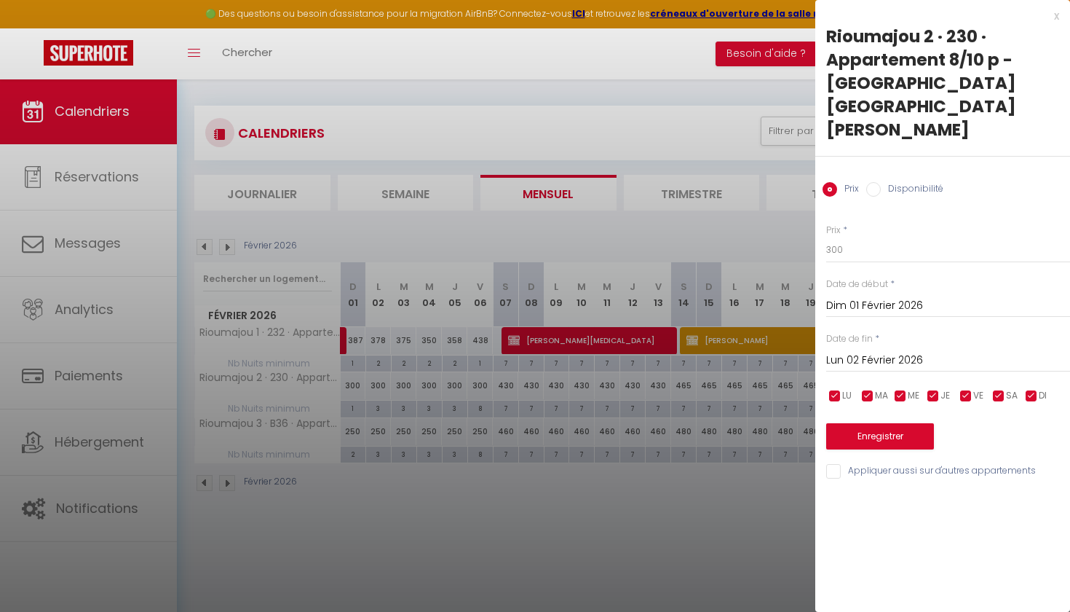
click at [886, 351] on input "Lun 02 Février 2026" at bounding box center [948, 360] width 244 height 19
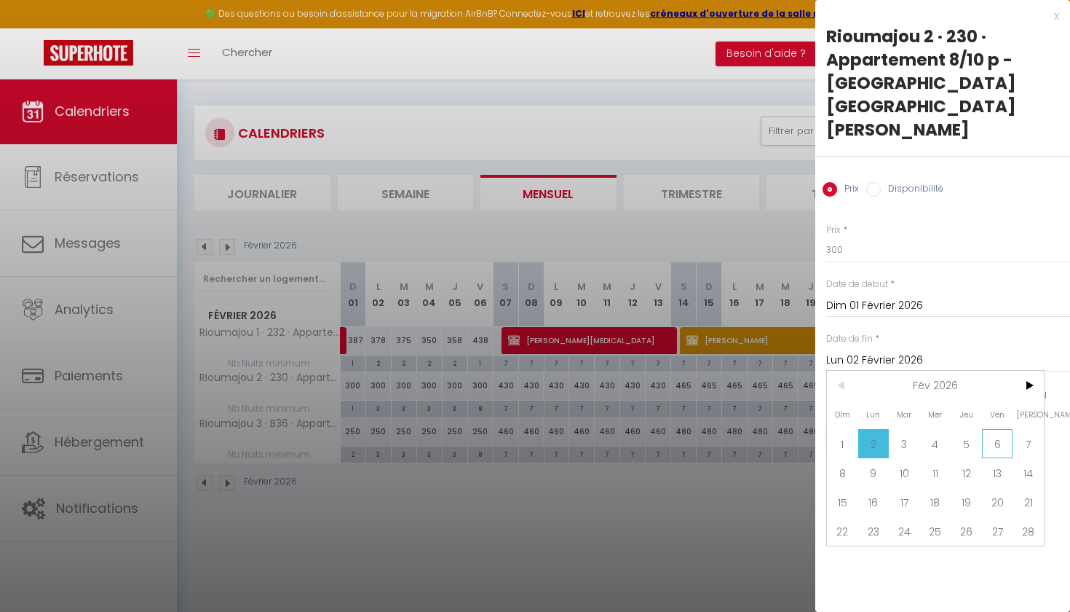
click at [996, 429] on span "6" at bounding box center [997, 443] width 31 height 29
type input "Ven 06 Février 2026"
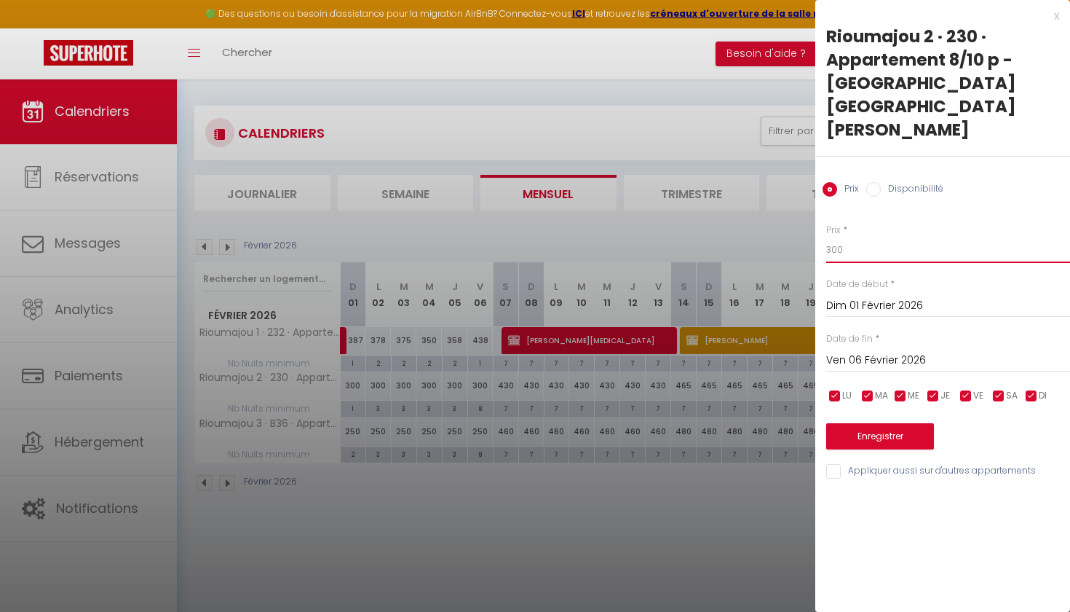
click at [857, 237] on input "300" at bounding box center [948, 250] width 244 height 26
type input "3"
type input "250"
click at [861, 423] on button "Enregistrer" at bounding box center [880, 436] width 108 height 26
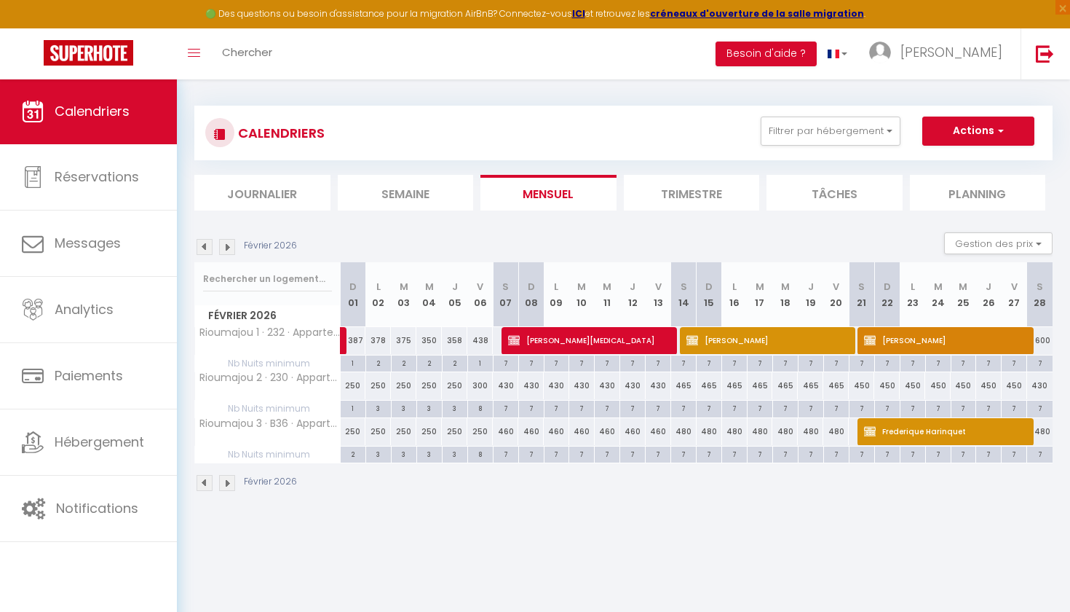
click at [201, 483] on img at bounding box center [205, 483] width 16 height 16
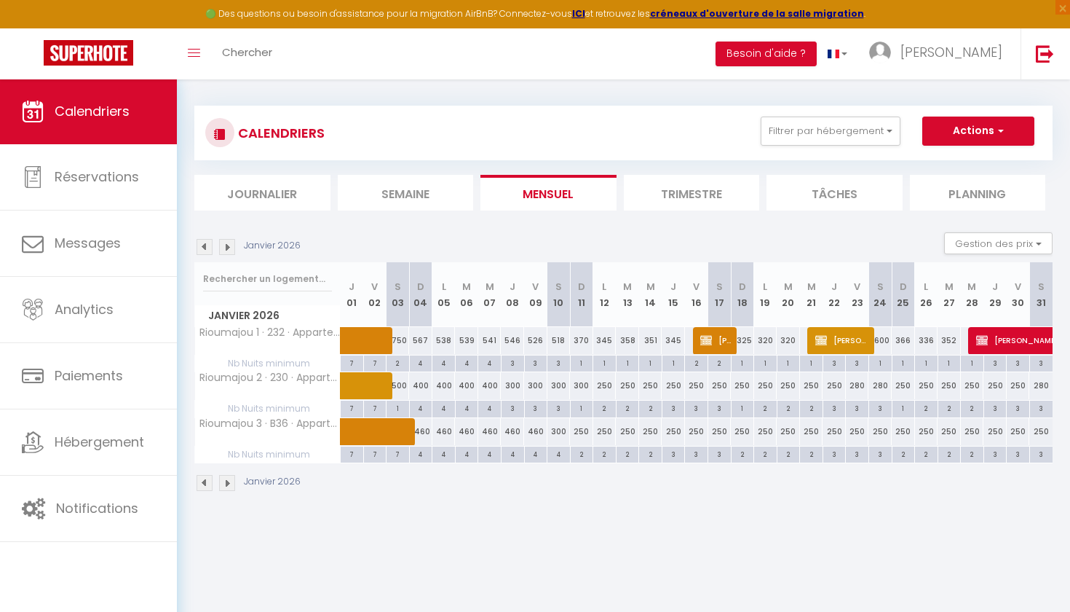
click at [585, 387] on div "300" at bounding box center [581, 385] width 23 height 27
type input "300"
type input "Dim 11 Janvier 2026"
type input "Lun 12 Janvier 2026"
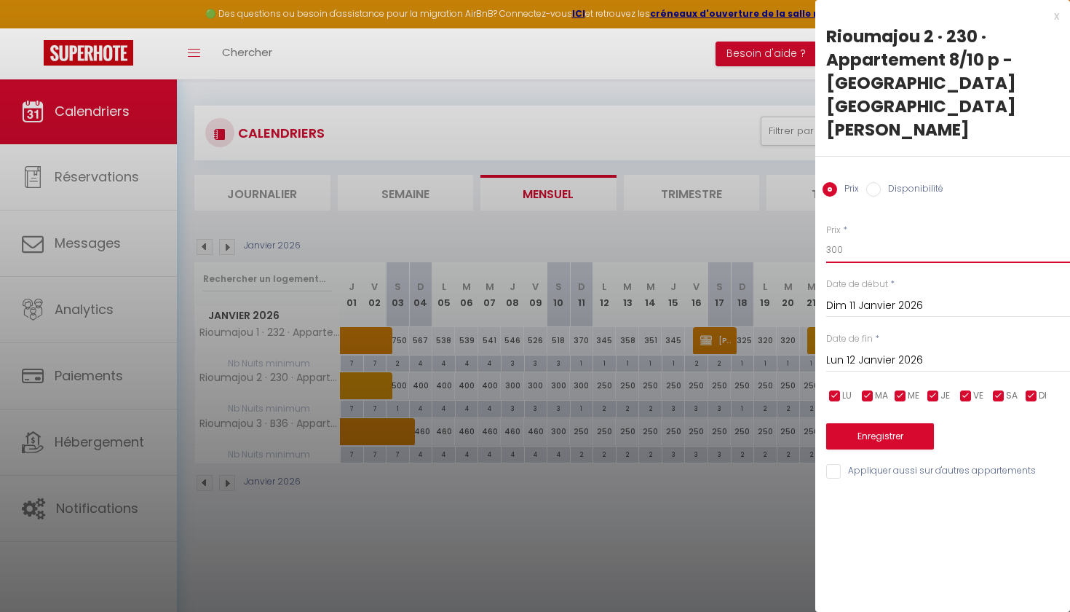
click at [858, 237] on input "300" at bounding box center [948, 250] width 244 height 26
type input "3"
type input "250"
click at [896, 423] on button "Enregistrer" at bounding box center [880, 436] width 108 height 26
